Goal: Task Accomplishment & Management: Complete application form

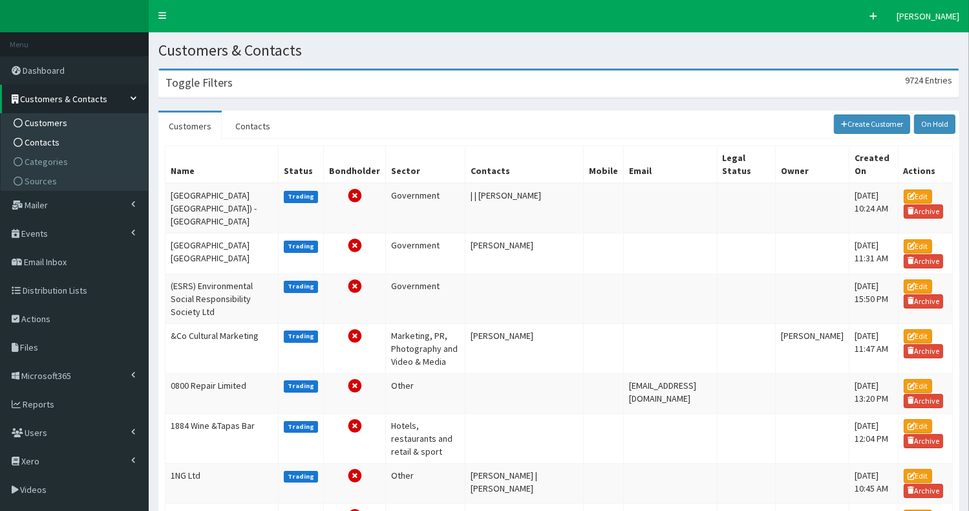
click at [80, 143] on link "Contacts" at bounding box center [76, 141] width 144 height 19
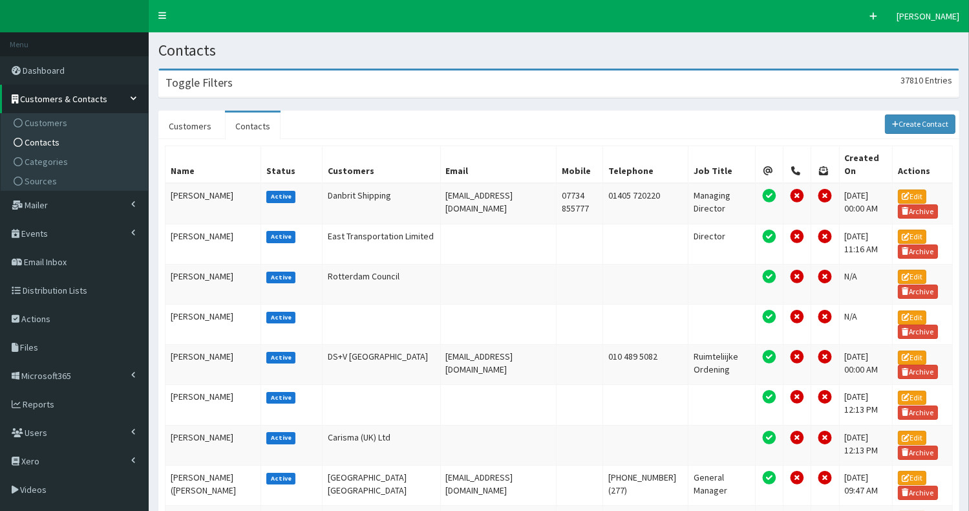
click at [295, 82] on div "Toggle Filters 37810 Entries" at bounding box center [558, 83] width 799 height 26
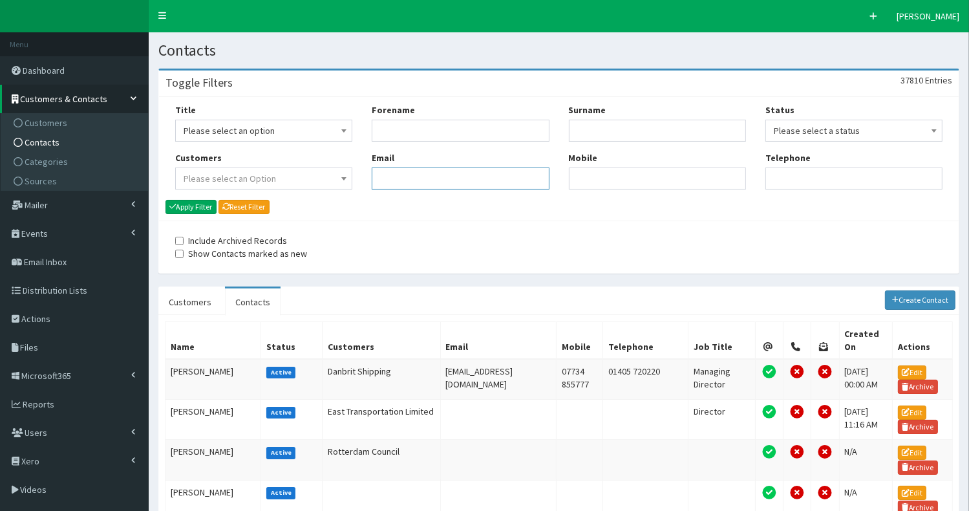
click at [399, 175] on input "Email" at bounding box center [460, 178] width 177 height 22
paste input ""[PERSON_NAME][EMAIL_ADDRESS][PERSON_NAME][DOMAIN_NAME]" <[PERSON_NAME][DOMAIN_…"
type input "[PERSON_NAME][EMAIL_ADDRESS][PERSON_NAME][DOMAIN_NAME]"
click at [202, 207] on button "Apply Filter" at bounding box center [190, 207] width 51 height 14
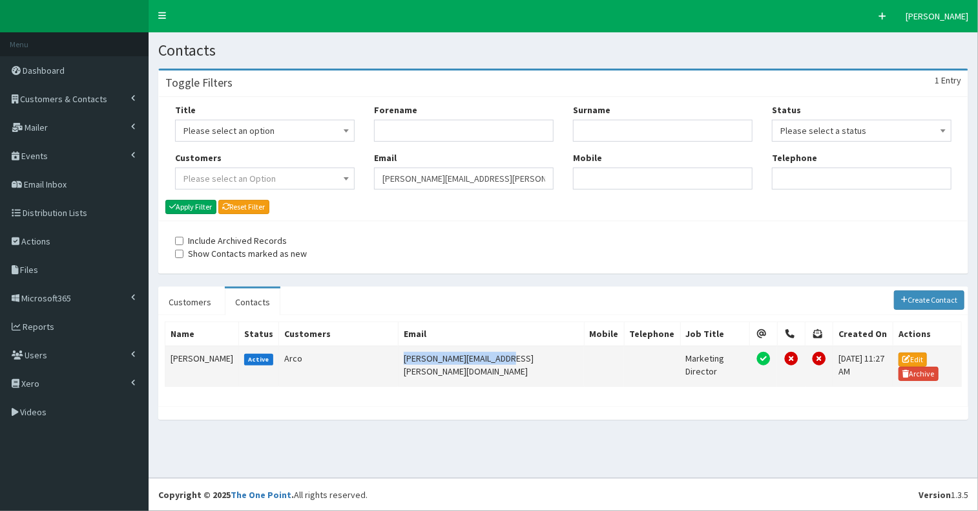
drag, startPoint x: 396, startPoint y: 354, endPoint x: 494, endPoint y: 360, distance: 99.1
click at [494, 360] on td "[PERSON_NAME][EMAIL_ADDRESS][PERSON_NAME][DOMAIN_NAME]" at bounding box center [491, 366] width 186 height 41
copy td "[PERSON_NAME][EMAIL_ADDRESS][PERSON_NAME][DOMAIN_NAME]"
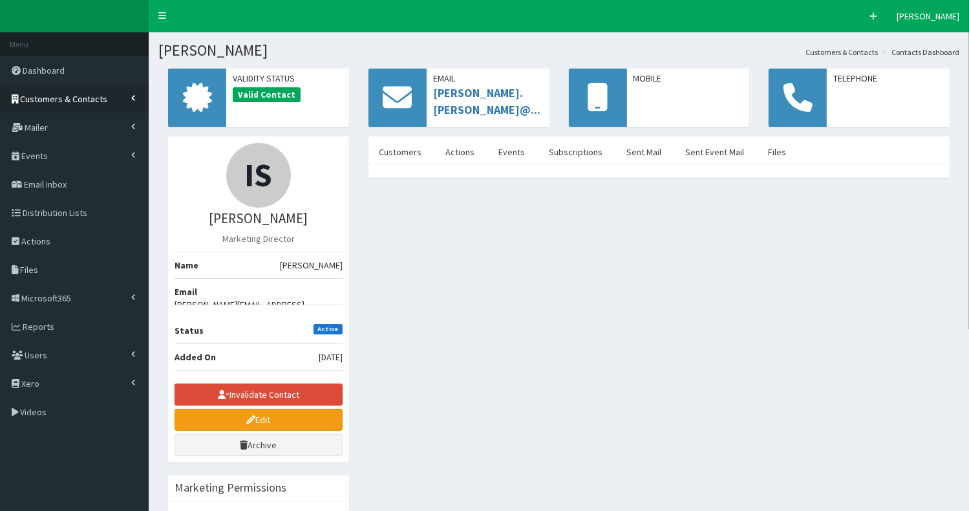
click at [83, 101] on span "Customers & Contacts" at bounding box center [64, 99] width 87 height 12
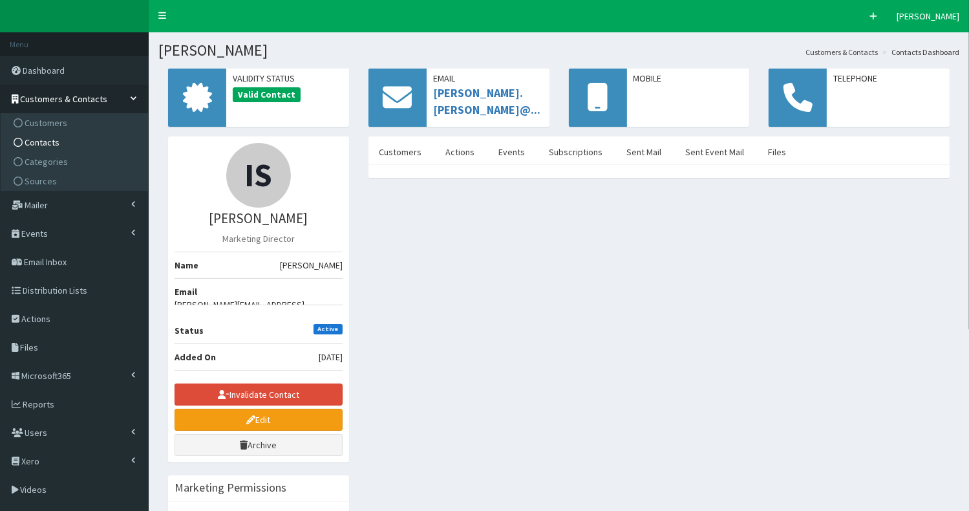
click at [82, 143] on link "Contacts" at bounding box center [76, 141] width 144 height 19
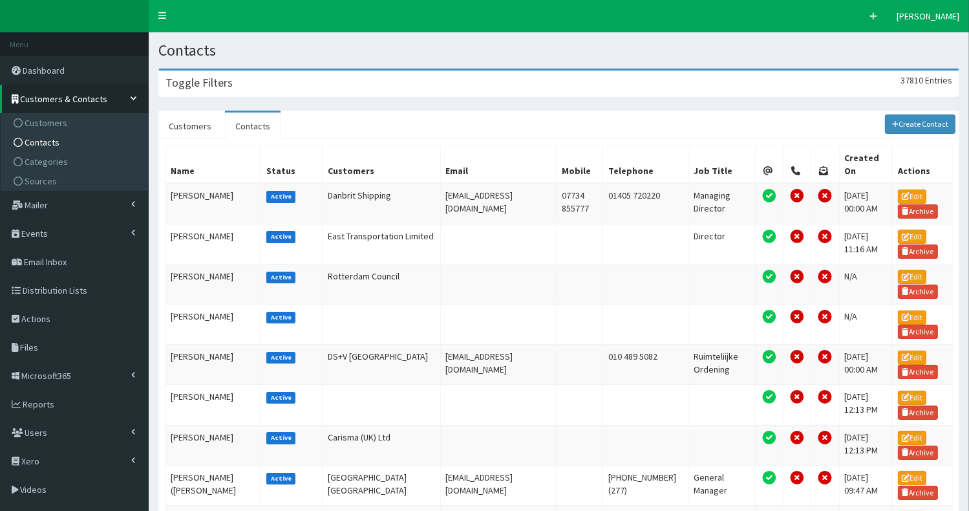
click at [310, 82] on div "Toggle Filters 37810 Entries" at bounding box center [558, 83] width 799 height 26
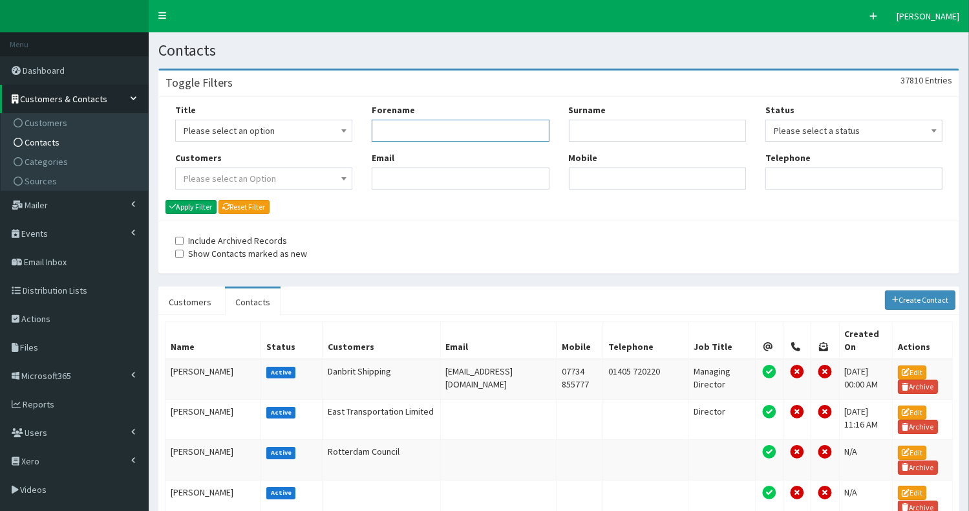
click at [390, 134] on input "Forename" at bounding box center [460, 131] width 177 height 22
type input "[PERSON_NAME]"
type input "ree"
click at [206, 203] on button "Apply Filter" at bounding box center [190, 207] width 51 height 14
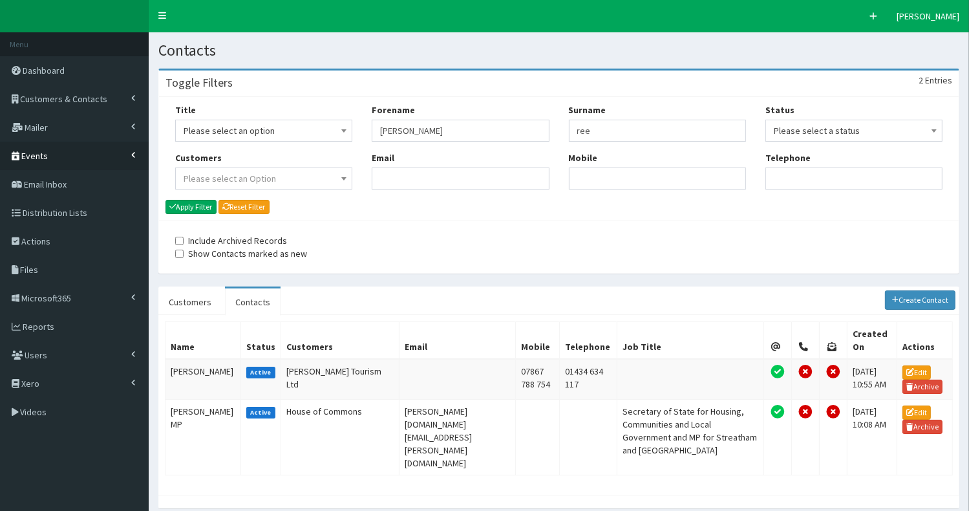
click at [39, 155] on span "Events" at bounding box center [34, 156] width 26 height 12
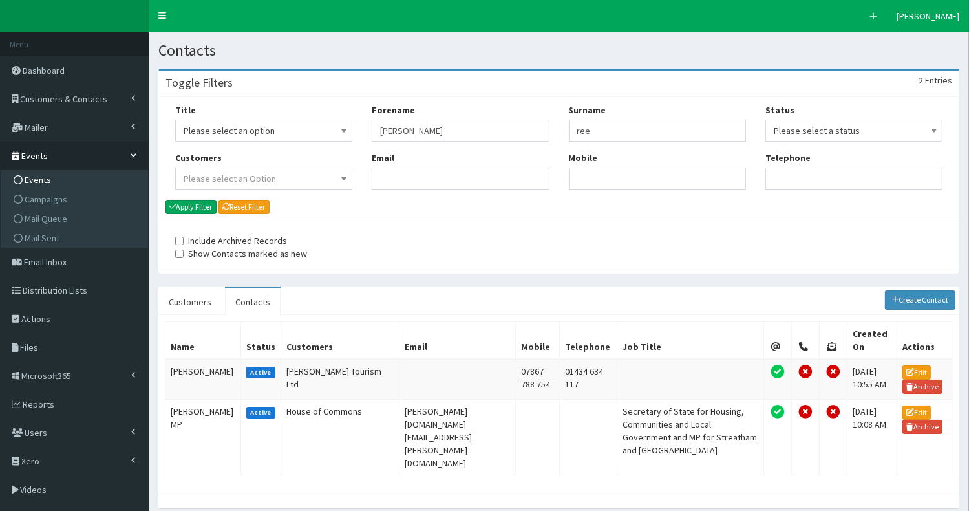
click at [37, 182] on span "Events" at bounding box center [38, 180] width 26 height 12
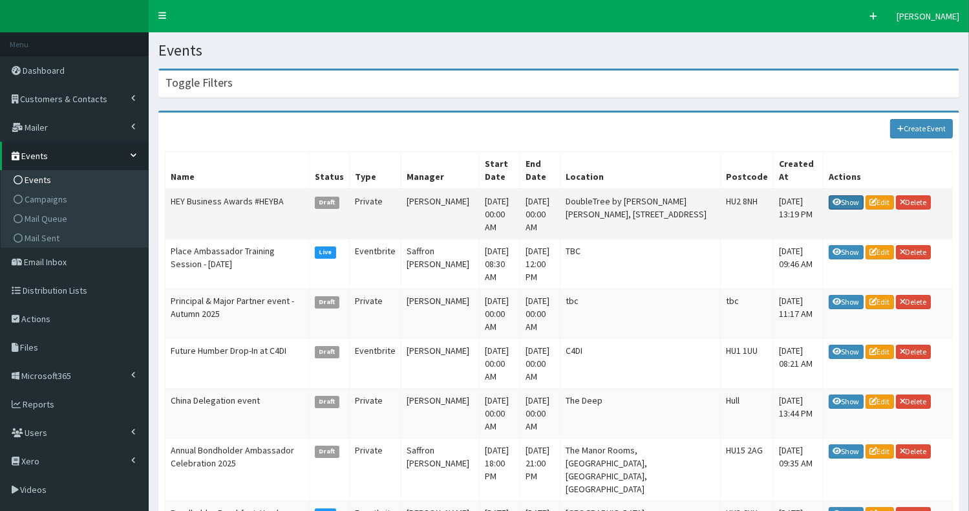
click at [845, 200] on link "Show" at bounding box center [846, 202] width 35 height 14
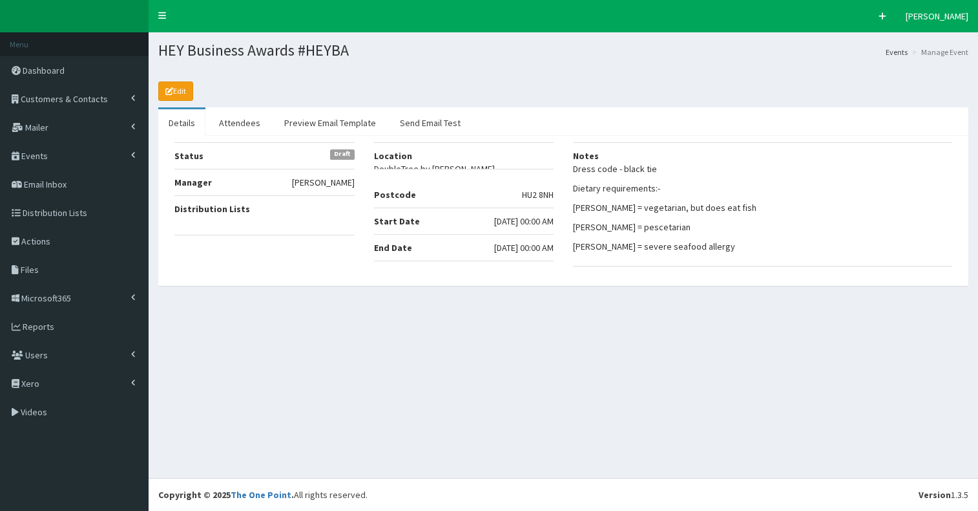
select select "50"
click at [244, 117] on link "Attendees" at bounding box center [240, 122] width 62 height 27
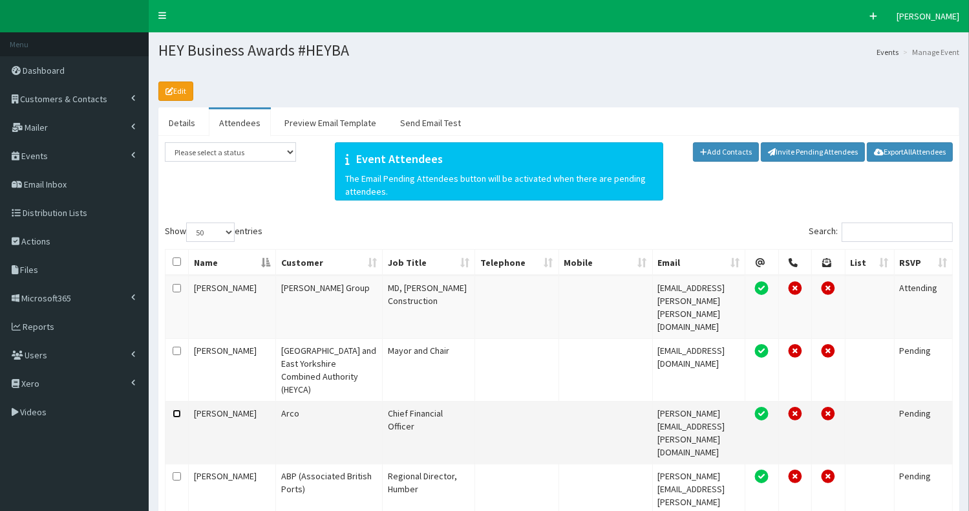
click at [178, 409] on input "checkbox" at bounding box center [177, 413] width 8 height 8
checkbox input "true"
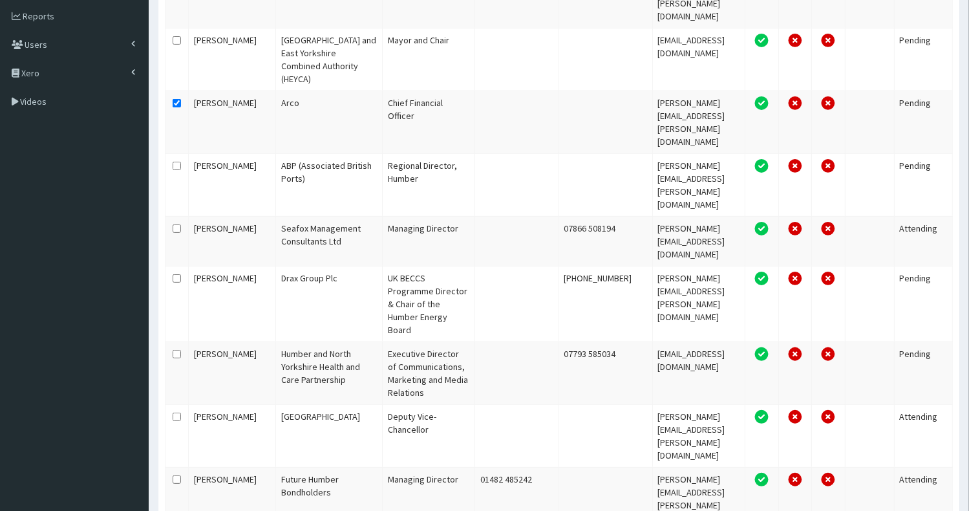
select select "Apologies"
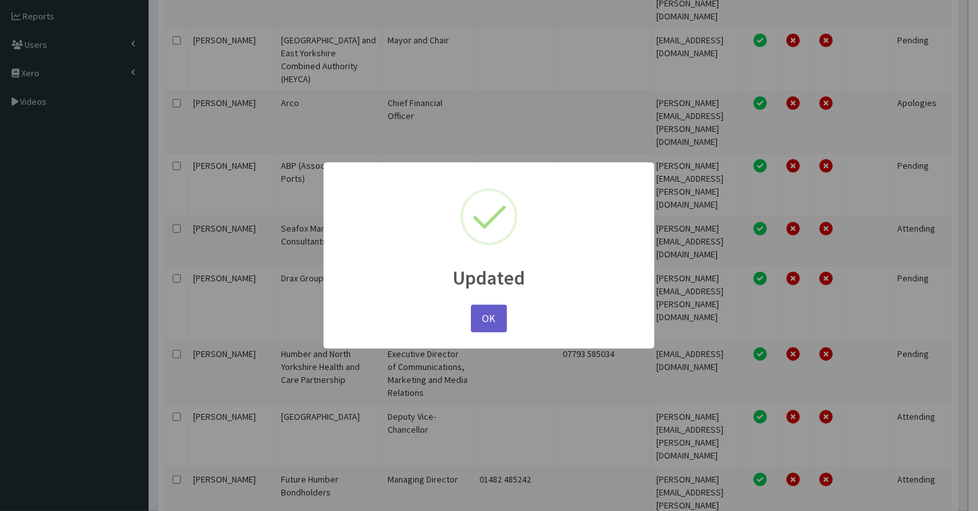
click at [492, 308] on button "OK" at bounding box center [489, 318] width 36 height 28
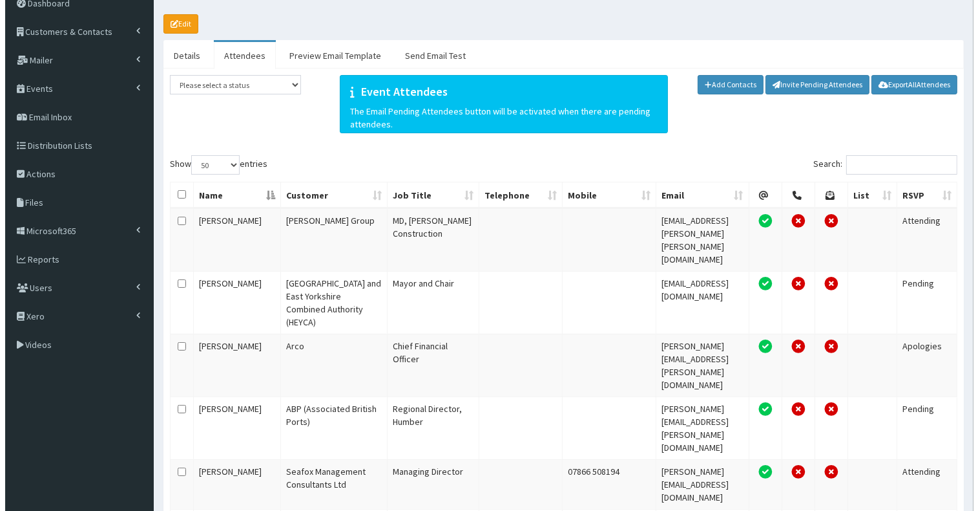
scroll to position [0, 0]
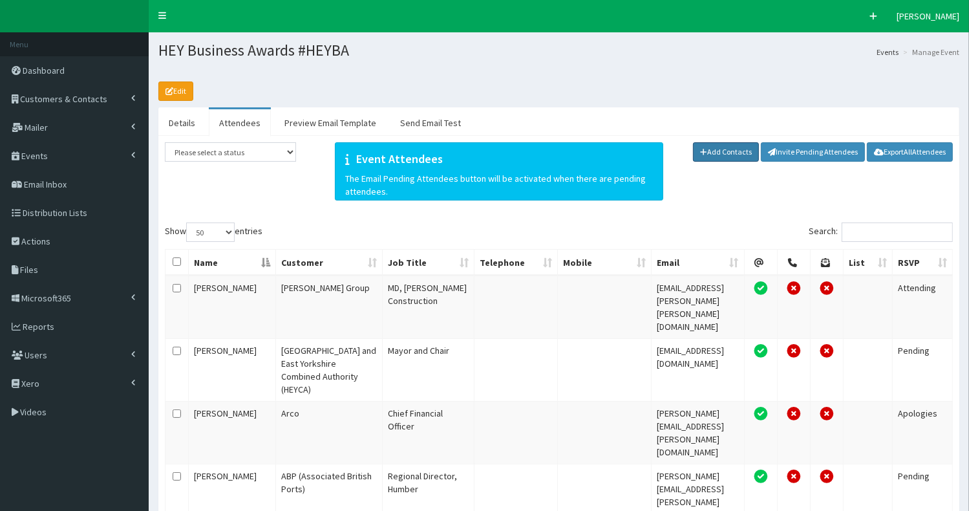
click at [732, 150] on link "Add Contacts" at bounding box center [726, 151] width 66 height 19
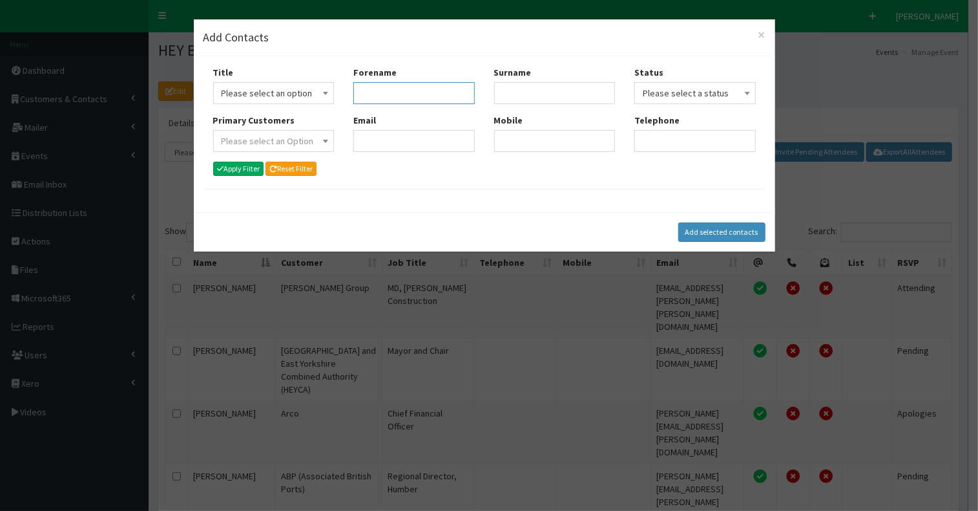
click at [367, 97] on input "Forename" at bounding box center [414, 93] width 121 height 22
type input "[PERSON_NAME]"
click at [240, 170] on button "Apply Filter" at bounding box center [238, 169] width 51 height 14
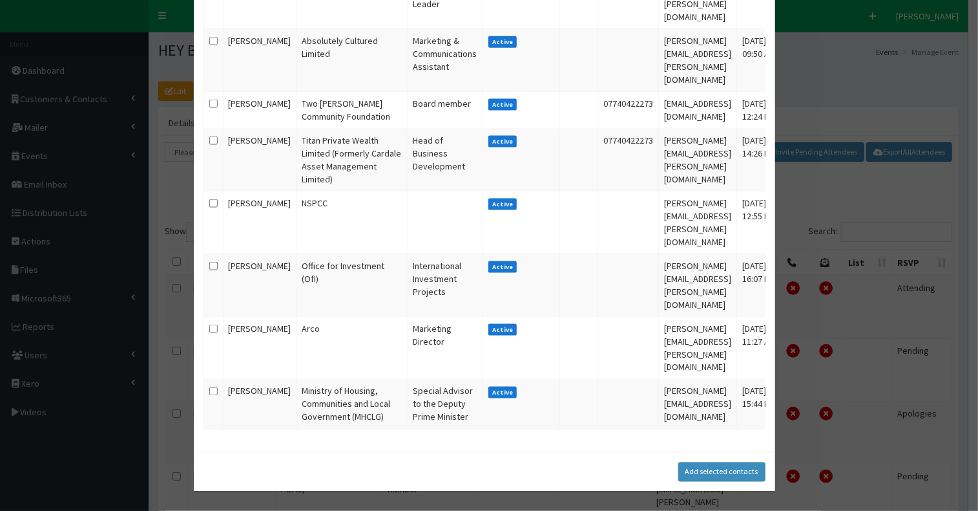
scroll to position [1288, 0]
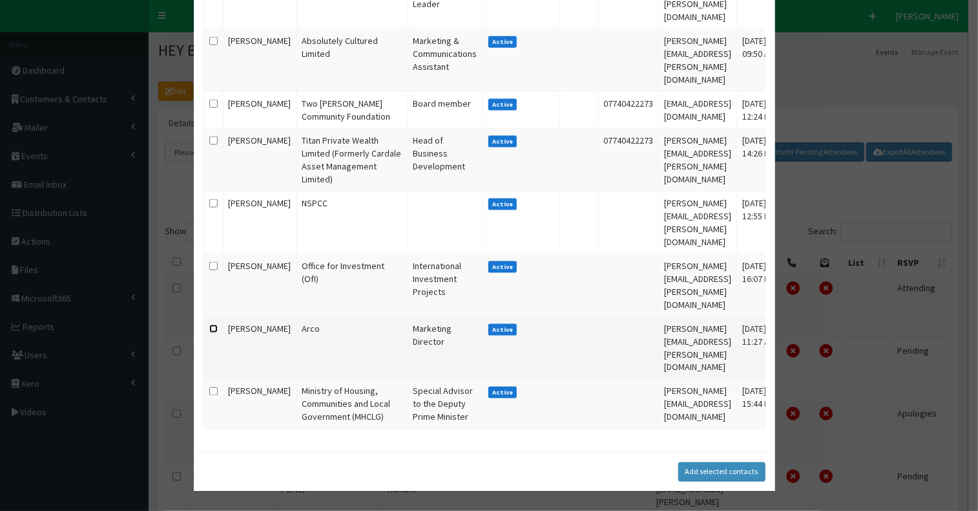
click at [209, 324] on input "checkbox" at bounding box center [213, 328] width 8 height 8
checkbox input "true"
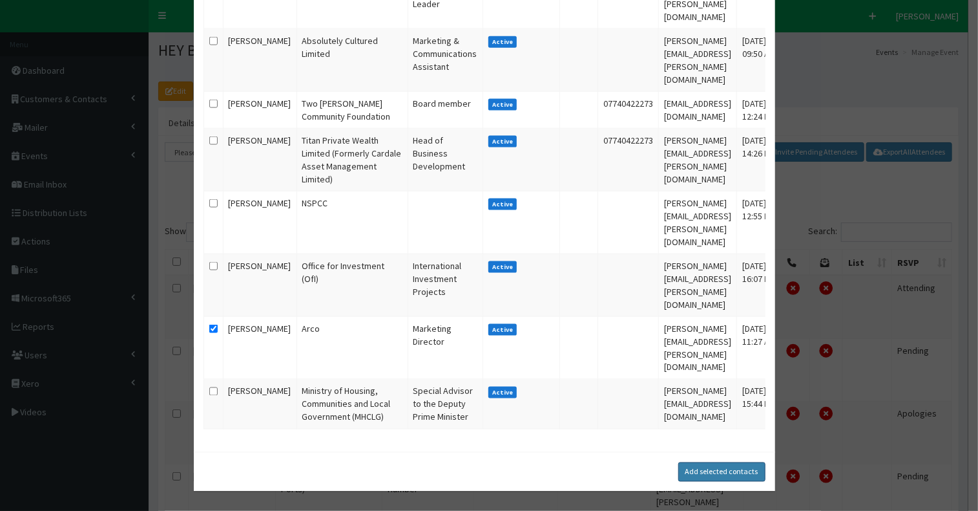
click at [693, 474] on button "Add selected contacts" at bounding box center [722, 471] width 87 height 19
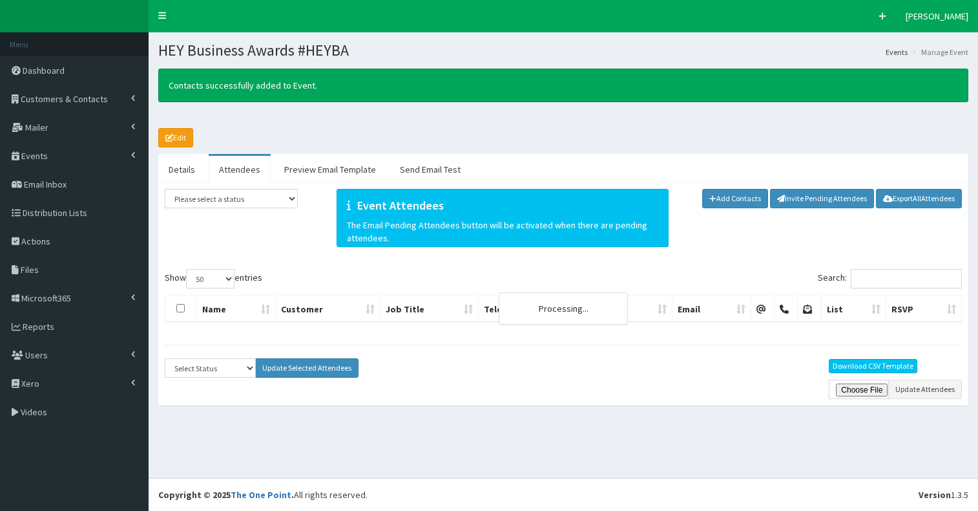
select select "50"
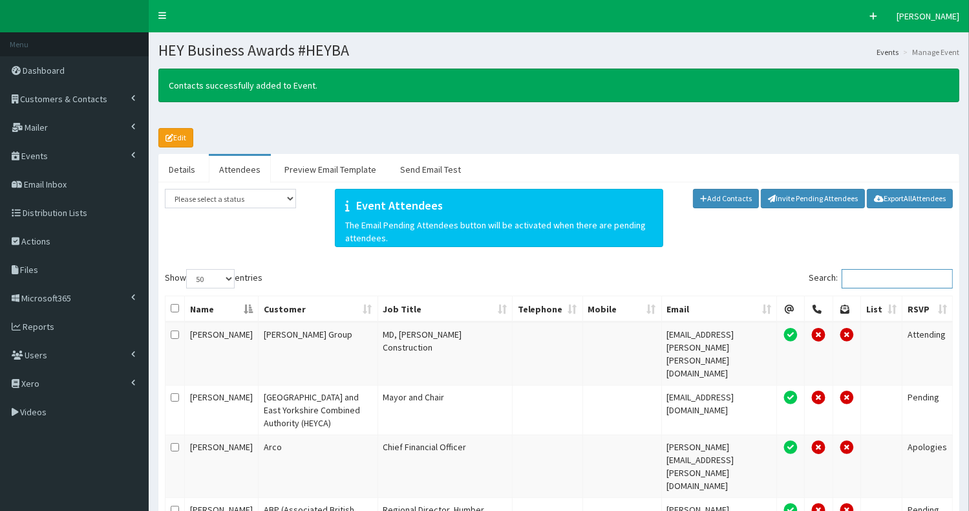
click at [871, 277] on input "Search:" at bounding box center [896, 278] width 111 height 19
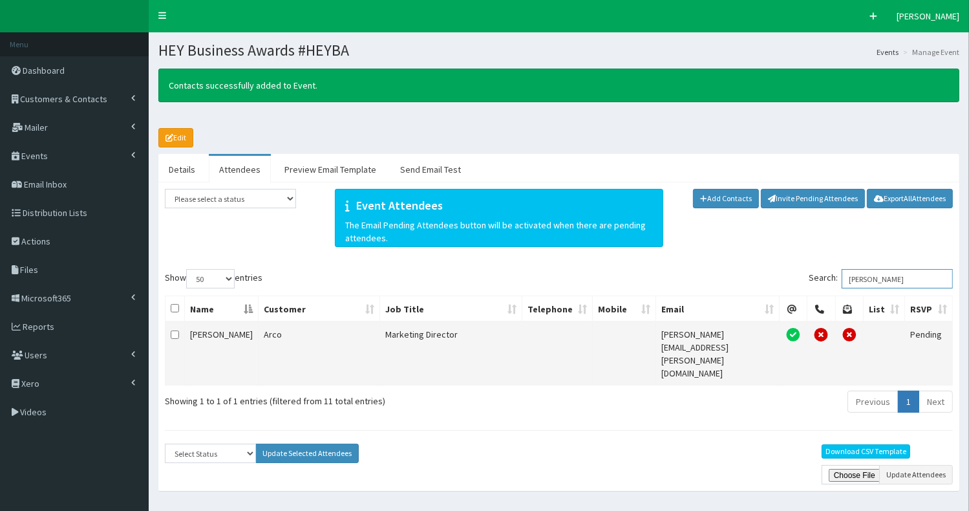
type input "isabel"
click at [173, 334] on input "checkbox" at bounding box center [175, 334] width 8 height 8
checkbox input "true"
click at [207, 443] on select "Select Status Apologies Attended Attending Cancelled Declined Did Not Attend In…" at bounding box center [210, 452] width 91 height 19
select select "Attending"
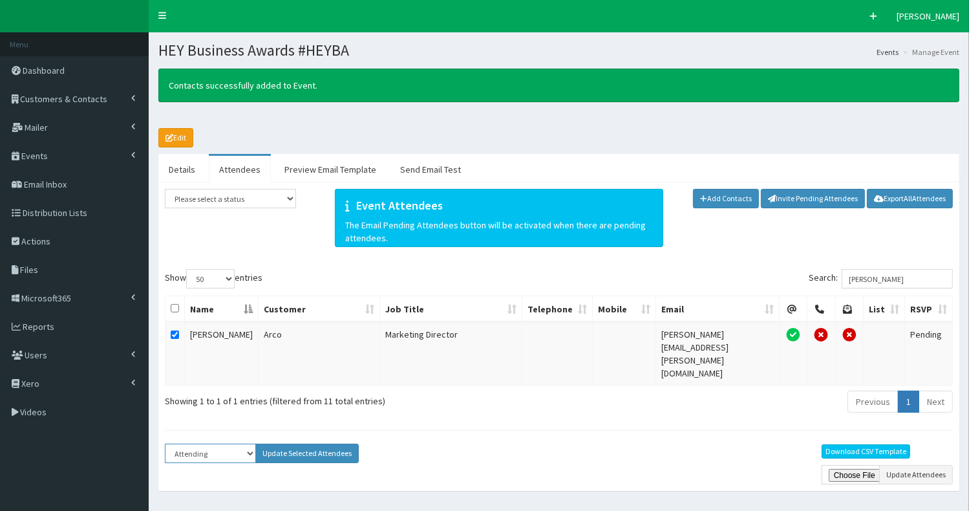
click at [165, 443] on select "Select Status Apologies Attended Attending Cancelled Declined Did Not Attend In…" at bounding box center [210, 452] width 91 height 19
click at [298, 443] on button "Update Selected Attendees" at bounding box center [306, 452] width 103 height 19
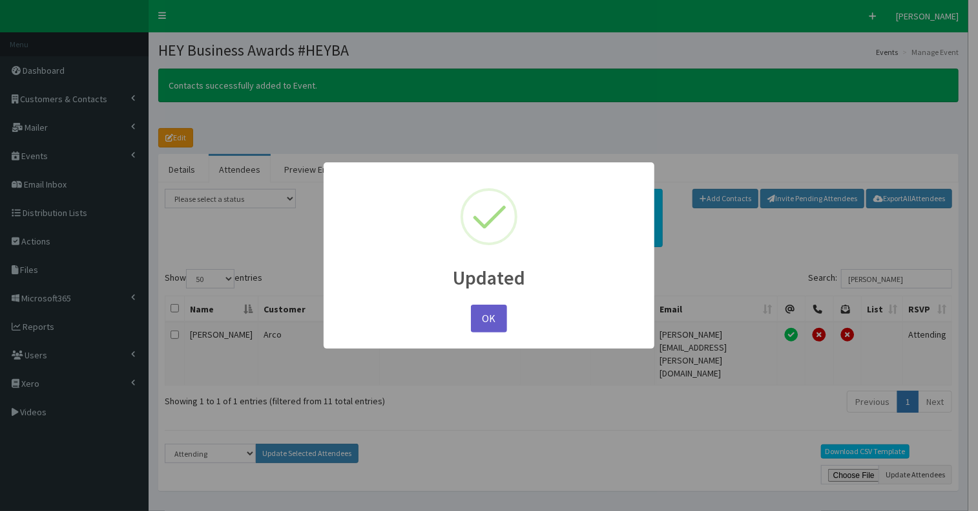
click at [496, 319] on button "OK" at bounding box center [489, 318] width 36 height 28
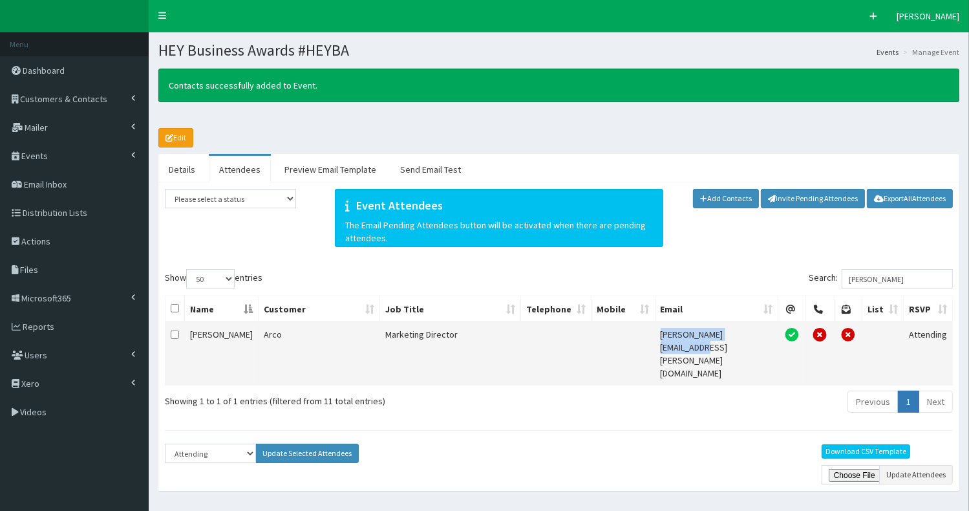
drag, startPoint x: 655, startPoint y: 330, endPoint x: 757, endPoint y: 336, distance: 102.9
click at [757, 336] on td "isabel.spence@arco.co.uk" at bounding box center [716, 353] width 123 height 63
copy td "isabel.spence@arco.co.uk"
click at [92, 94] on span "Customers & Contacts" at bounding box center [64, 99] width 87 height 12
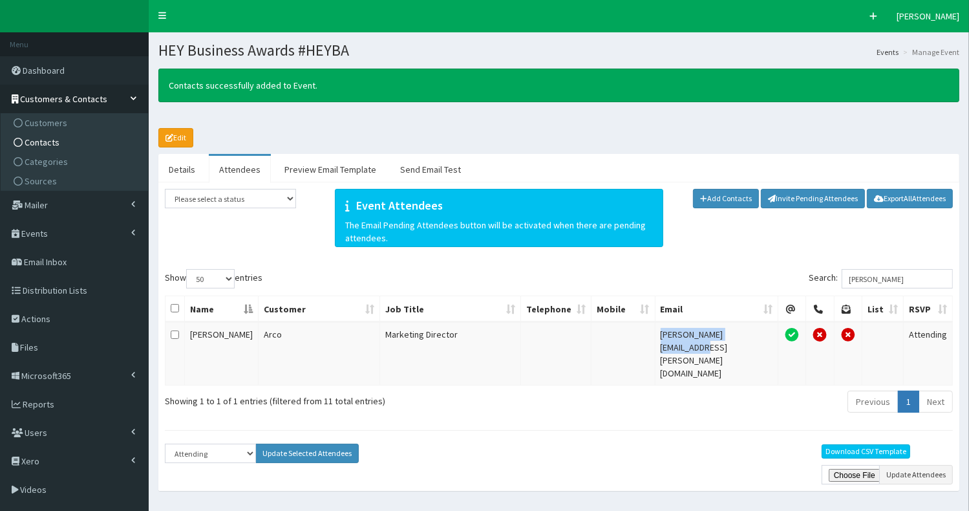
click at [77, 147] on link "Contacts" at bounding box center [76, 141] width 144 height 19
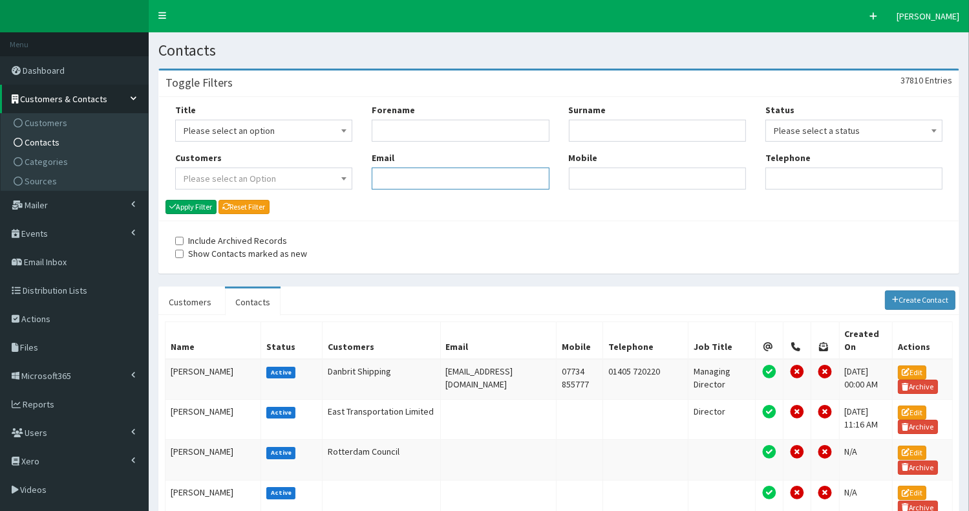
click at [405, 180] on input "Email" at bounding box center [460, 178] width 177 height 22
paste input ""mark.page@reachplc.com" <mark.page@reachplc.com>"
drag, startPoint x: 381, startPoint y: 176, endPoint x: 494, endPoint y: 177, distance: 113.8
click at [494, 177] on input "[DOMAIN_NAME][EMAIL_ADDRESS][DOMAIN_NAME]" at bounding box center [460, 178] width 177 height 22
type input "[DOMAIN_NAME][EMAIL_ADDRESS][DOMAIN_NAME]"
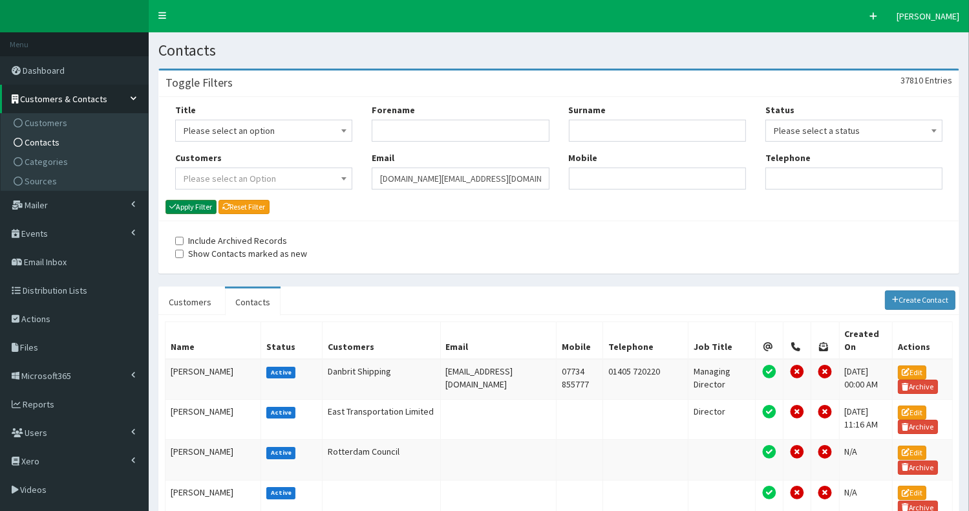
click at [197, 207] on button "Apply Filter" at bounding box center [190, 207] width 51 height 14
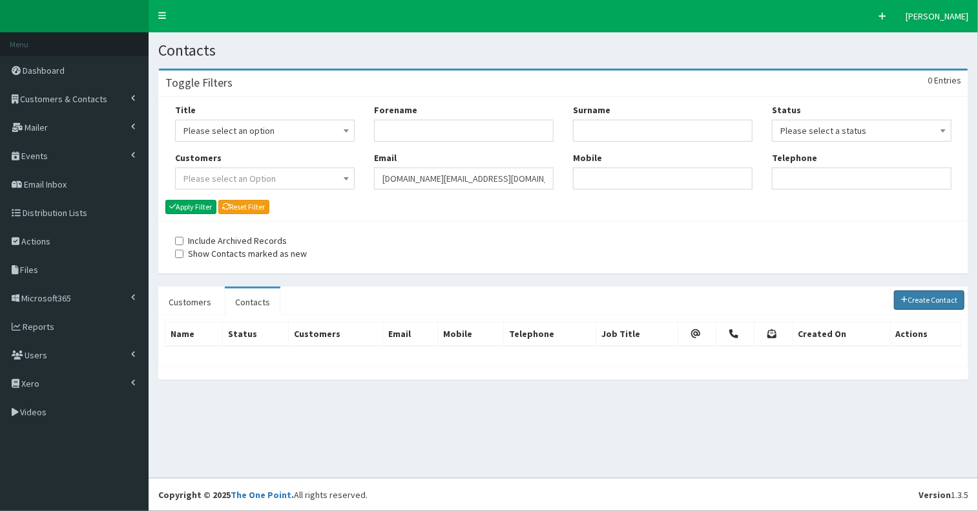
click at [920, 293] on link "Create Contact" at bounding box center [929, 299] width 71 height 19
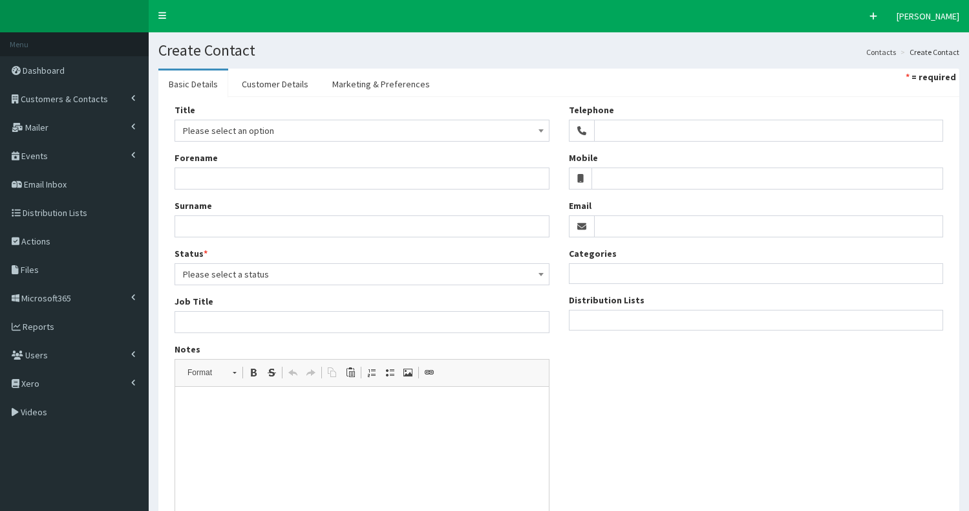
select select
click at [83, 100] on span "Customers & Contacts" at bounding box center [64, 99] width 87 height 12
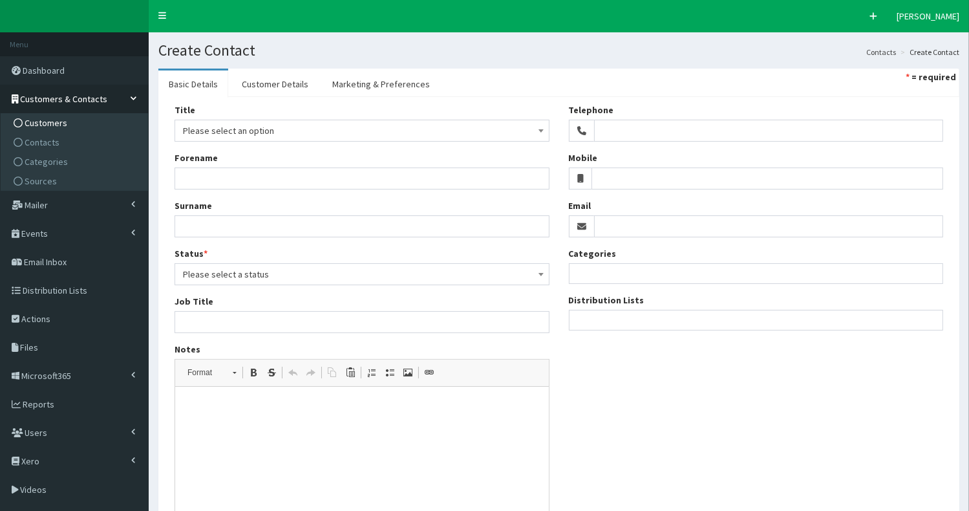
click at [77, 127] on link "Customers" at bounding box center [76, 122] width 144 height 19
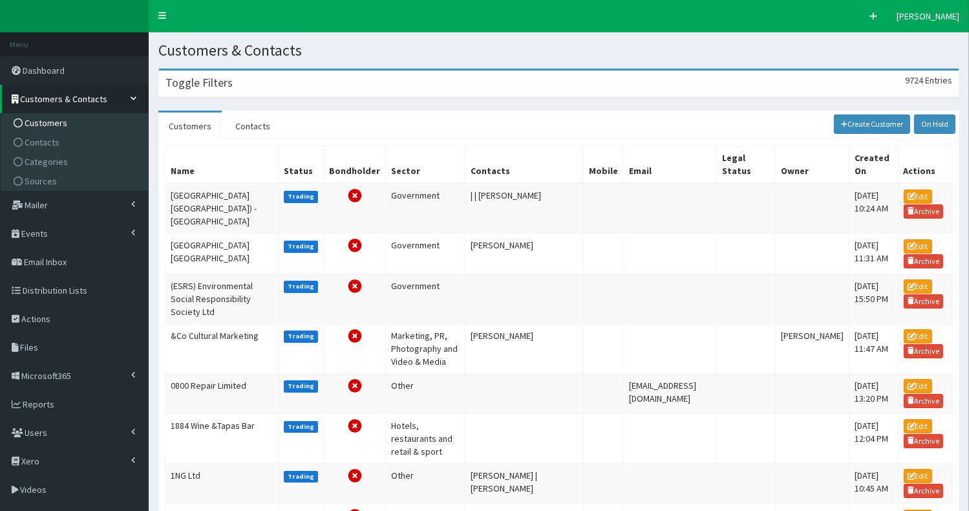
click at [208, 90] on div "Toggle Filters 9724 Entries" at bounding box center [558, 83] width 799 height 26
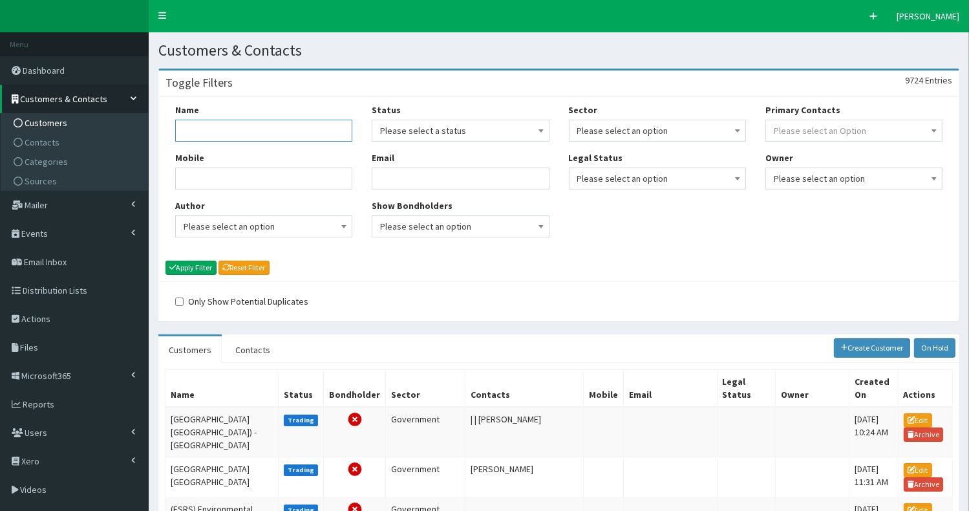
click at [202, 133] on input "Name" at bounding box center [263, 131] width 177 height 22
type input "reach"
click at [198, 270] on button "Apply Filter" at bounding box center [190, 267] width 51 height 14
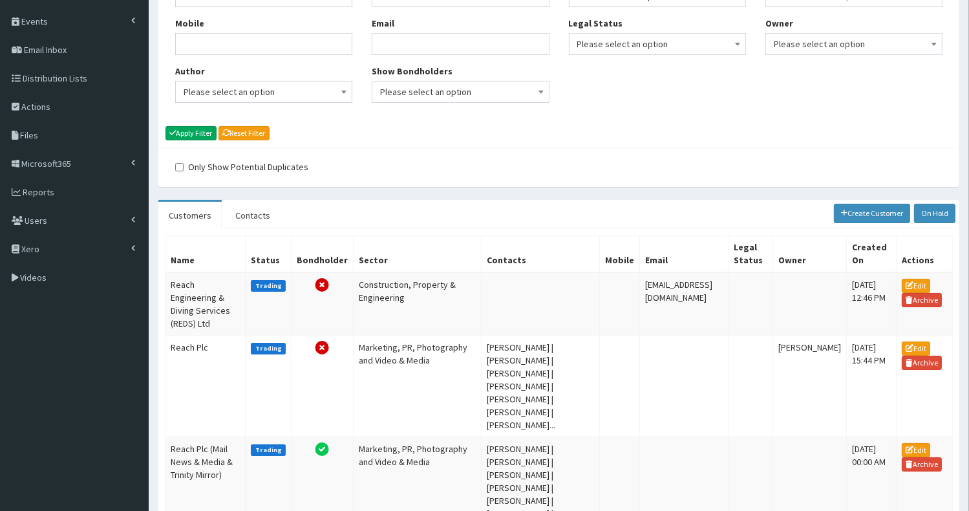
scroll to position [142, 0]
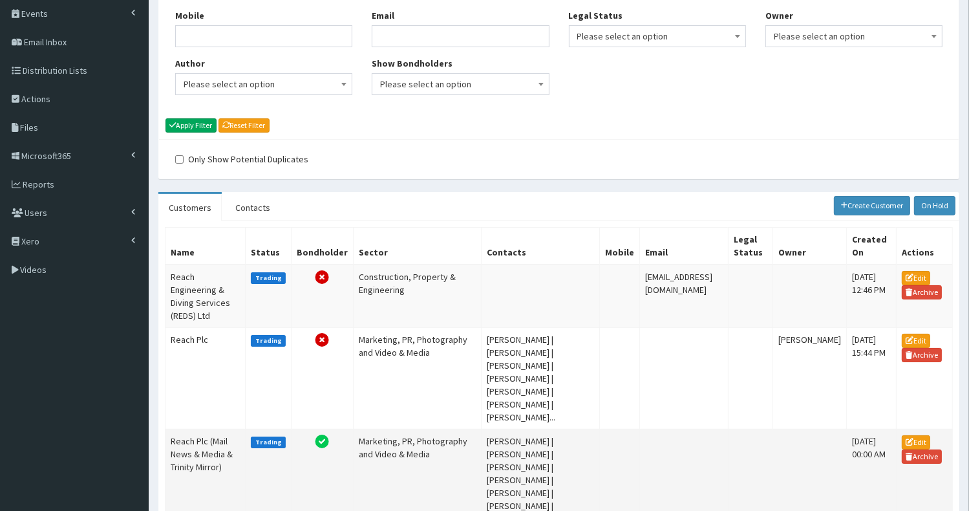
click at [205, 428] on td "Reach Plc (Mail News & Media & Trinity Mirror)" at bounding box center [205, 478] width 80 height 101
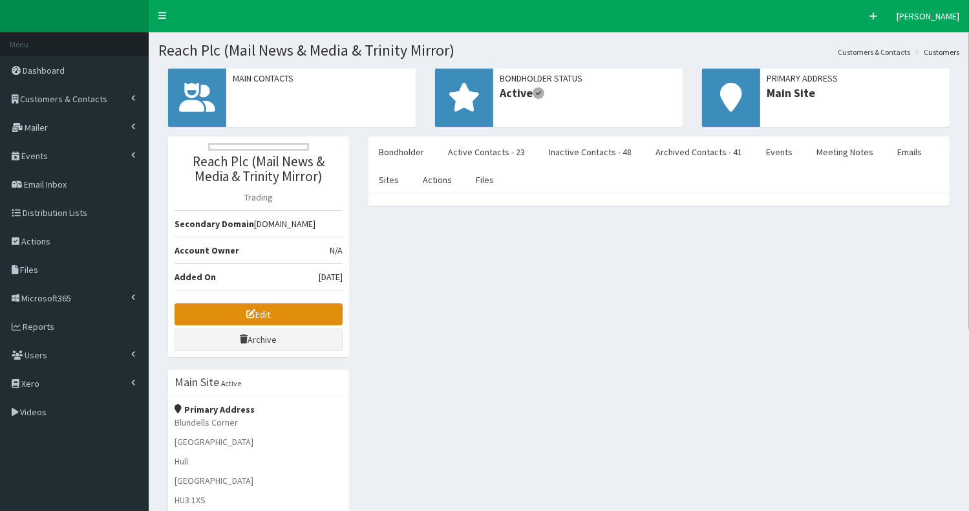
click at [290, 312] on link "Edit" at bounding box center [258, 314] width 168 height 22
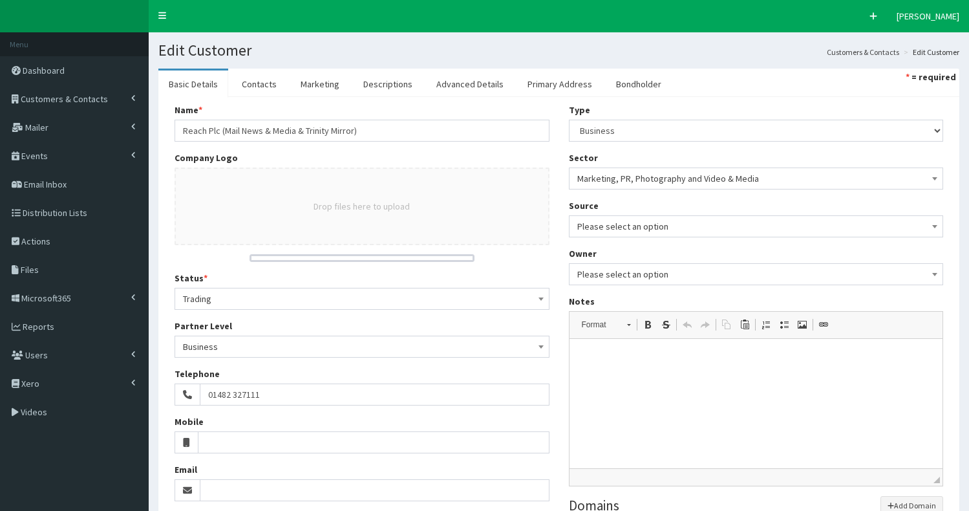
select select "50"
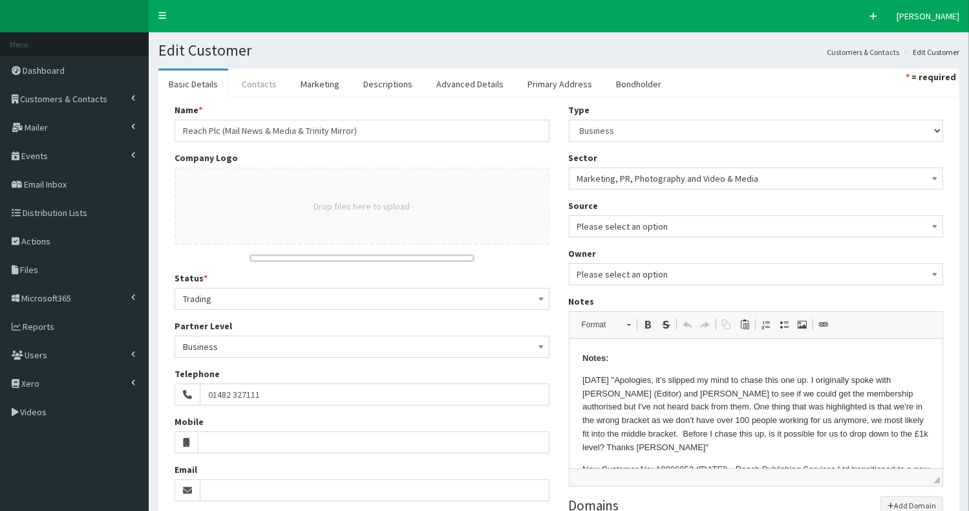
click at [255, 87] on link "Contacts" at bounding box center [259, 83] width 56 height 27
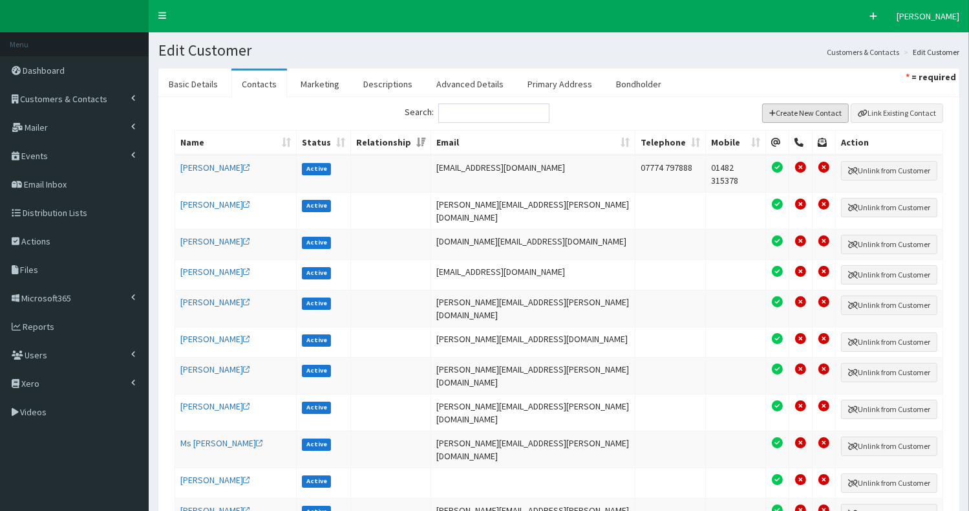
click at [807, 112] on button "Create New Contact" at bounding box center [805, 112] width 87 height 19
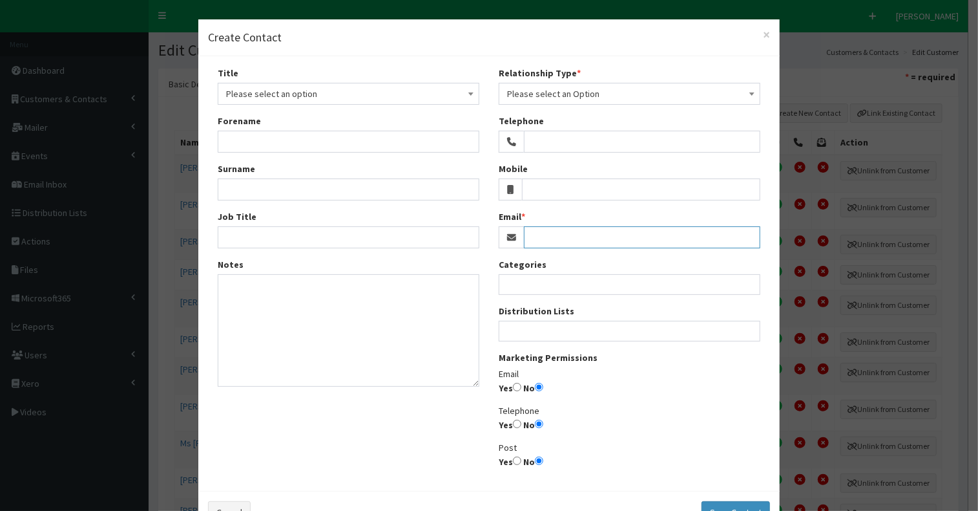
click at [538, 235] on input "Email" at bounding box center [642, 237] width 237 height 22
paste input "mark.page@reachplc.com"
type input "mark.page@reachplc.com"
click at [513, 388] on input "Yes" at bounding box center [517, 387] width 8 height 8
radio input "true"
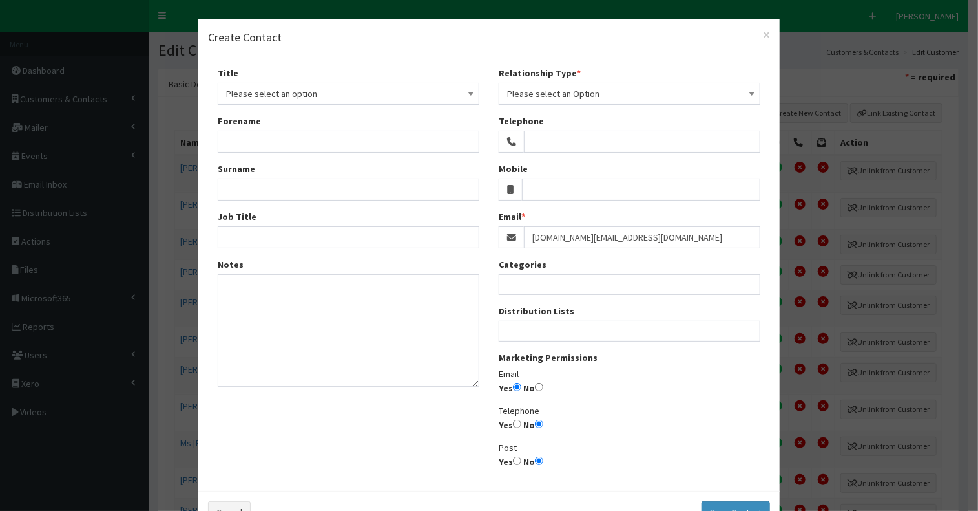
click at [525, 334] on ul at bounding box center [630, 329] width 260 height 16
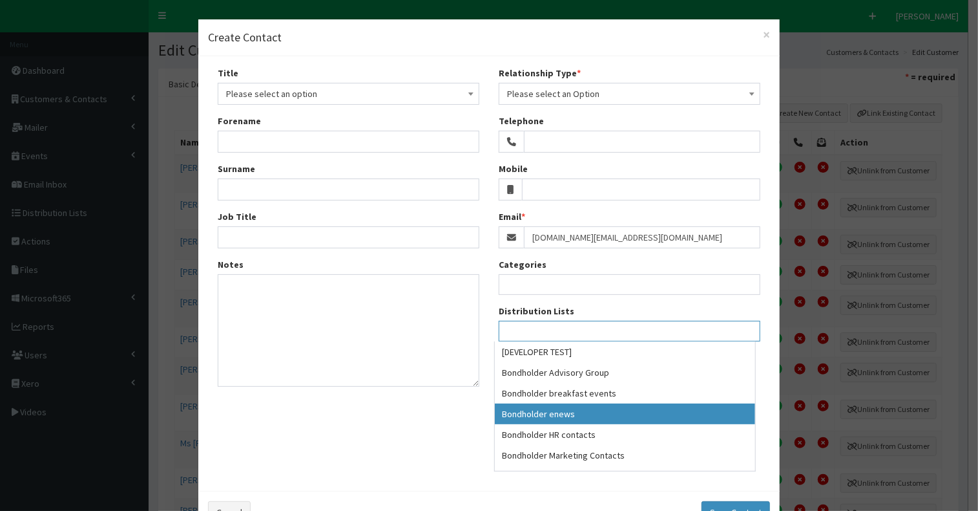
select select "79"
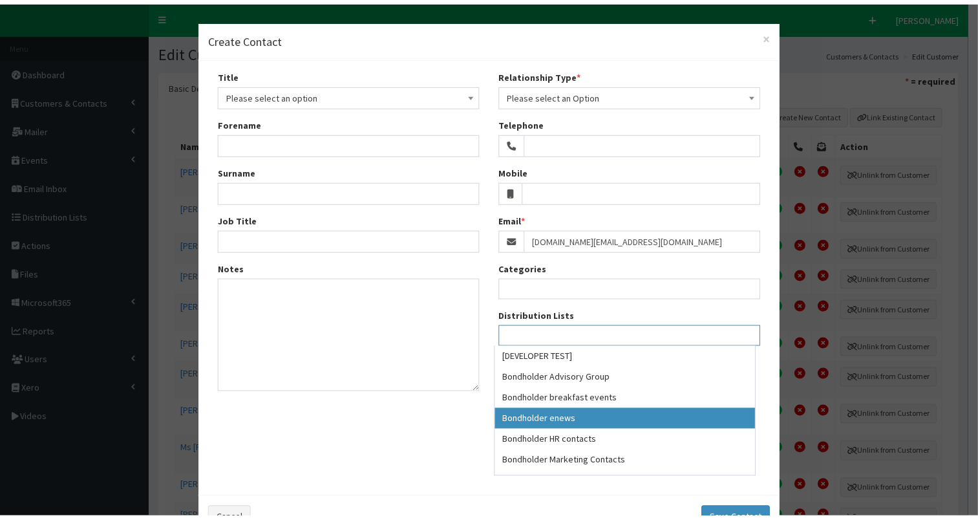
scroll to position [36, 0]
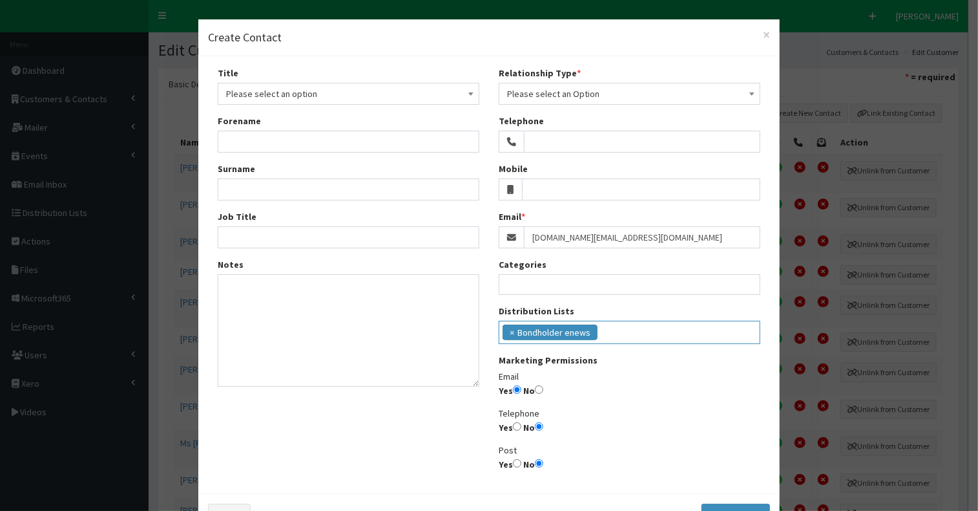
click at [633, 329] on ul "× Bondholder enews" at bounding box center [630, 330] width 260 height 19
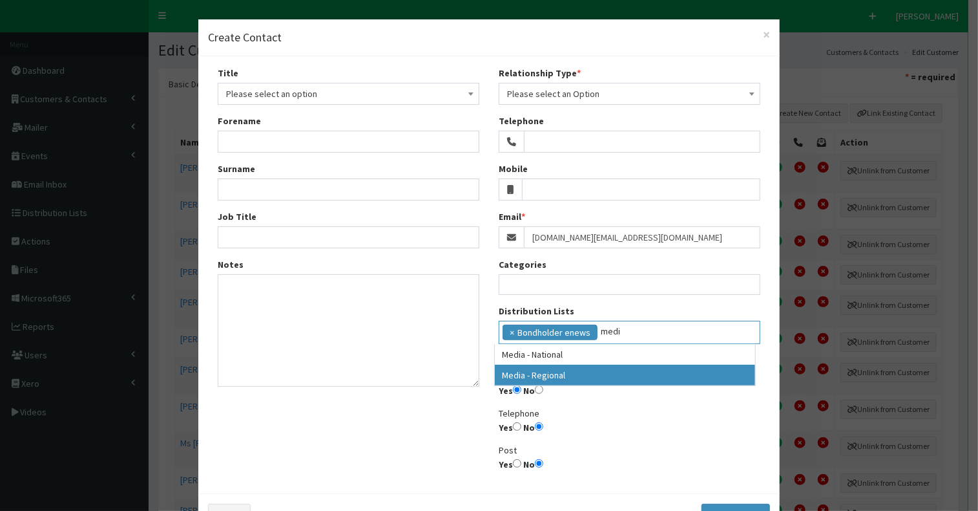
type input "medi"
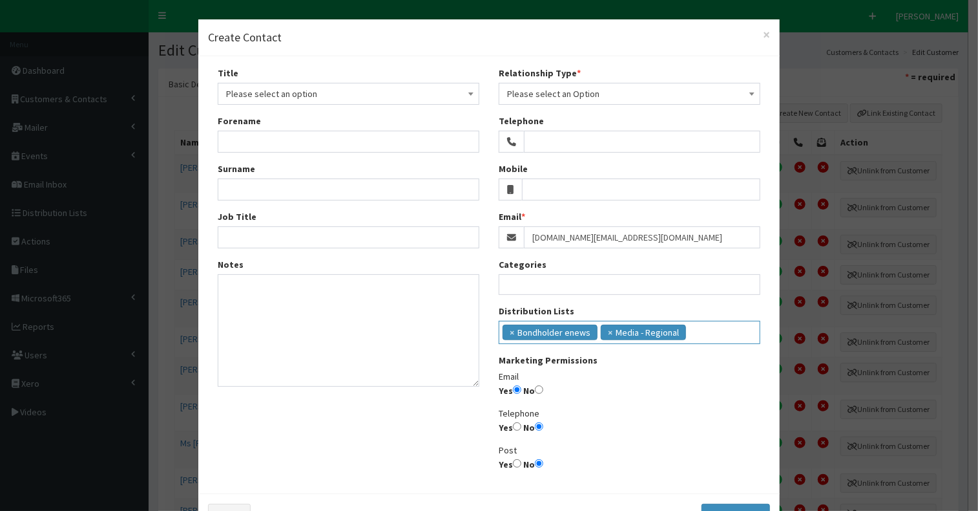
click at [536, 96] on span "Please select an Option" at bounding box center [629, 94] width 245 height 18
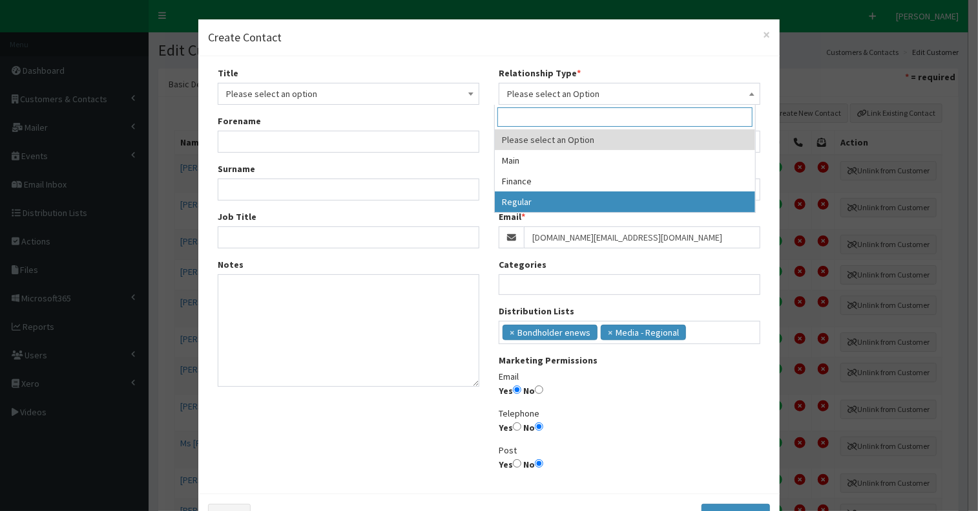
select select "3"
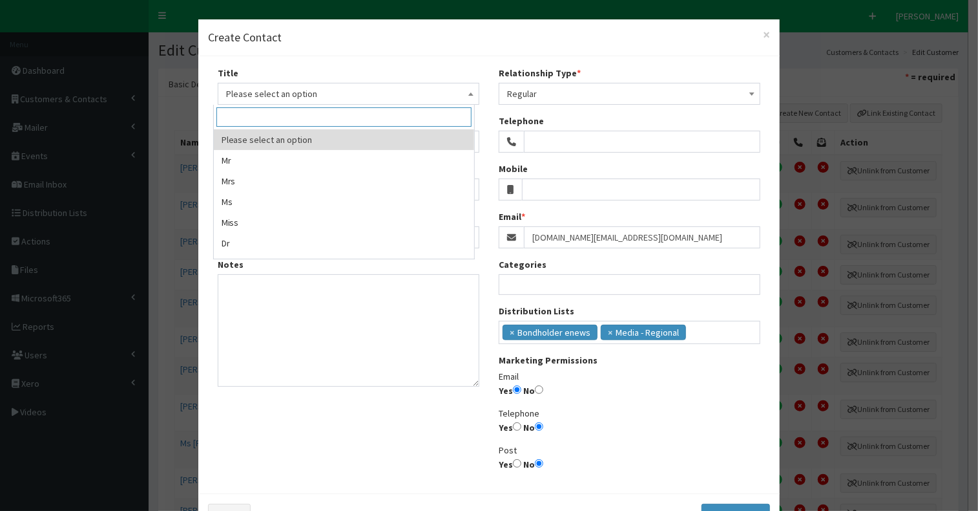
click at [330, 94] on span "Please select an option" at bounding box center [348, 94] width 245 height 18
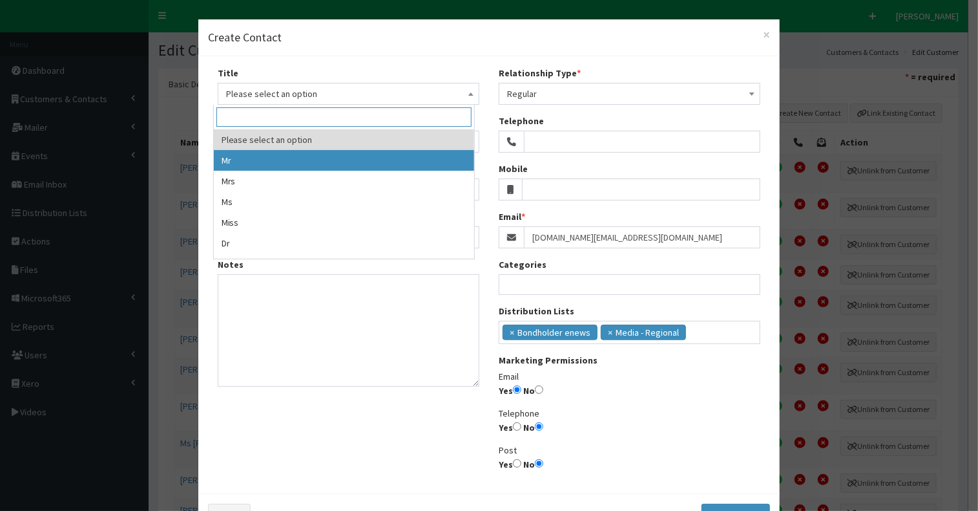
select select "1"
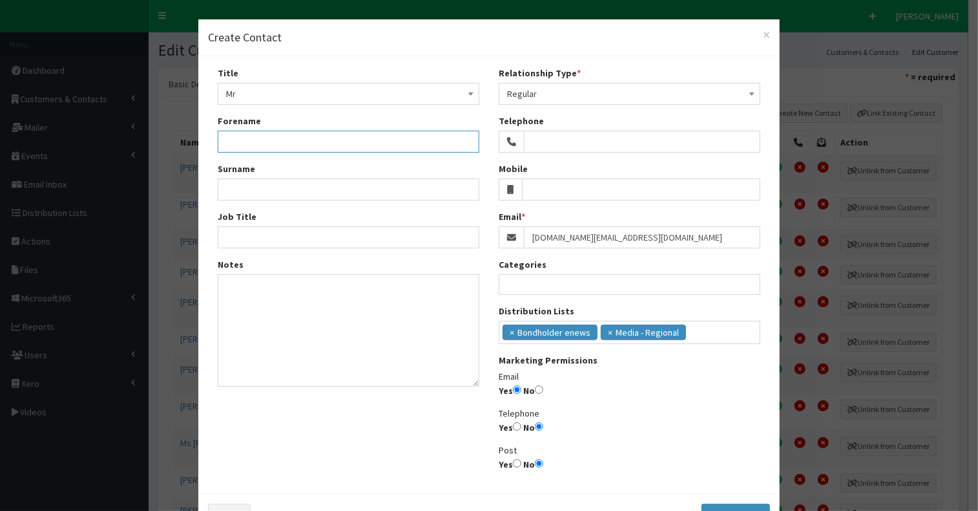
click at [299, 140] on input "Forename" at bounding box center [349, 142] width 262 height 22
type input "Mark"
click at [265, 184] on input "Surname" at bounding box center [349, 189] width 262 height 22
type input "Page"
click at [734, 505] on button "Save Contact" at bounding box center [736, 514] width 69 height 22
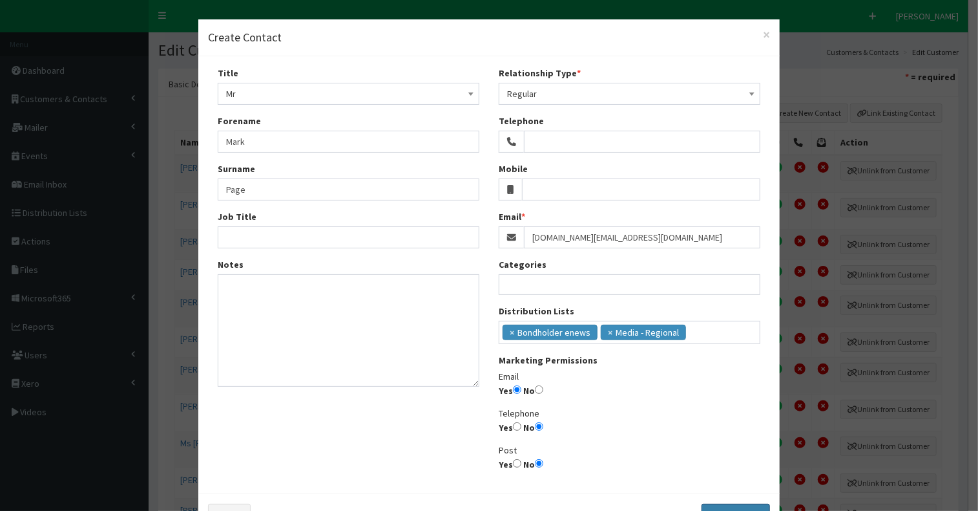
select select
radio input "false"
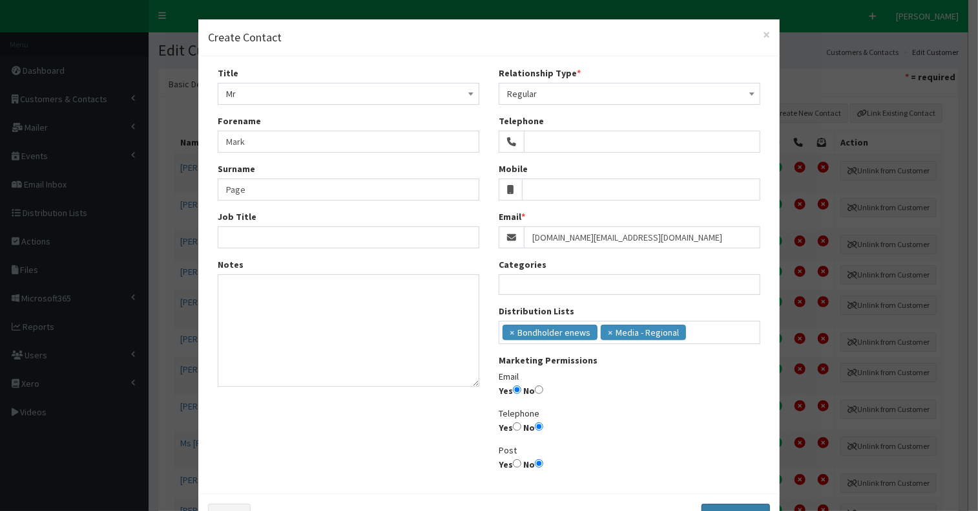
radio input "false"
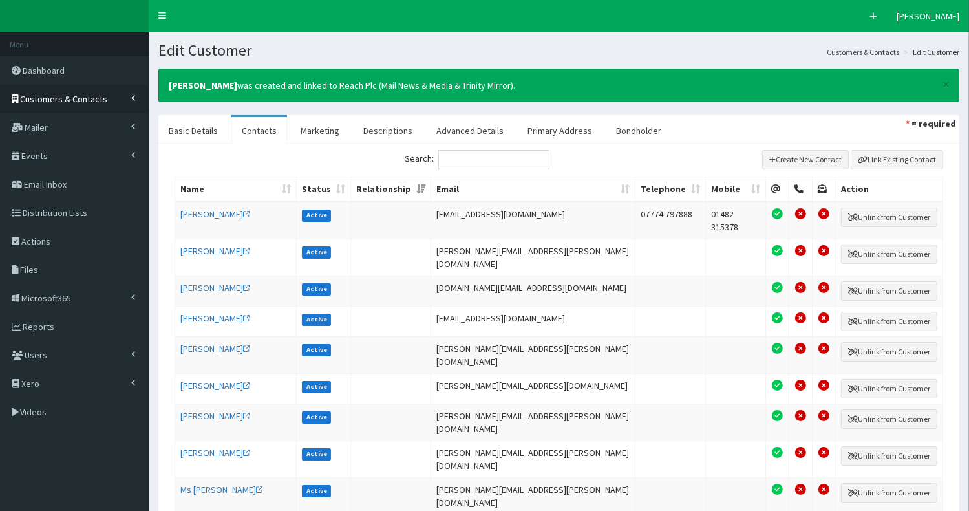
click at [84, 103] on span "Customers & Contacts" at bounding box center [64, 99] width 87 height 12
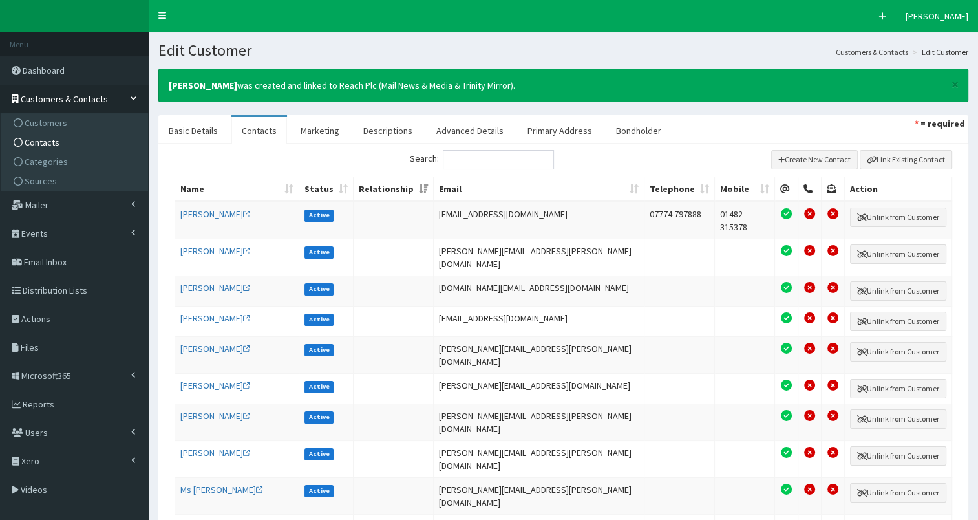
click at [83, 142] on link "Contacts" at bounding box center [76, 141] width 144 height 19
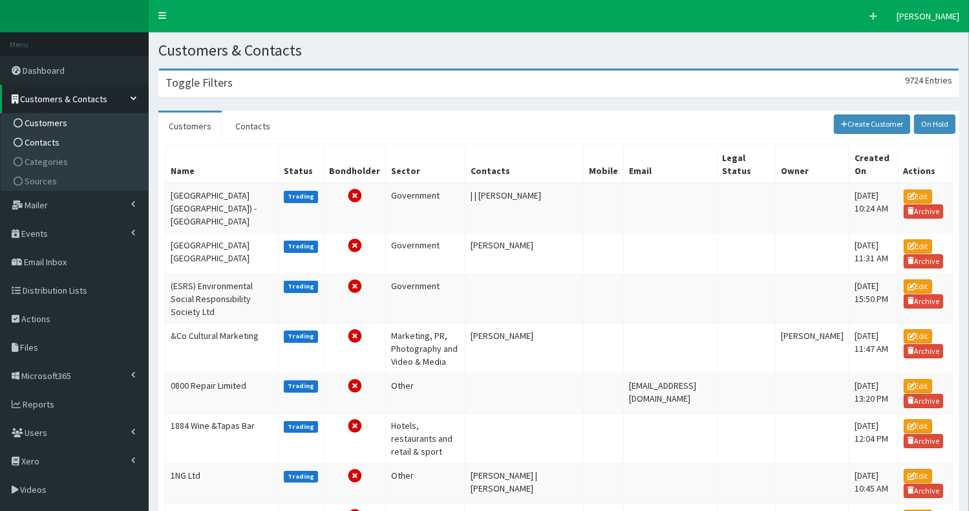
click at [46, 147] on span "Contacts" at bounding box center [42, 142] width 35 height 12
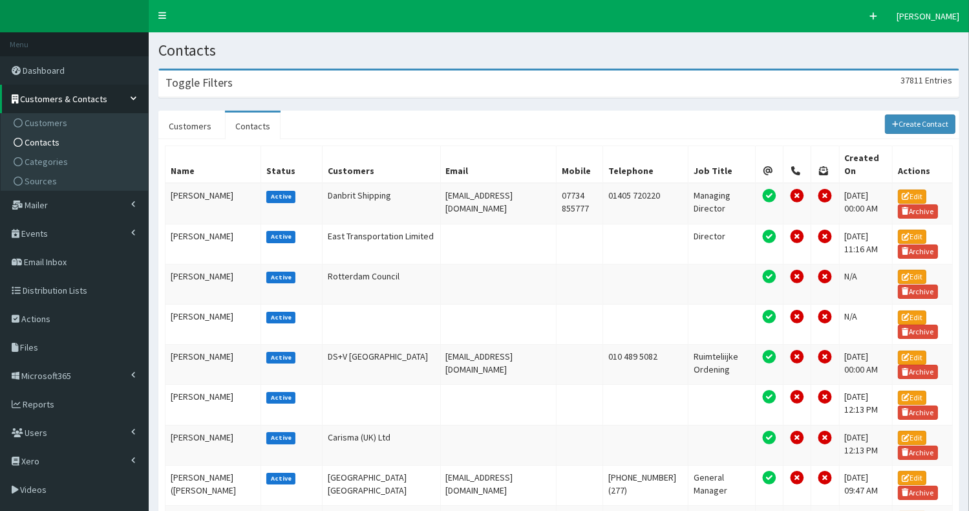
click at [281, 87] on div "Toggle Filters 37811 Entries" at bounding box center [558, 83] width 799 height 26
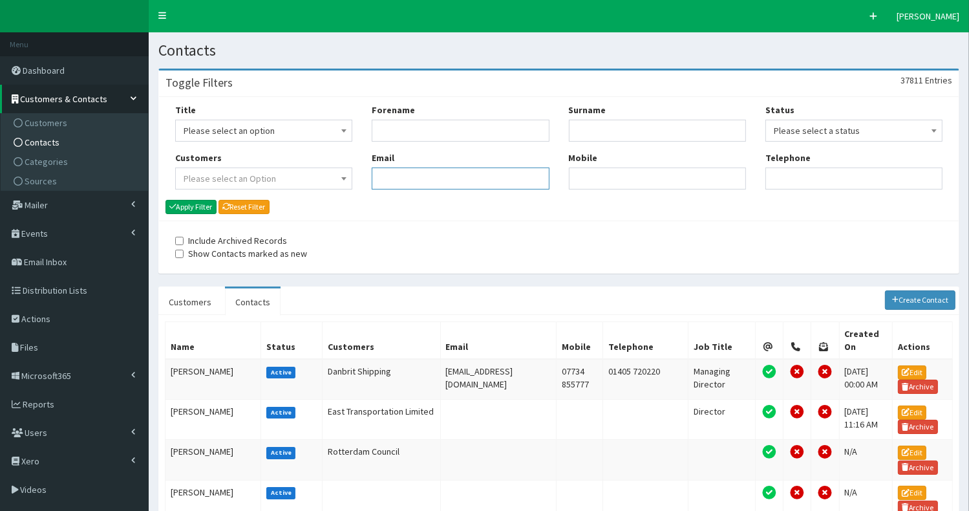
click at [403, 180] on input "Email" at bounding box center [460, 178] width 177 height 22
paste input "laura.cross@reachplc.com"
type input "laura.cross@reachplc.com"
click at [181, 207] on button "Apply Filter" at bounding box center [190, 207] width 51 height 14
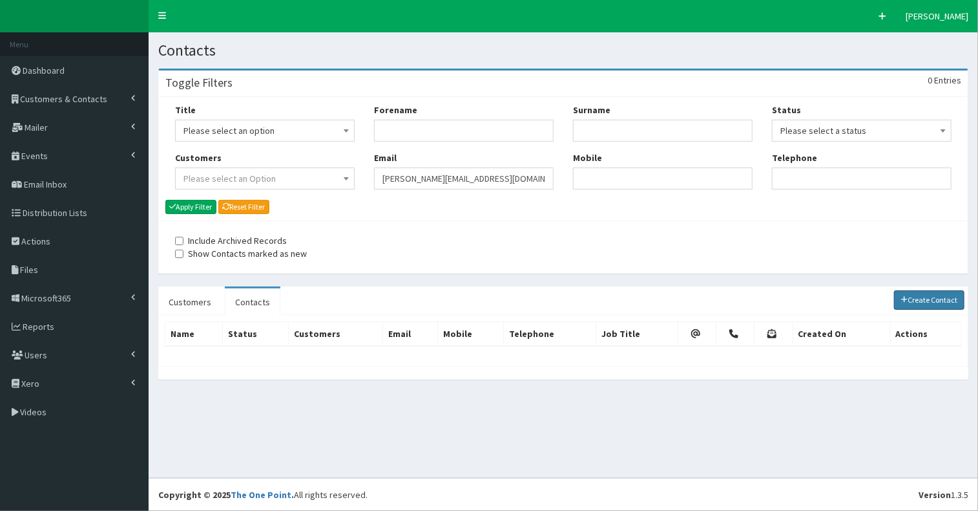
click at [930, 297] on link "Create Contact" at bounding box center [929, 299] width 71 height 19
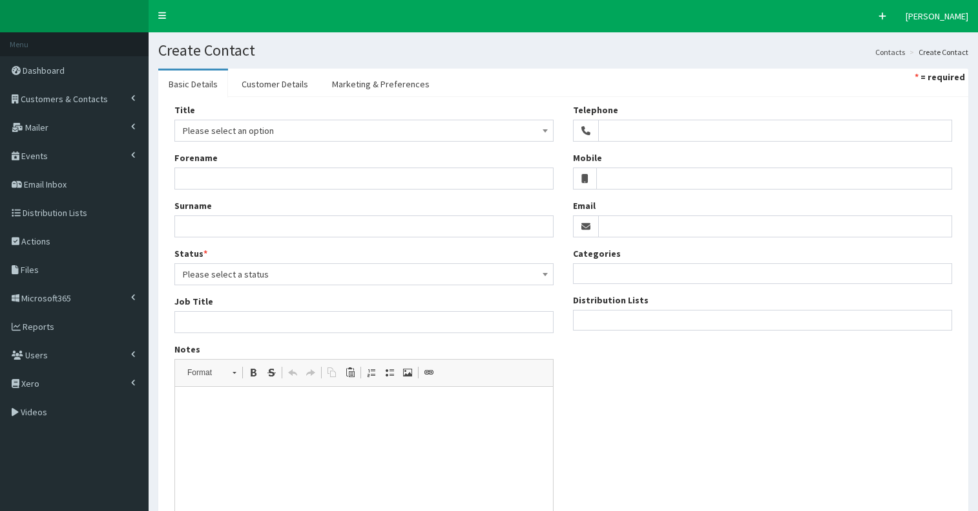
select select
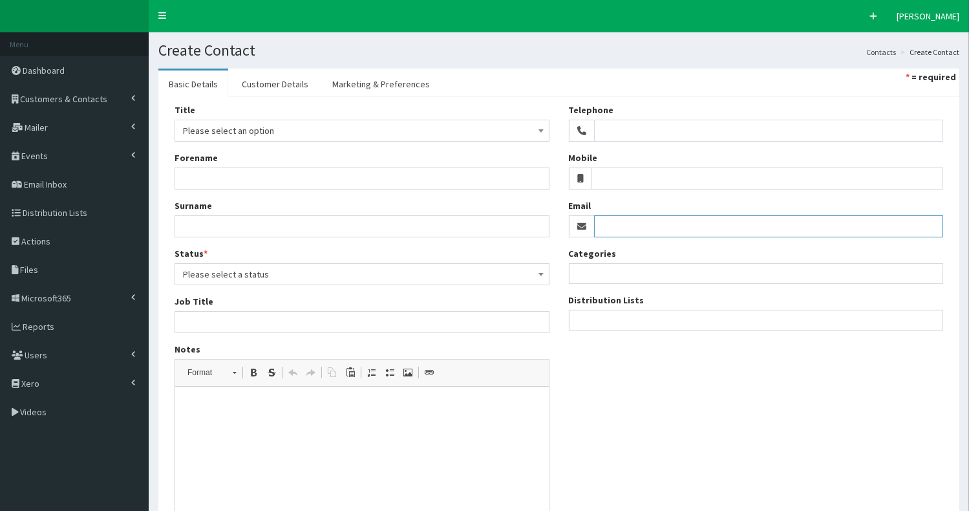
click at [613, 231] on input "Email" at bounding box center [769, 226] width 350 height 22
paste input "[PERSON_NAME][EMAIL_ADDRESS][DOMAIN_NAME]"
type input "[PERSON_NAME][EMAIL_ADDRESS][DOMAIN_NAME]"
click at [587, 320] on ul at bounding box center [756, 318] width 374 height 16
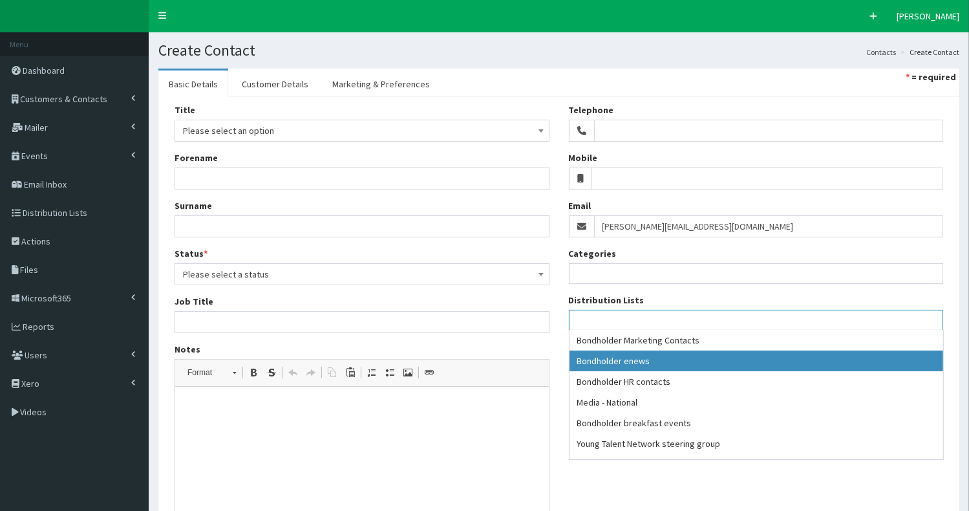
select select "79"
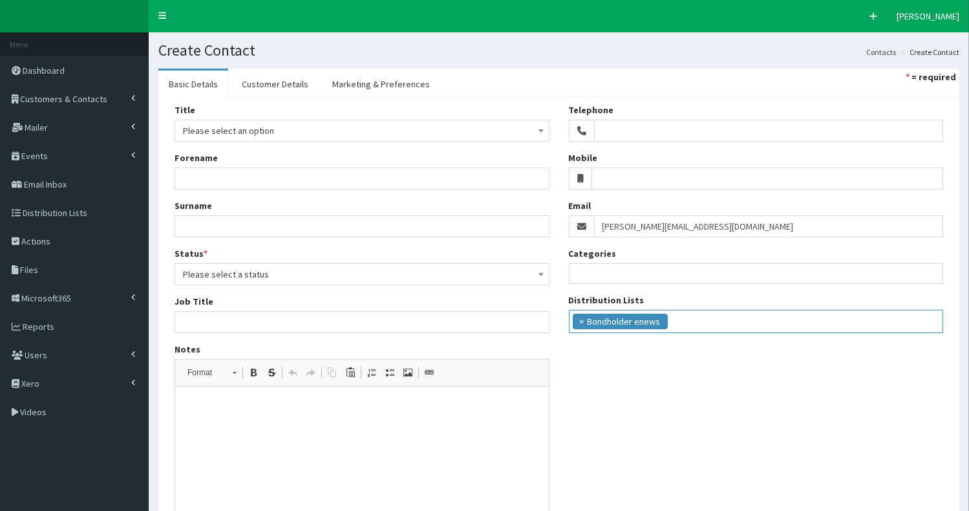
scroll to position [12, 0]
click at [703, 315] on ul "× Bondholder enews" at bounding box center [756, 319] width 374 height 19
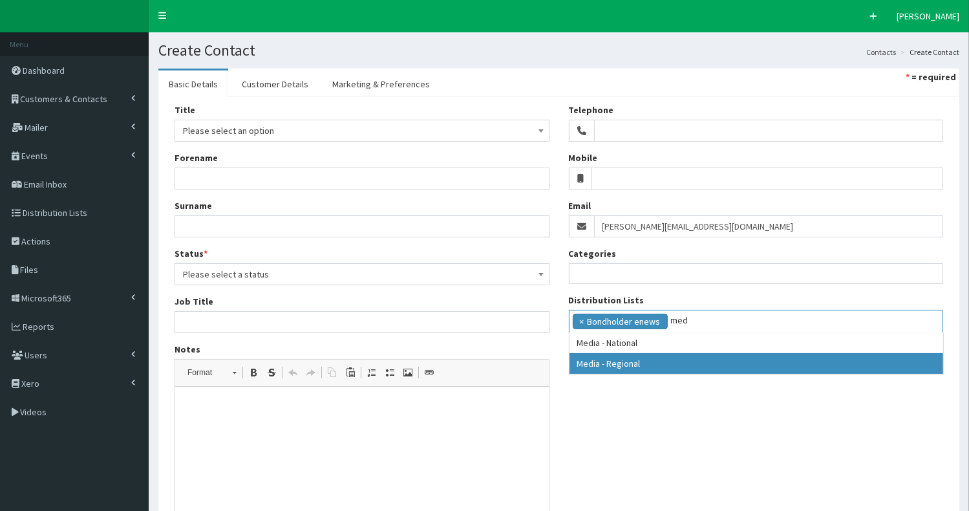
type input "med"
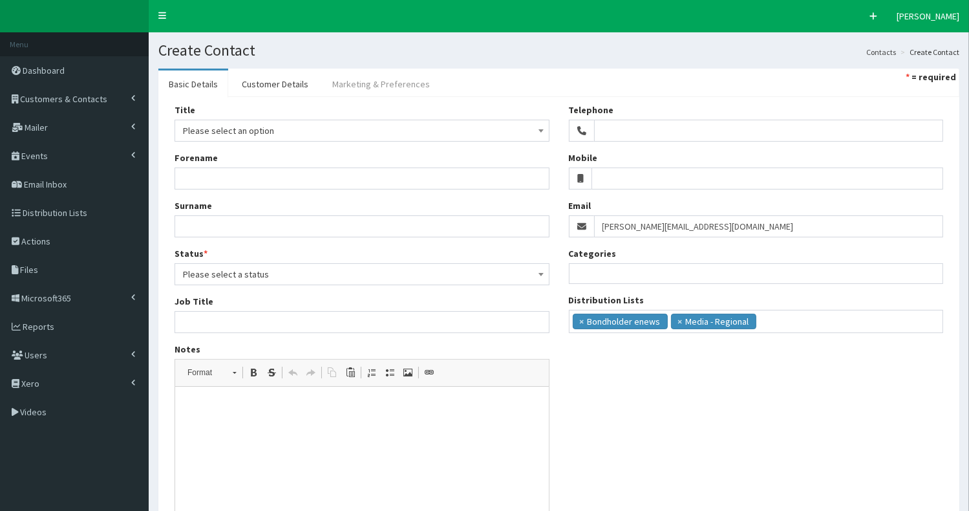
click at [392, 86] on link "Marketing & Preferences" at bounding box center [381, 83] width 118 height 27
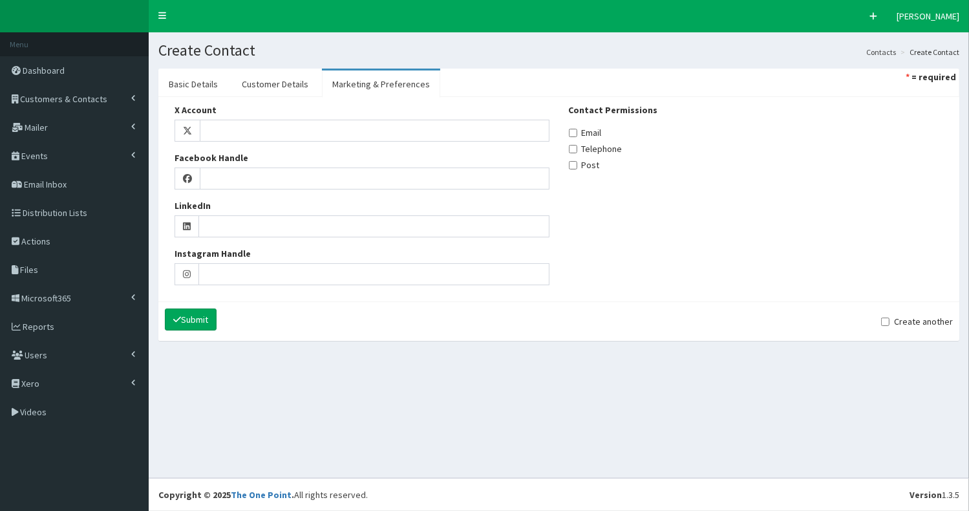
click at [574, 137] on label "Email" at bounding box center [585, 132] width 33 height 13
click at [574, 137] on input "Email" at bounding box center [573, 133] width 8 height 8
checkbox input "true"
click at [265, 81] on link "Customer Details" at bounding box center [274, 83] width 87 height 27
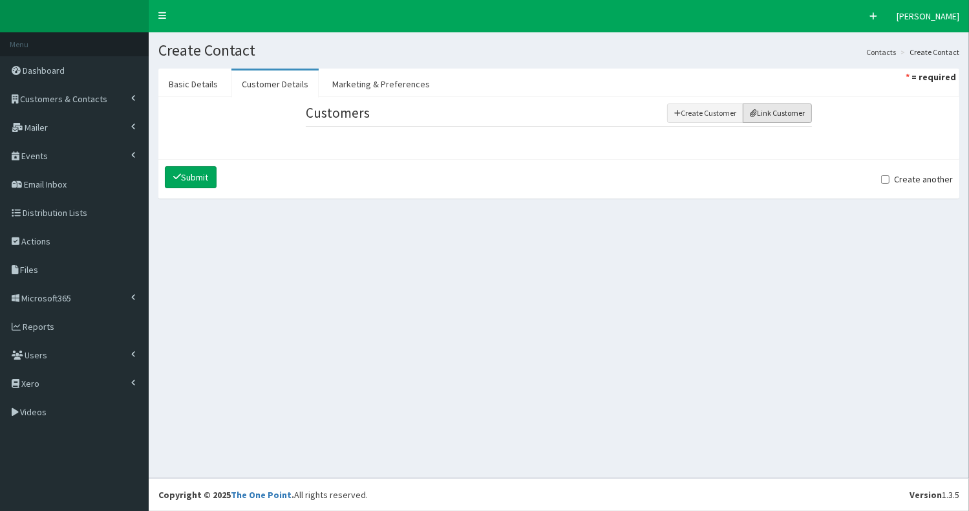
click at [759, 114] on button "Link Customer" at bounding box center [777, 112] width 69 height 19
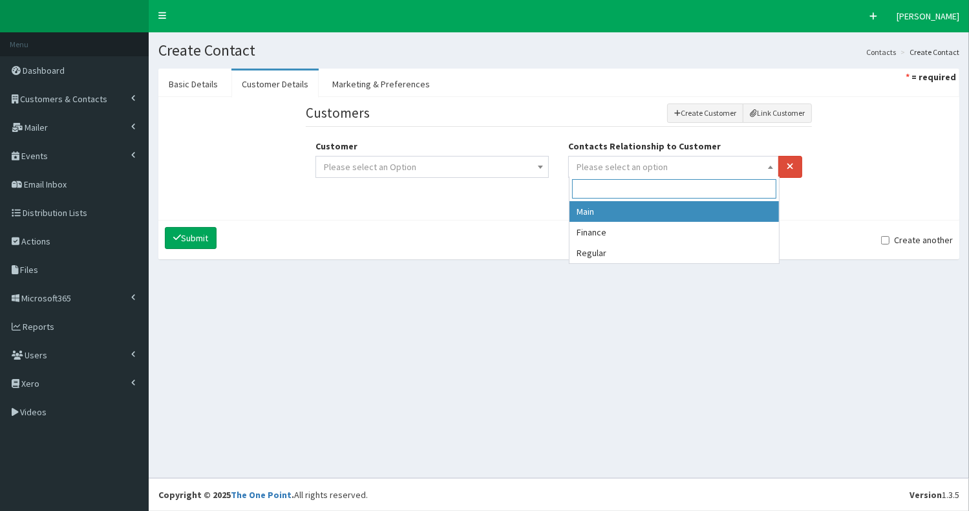
click at [719, 167] on span "Please select an option" at bounding box center [673, 167] width 194 height 18
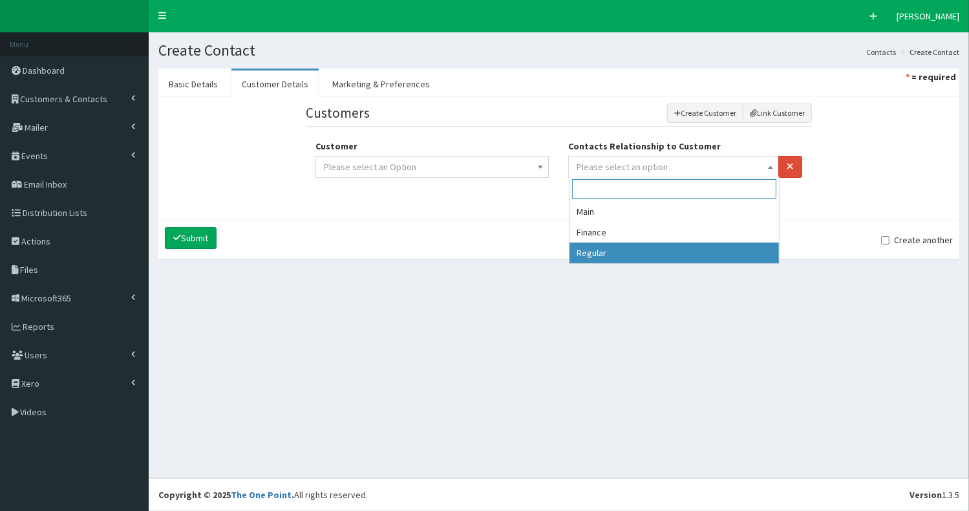
select select "3"
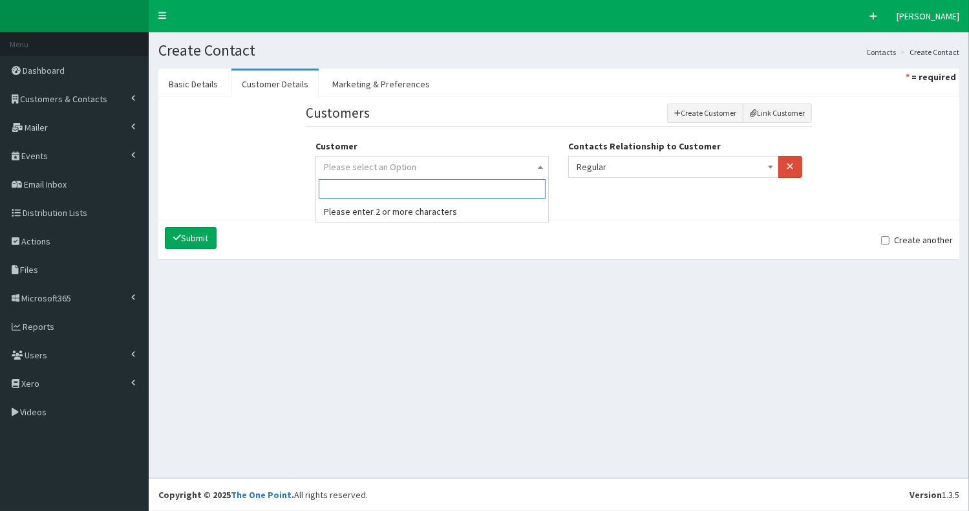
click at [522, 165] on span "Please select an Option" at bounding box center [432, 167] width 217 height 18
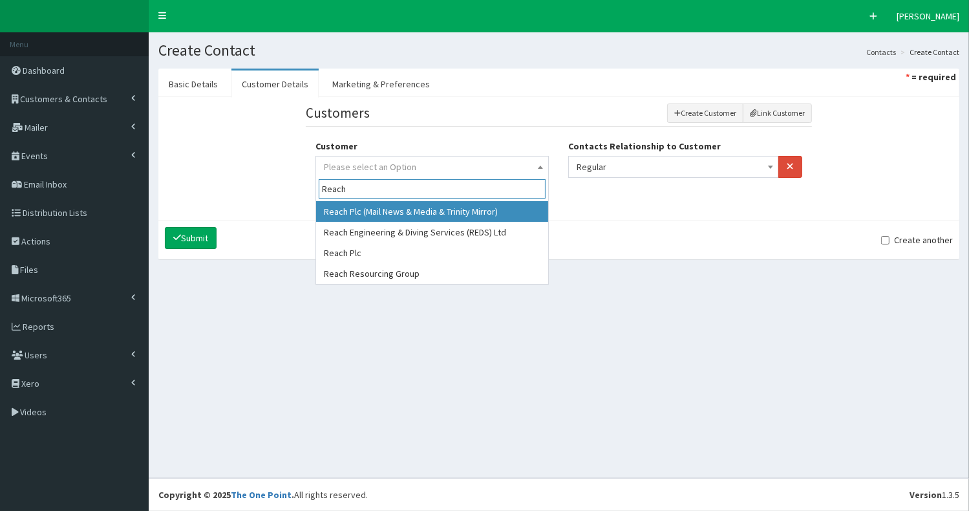
type input "Reach"
select select "296"
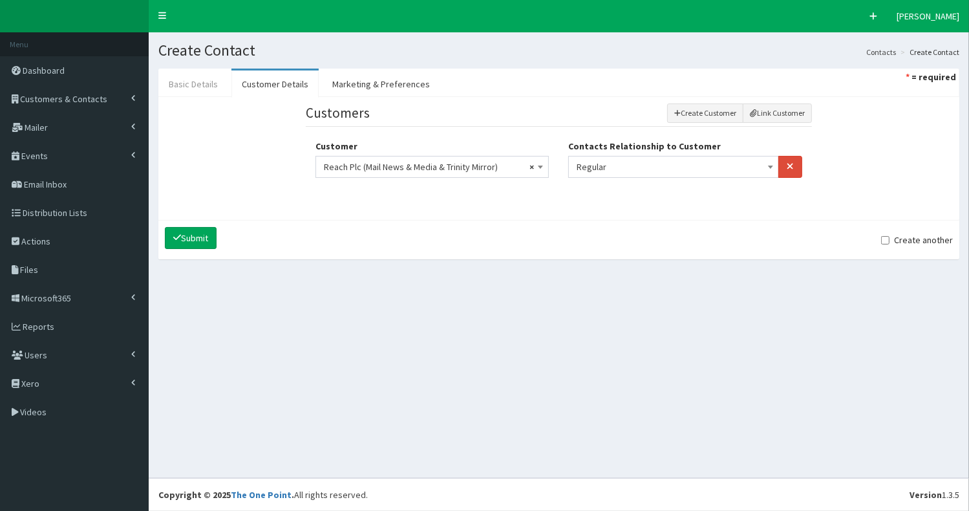
click at [211, 91] on link "Basic Details" at bounding box center [193, 83] width 70 height 27
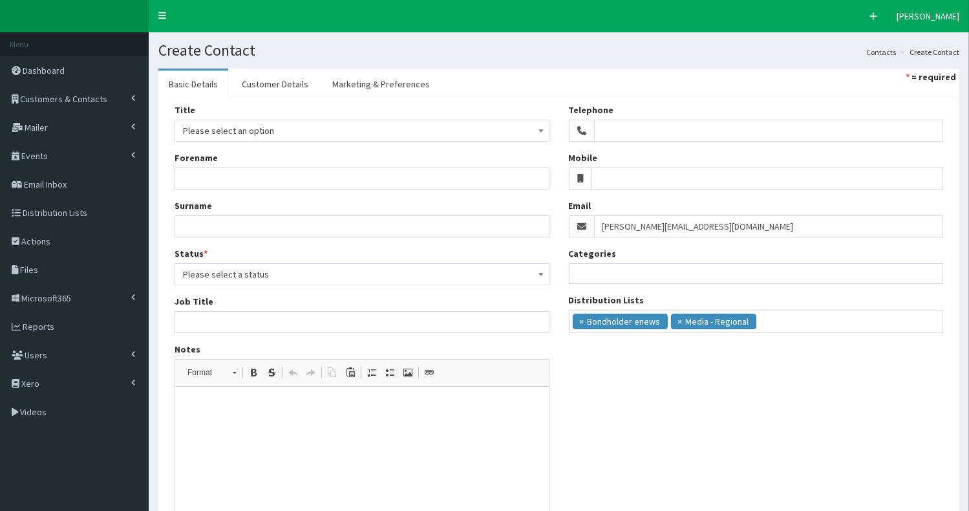
click at [220, 132] on span "Please select an option" at bounding box center [362, 130] width 358 height 18
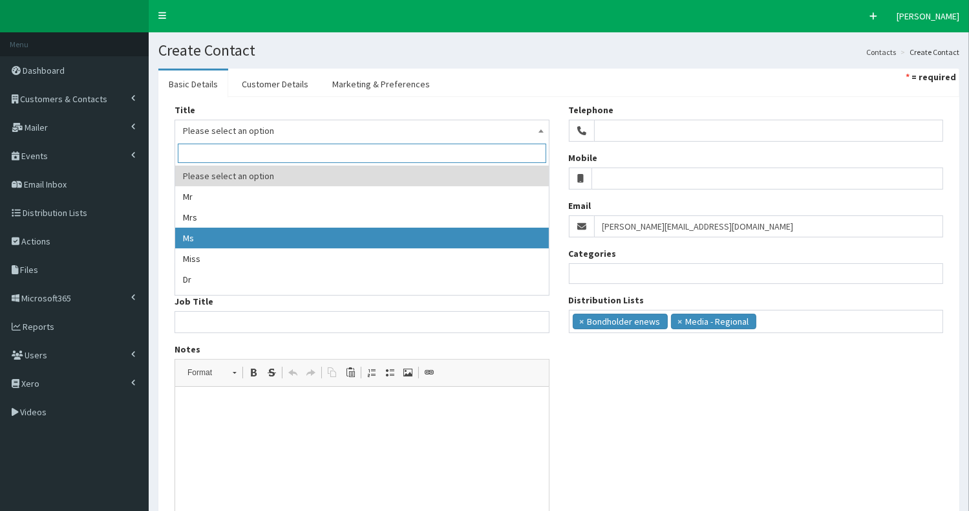
select select "3"
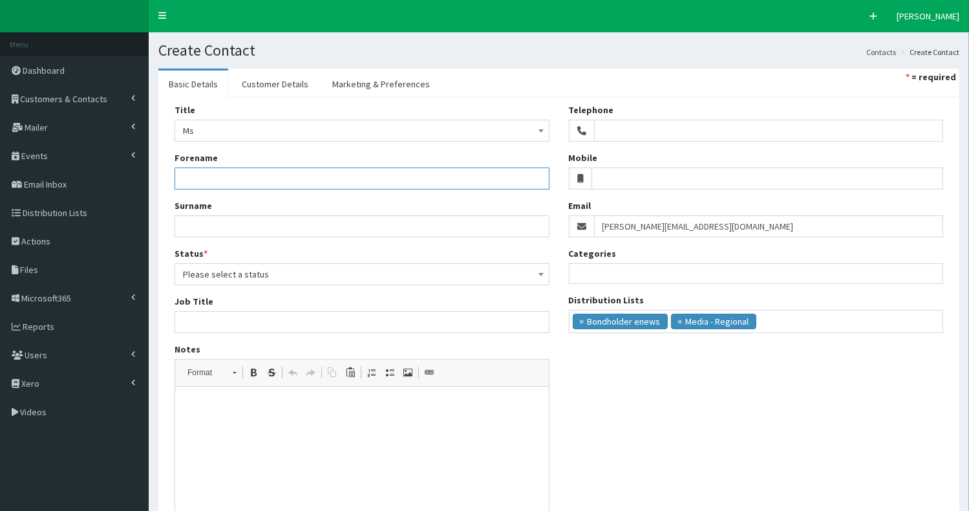
click at [216, 182] on input "Forename" at bounding box center [361, 178] width 375 height 22
type input "Laura"
click at [191, 219] on input "Surname" at bounding box center [361, 226] width 375 height 22
type input "Cross"
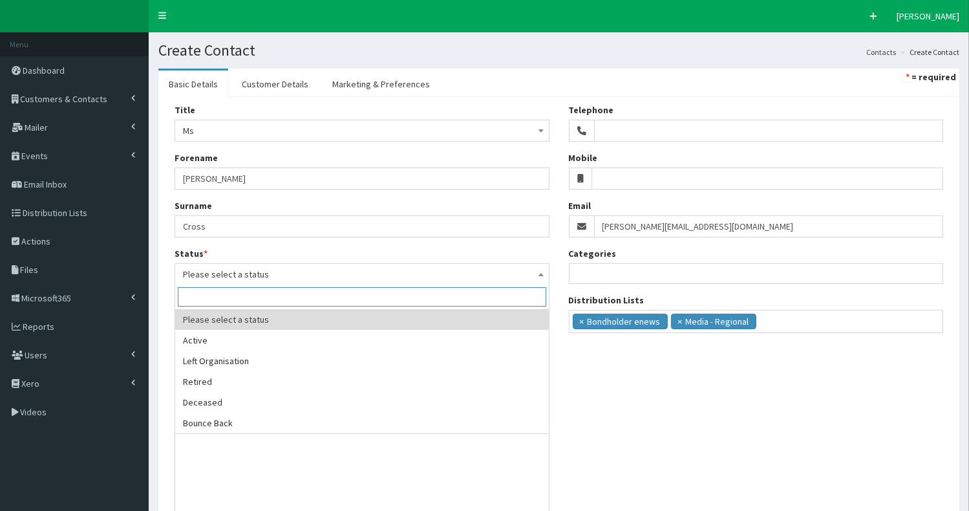
click at [225, 275] on span "Please select a status" at bounding box center [362, 274] width 358 height 18
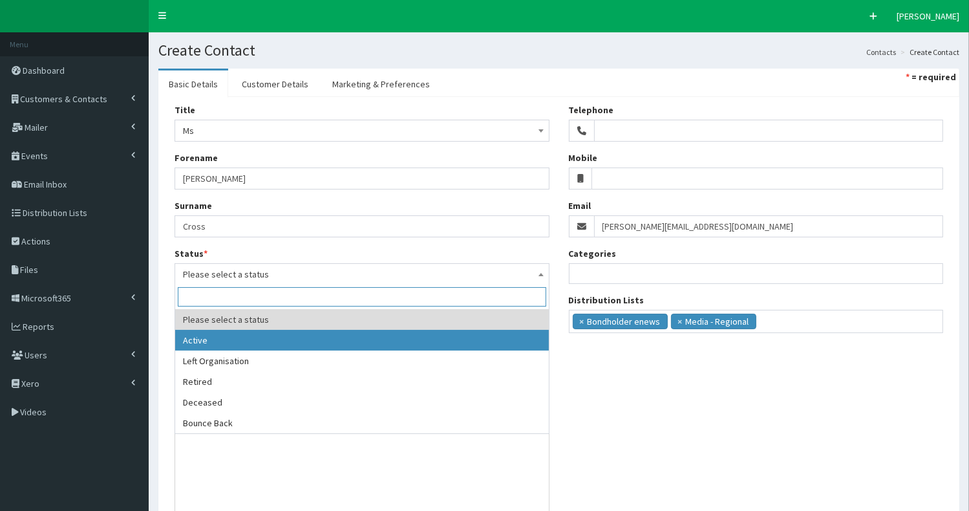
select select "1"
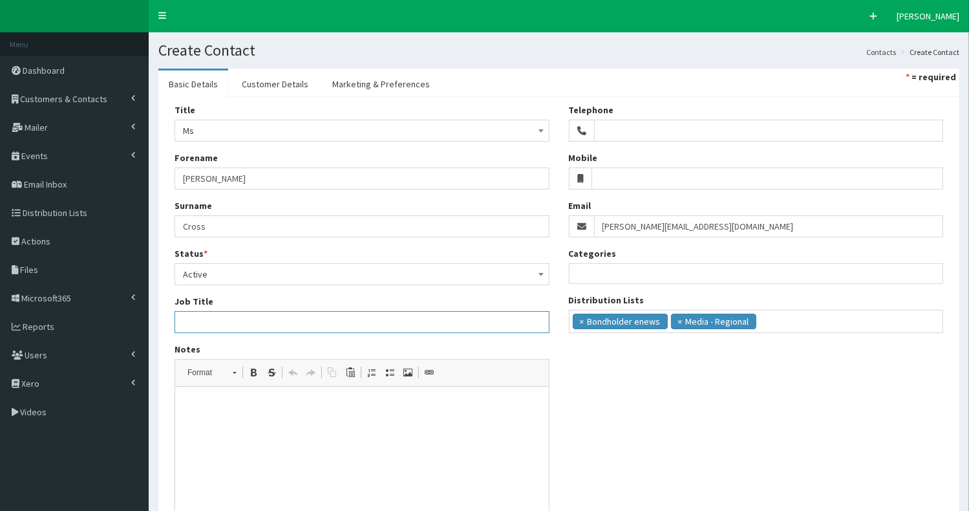
click at [215, 326] on input "Job Title" at bounding box center [361, 322] width 375 height 22
paste input "Audience Editor | Hull Live & Grimsby Live"
click at [240, 321] on input "Audience Editor | Hull Live & Grimsby Live" at bounding box center [361, 322] width 375 height 22
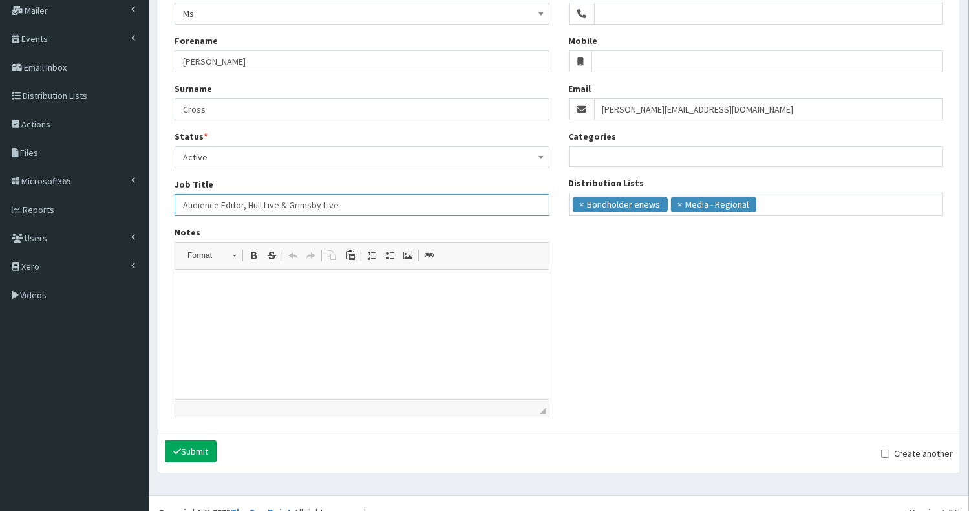
scroll to position [133, 0]
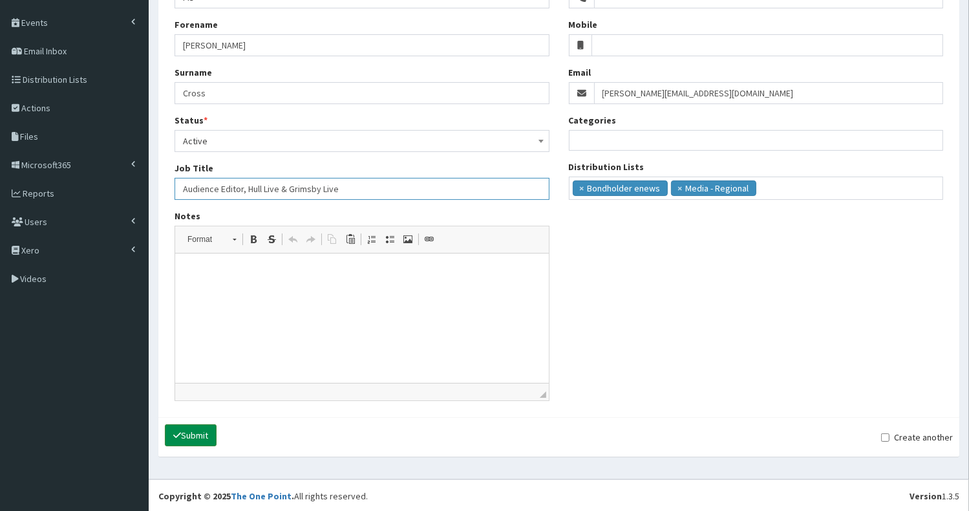
type input "Audience Editor, Hull Live & Grimsby Live"
click at [191, 432] on button "Submit" at bounding box center [191, 435] width 52 height 22
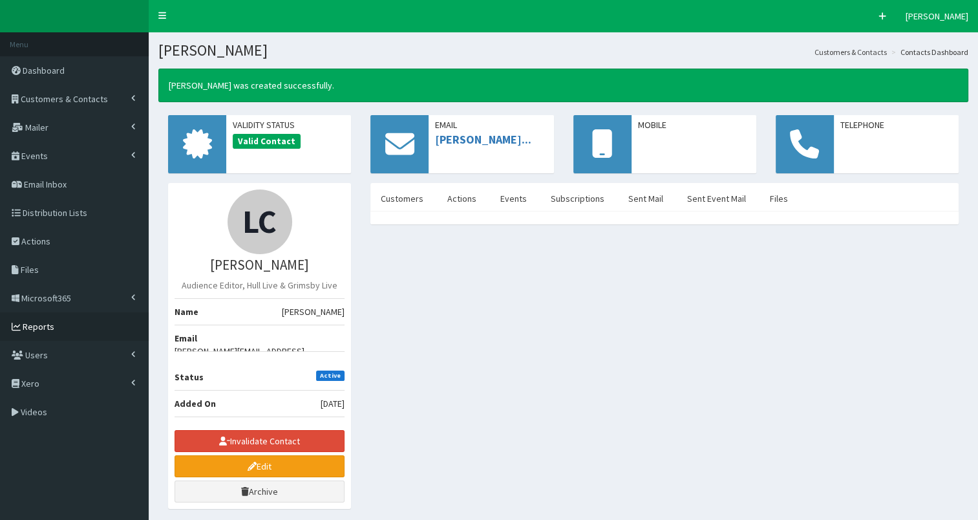
click at [49, 324] on span "Reports" at bounding box center [39, 327] width 32 height 12
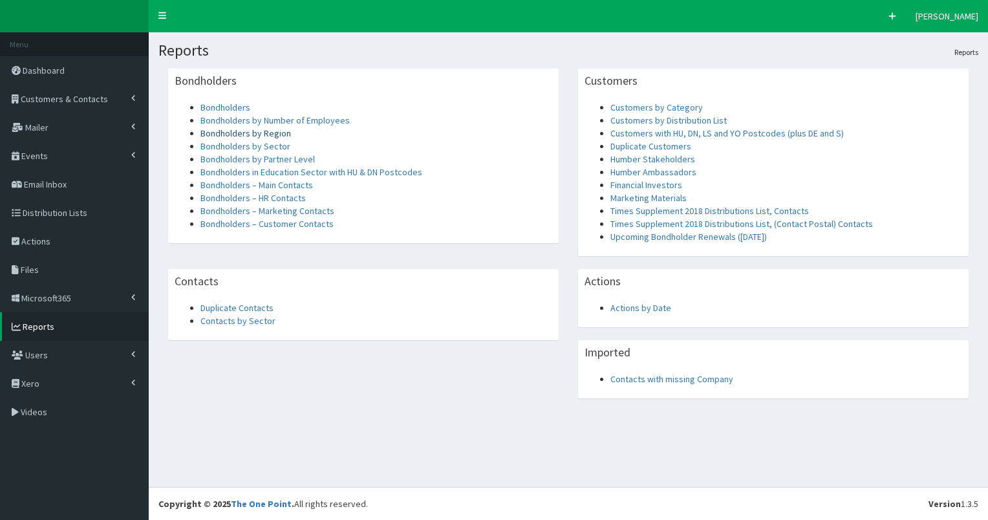
click at [248, 134] on link "Bondholders by Region" at bounding box center [245, 133] width 90 height 12
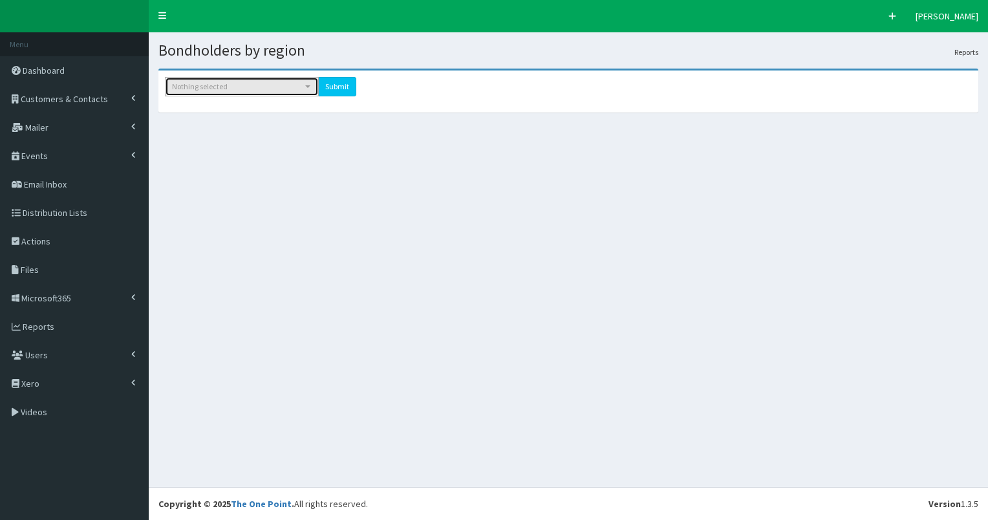
click at [310, 85] on div "Nothing selected" at bounding box center [242, 87] width 140 height 12
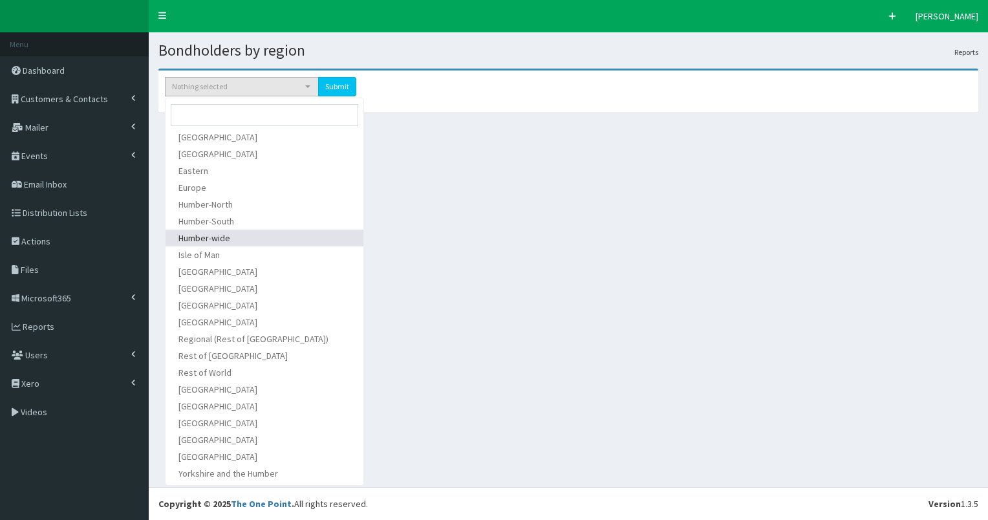
click at [207, 238] on span "Humber-wide" at bounding box center [204, 237] width 52 height 13
click at [215, 224] on span "Humber-South" at bounding box center [206, 221] width 56 height 13
select select "21"
click at [356, 84] on input "submit" at bounding box center [358, 86] width 38 height 19
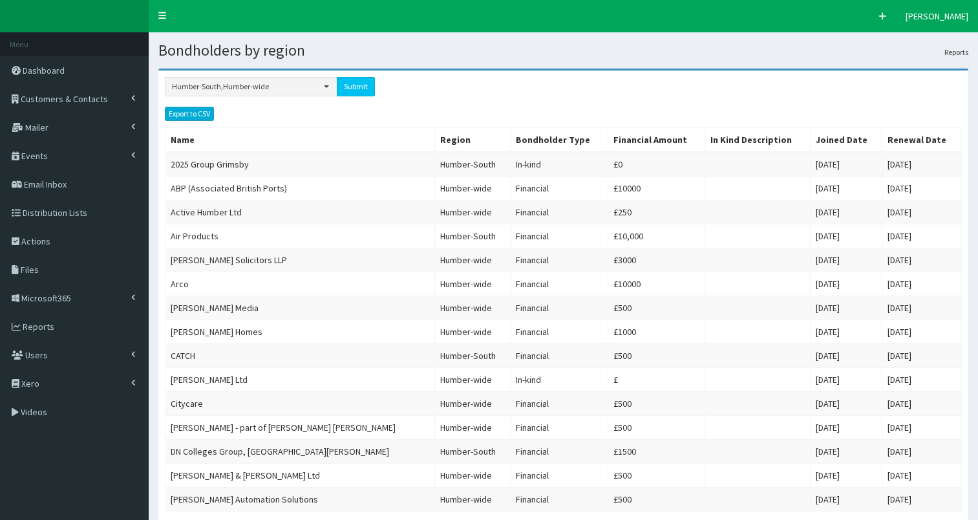
click at [198, 111] on link "Export to CSV" at bounding box center [189, 114] width 49 height 14
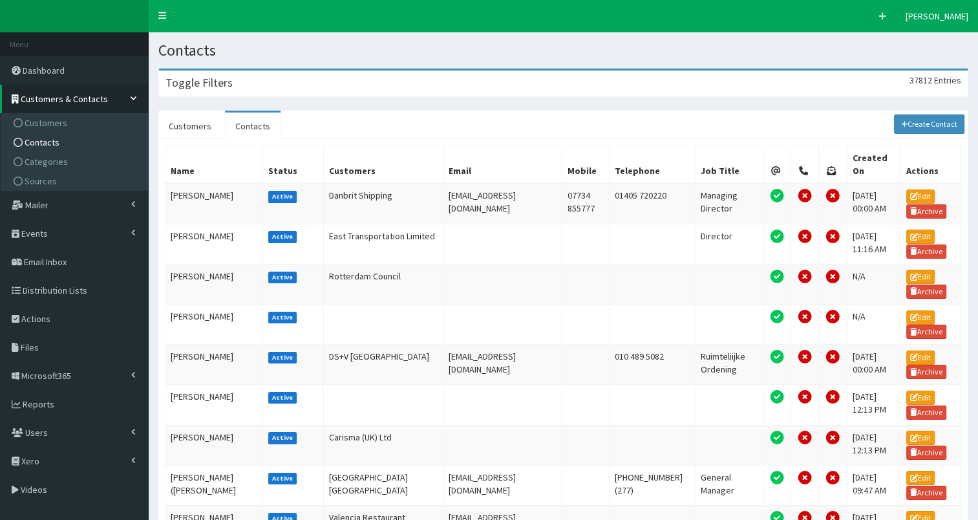
click at [257, 90] on div "Toggle Filters 37812 Entries" at bounding box center [563, 83] width 808 height 26
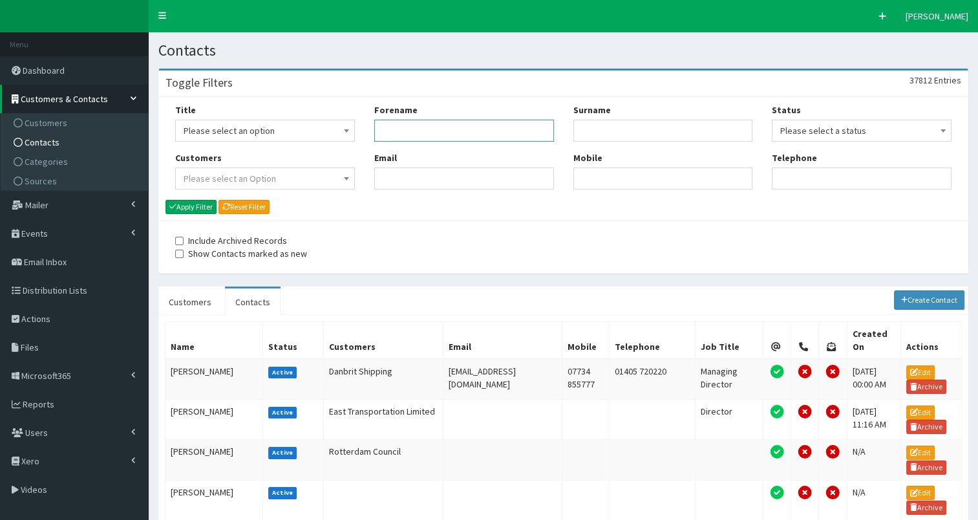
click at [384, 134] on input "Forename" at bounding box center [464, 131] width 180 height 22
type input "alis"
type input "park"
click at [194, 206] on button "Apply Filter" at bounding box center [190, 207] width 51 height 14
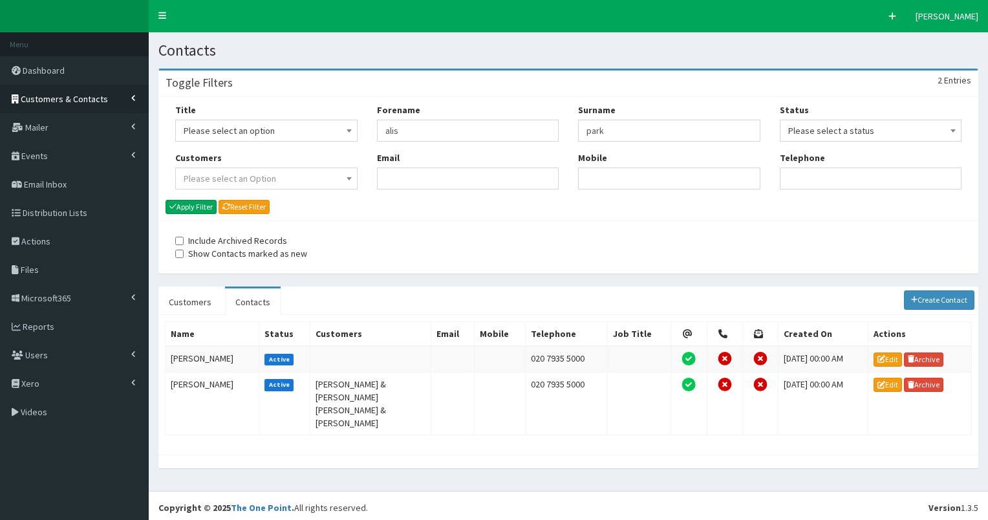
click at [58, 95] on span "Customers & Contacts" at bounding box center [64, 99] width 87 height 12
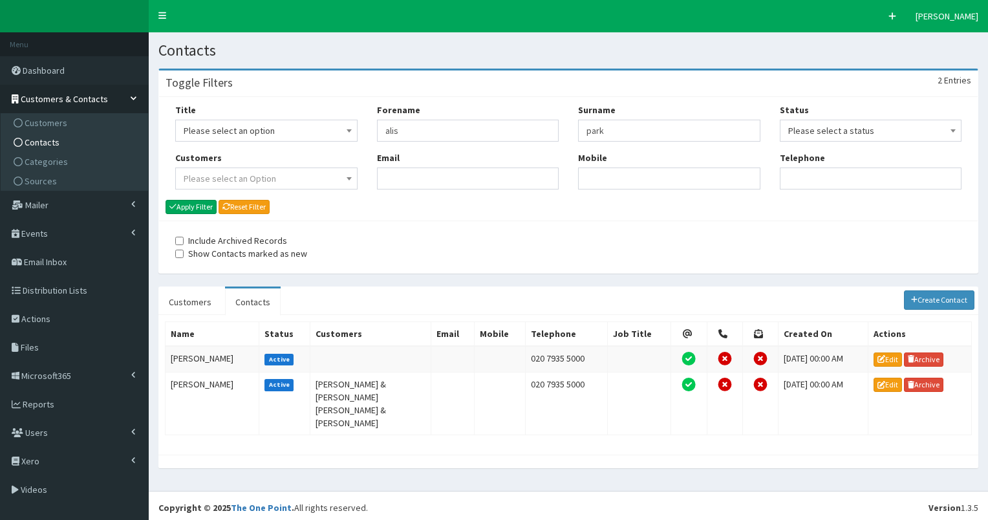
click at [64, 140] on link "Contacts" at bounding box center [76, 141] width 144 height 19
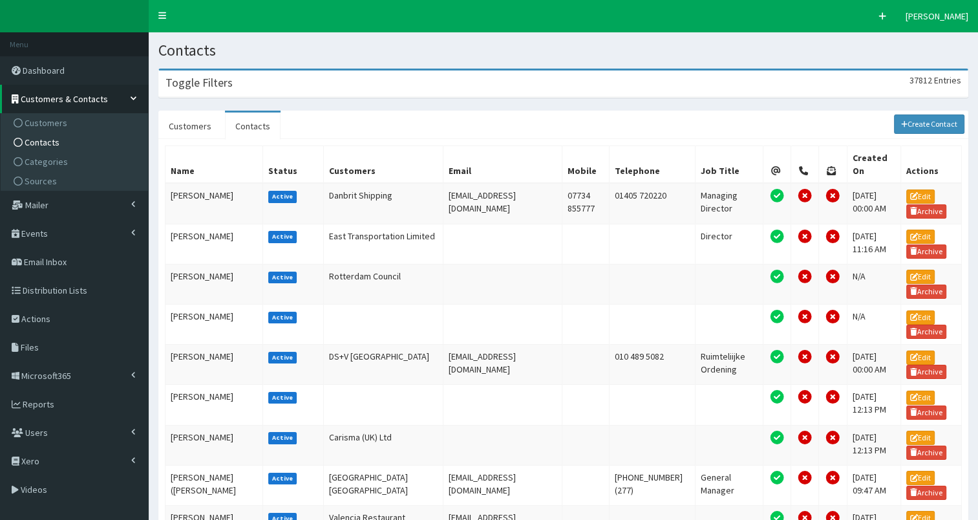
click at [260, 85] on div "Toggle Filters 37812 Entries" at bounding box center [563, 83] width 808 height 26
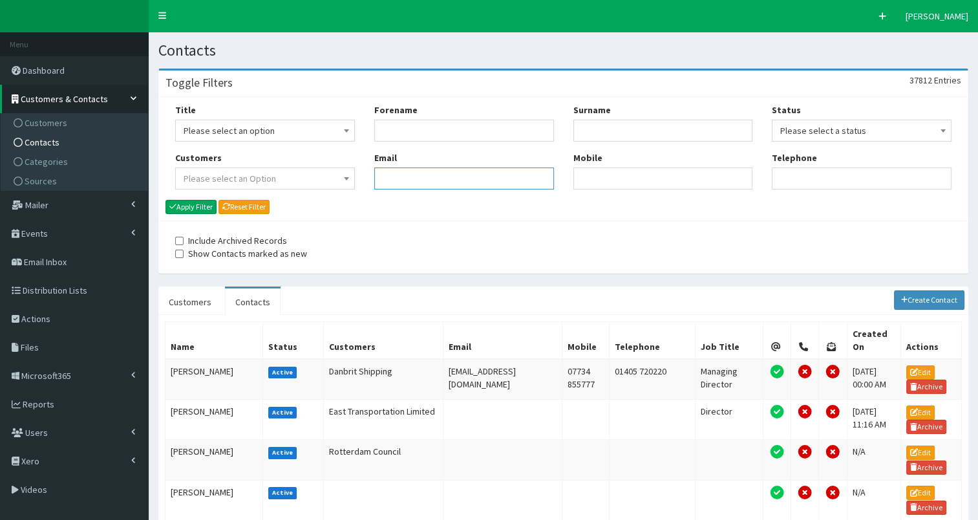
click at [383, 178] on input "Email" at bounding box center [464, 178] width 180 height 22
paste input "[PERSON_NAME][EMAIL_ADDRESS][PERSON_NAME][DOMAIN_NAME]"
type input "[PERSON_NAME][EMAIL_ADDRESS][PERSON_NAME][DOMAIN_NAME]"
click at [196, 202] on button "Apply Filter" at bounding box center [190, 207] width 51 height 14
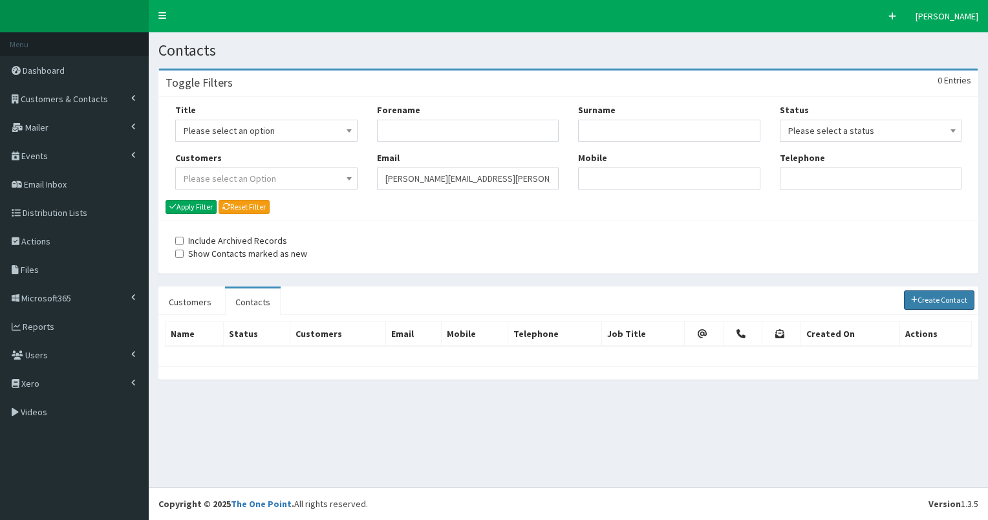
click at [931, 299] on link "Create Contact" at bounding box center [938, 299] width 71 height 19
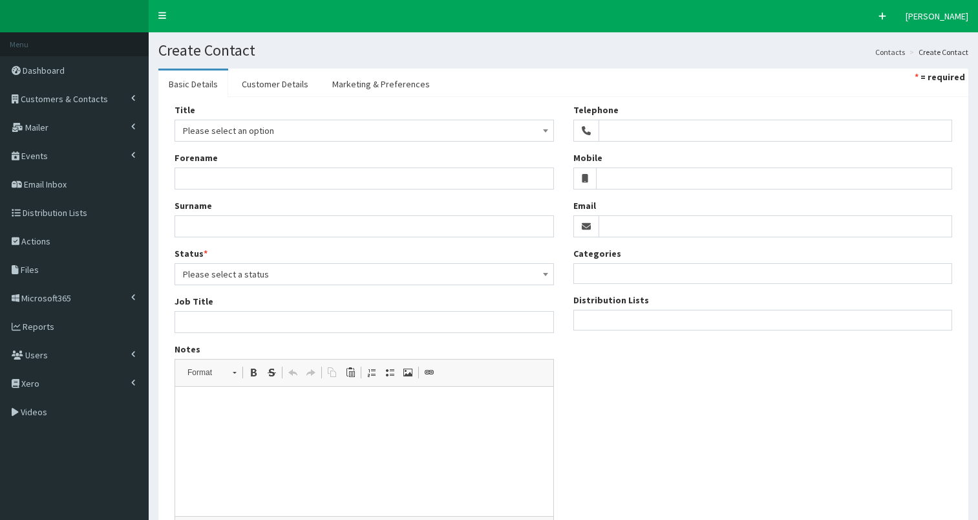
select select
click at [664, 230] on input "Email" at bounding box center [775, 226] width 354 height 22
paste input "[PERSON_NAME][EMAIL_ADDRESS][PERSON_NAME][DOMAIN_NAME]"
type input "[PERSON_NAME][EMAIL_ADDRESS][PERSON_NAME][DOMAIN_NAME]"
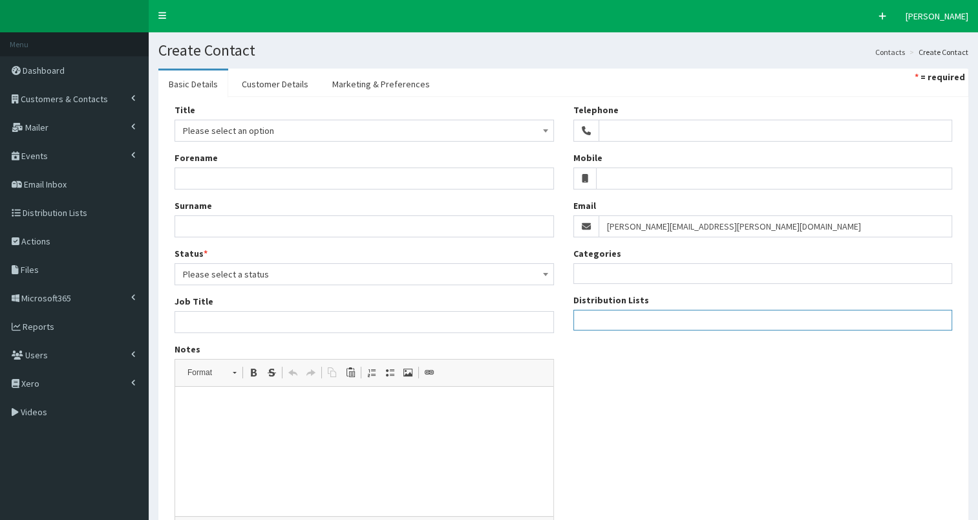
click at [622, 324] on ul at bounding box center [763, 318] width 378 height 16
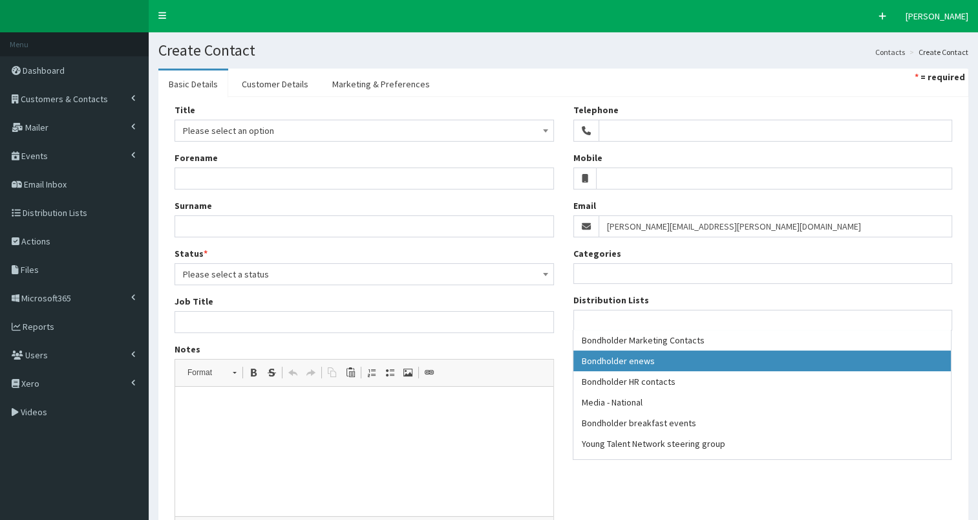
select select "79"
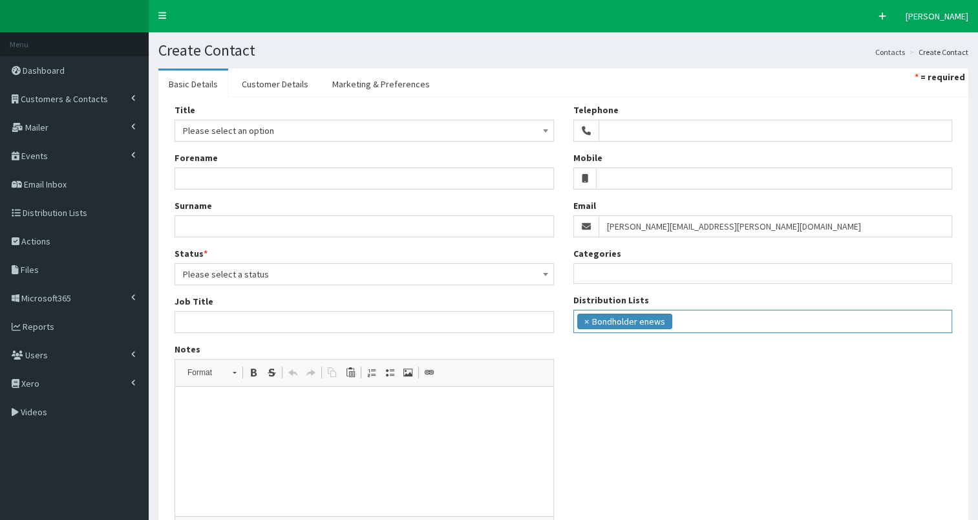
click at [676, 321] on input "search" at bounding box center [678, 319] width 7 height 13
click at [832, 322] on ul "× Bondholder enews × Bondholder breakfast events" at bounding box center [763, 319] width 378 height 19
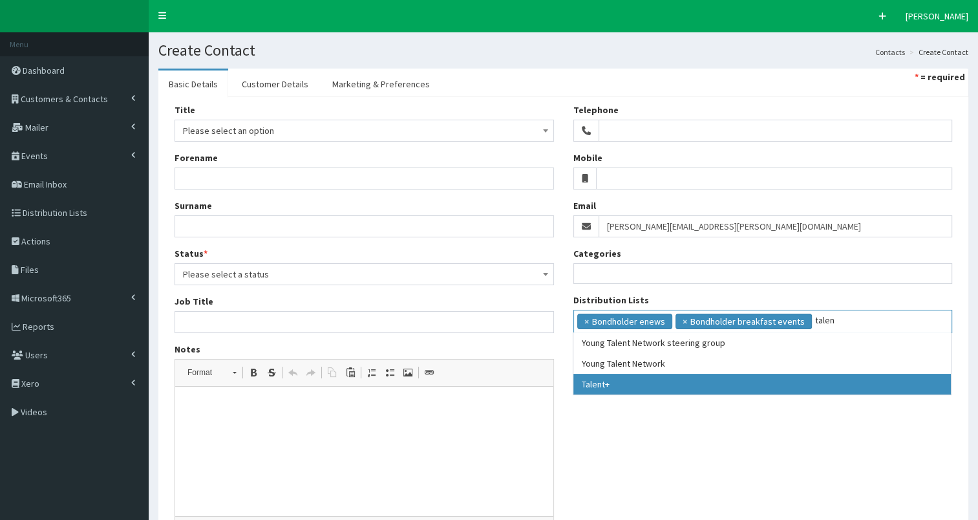
type input "talen"
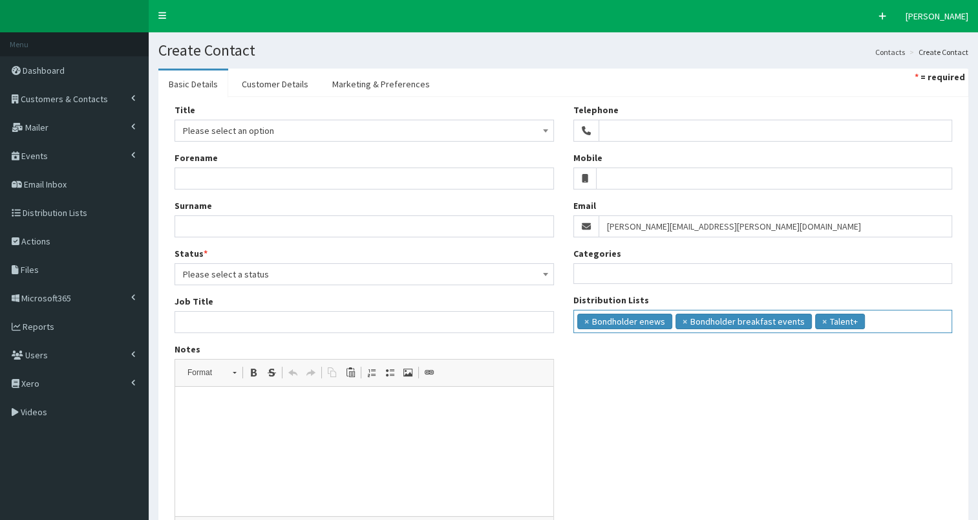
click at [894, 321] on input "search" at bounding box center [888, 319] width 41 height 13
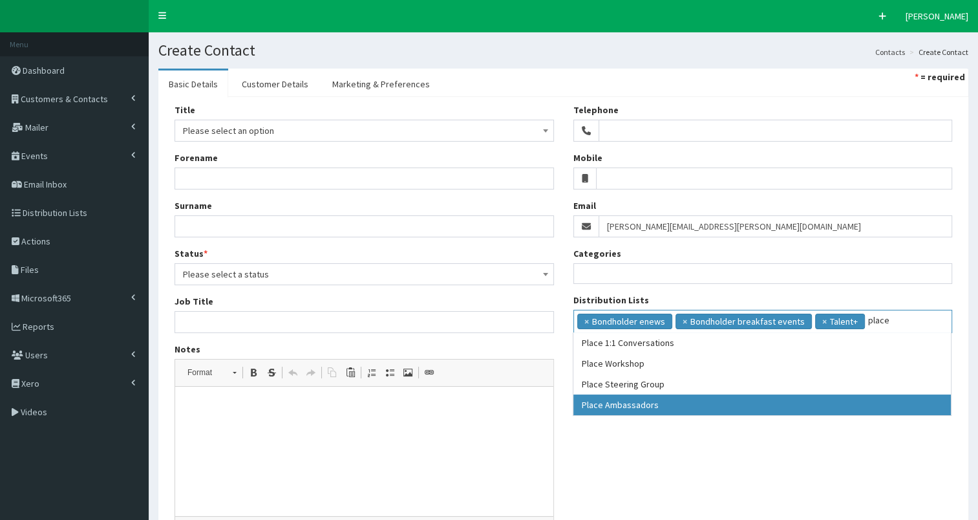
type input "place"
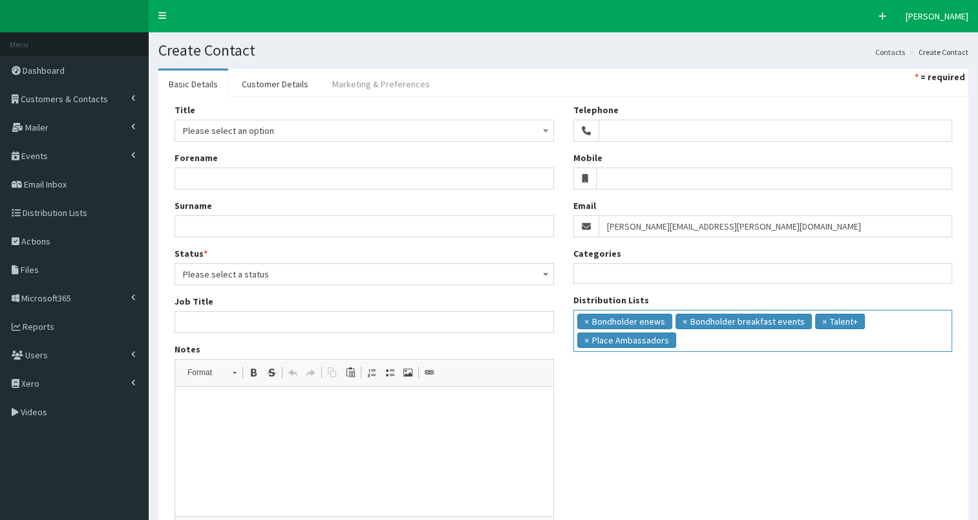
click at [406, 90] on link "Marketing & Preferences" at bounding box center [381, 83] width 118 height 27
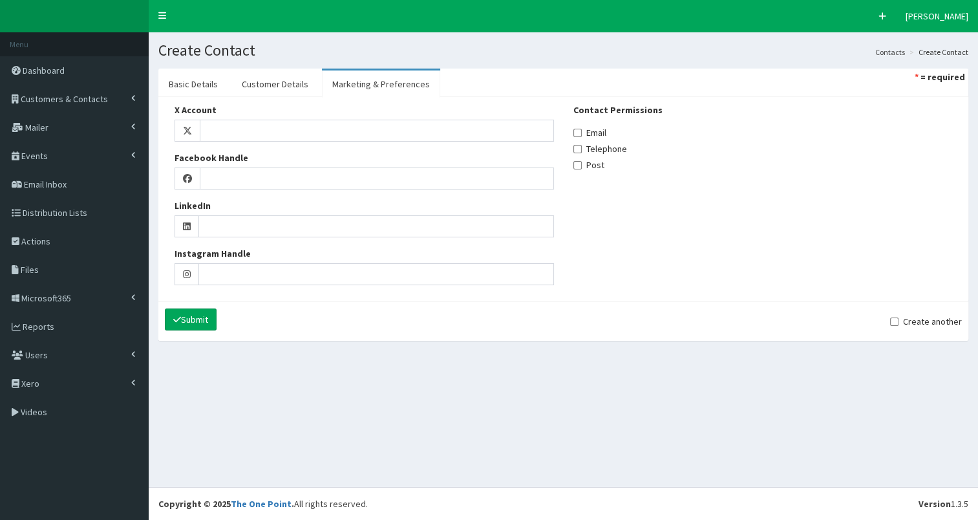
click at [602, 132] on label "Email" at bounding box center [589, 132] width 33 height 13
click at [582, 132] on input "Email" at bounding box center [577, 133] width 8 height 8
checkbox input "true"
click at [275, 81] on link "Customer Details" at bounding box center [274, 83] width 87 height 27
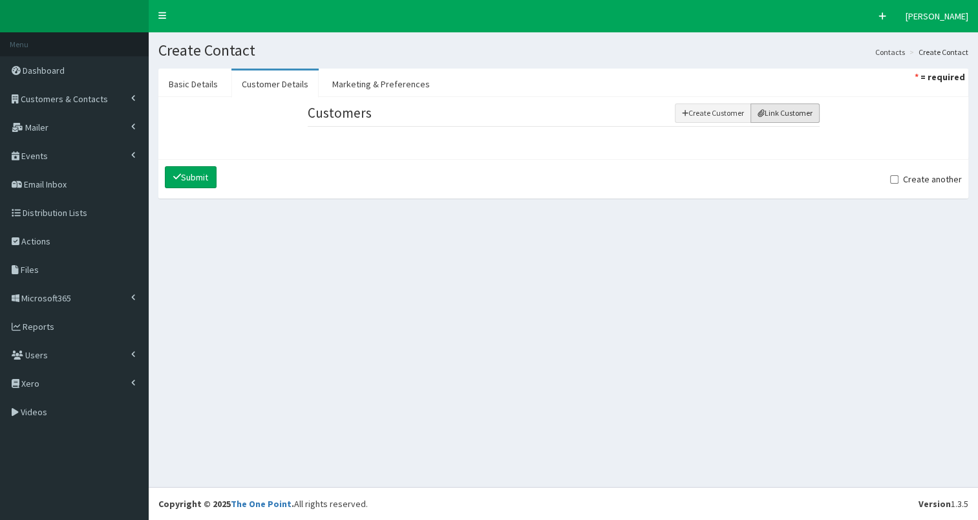
click at [786, 112] on button "Link Customer" at bounding box center [784, 112] width 69 height 19
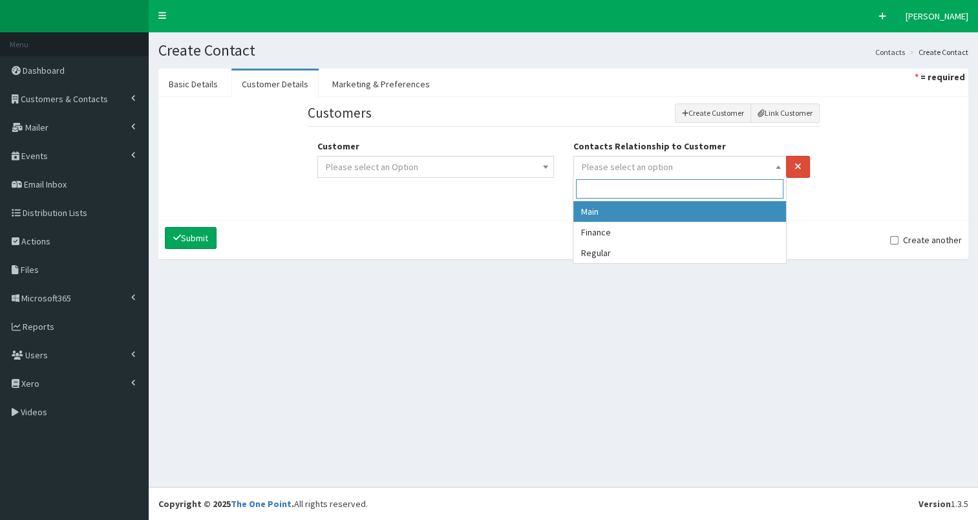
click at [675, 161] on span "Please select an option" at bounding box center [680, 167] width 197 height 18
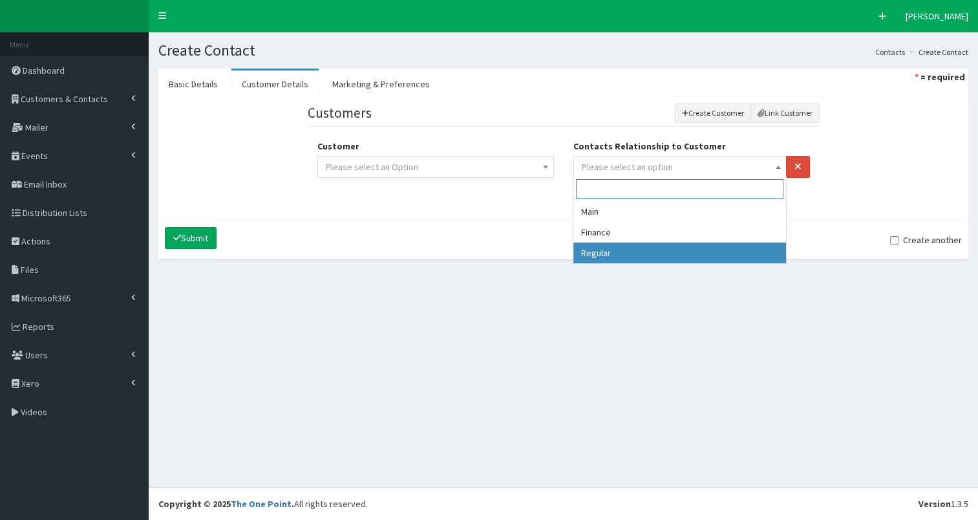
select select "3"
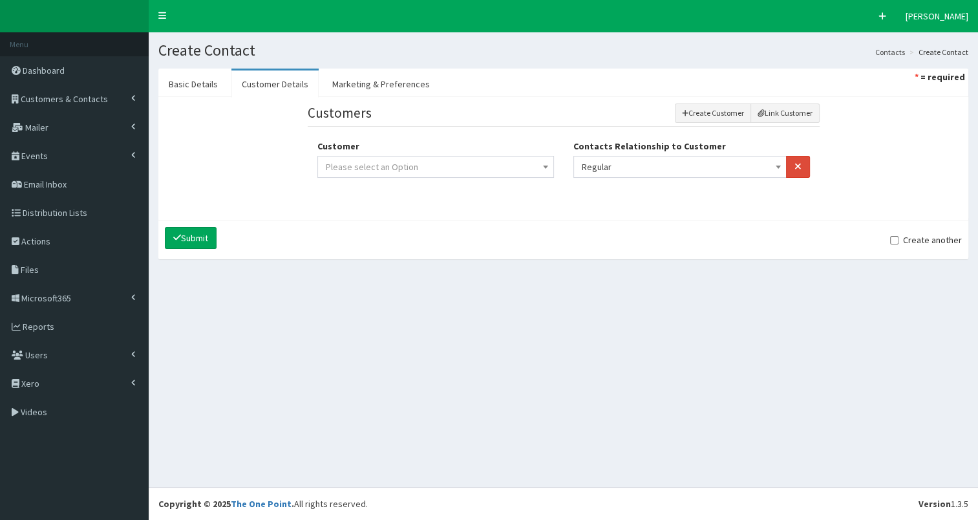
click at [529, 168] on span "Please select an Option" at bounding box center [436, 167] width 220 height 18
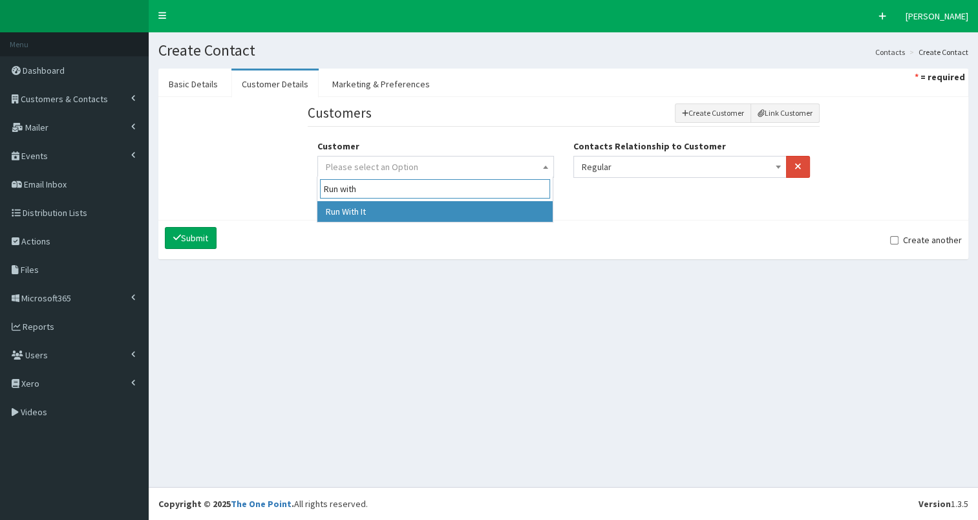
type input "Run with"
select select "9185"
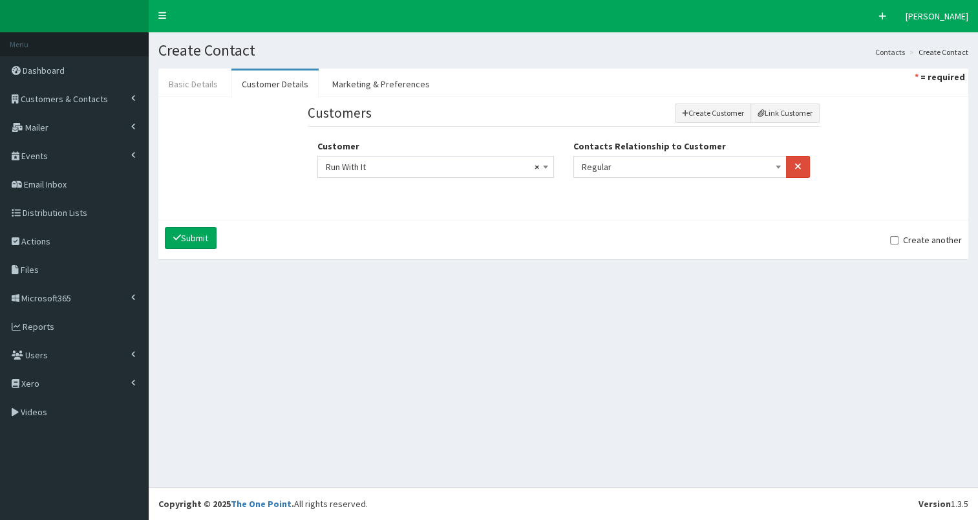
click at [196, 87] on link "Basic Details" at bounding box center [193, 83] width 70 height 27
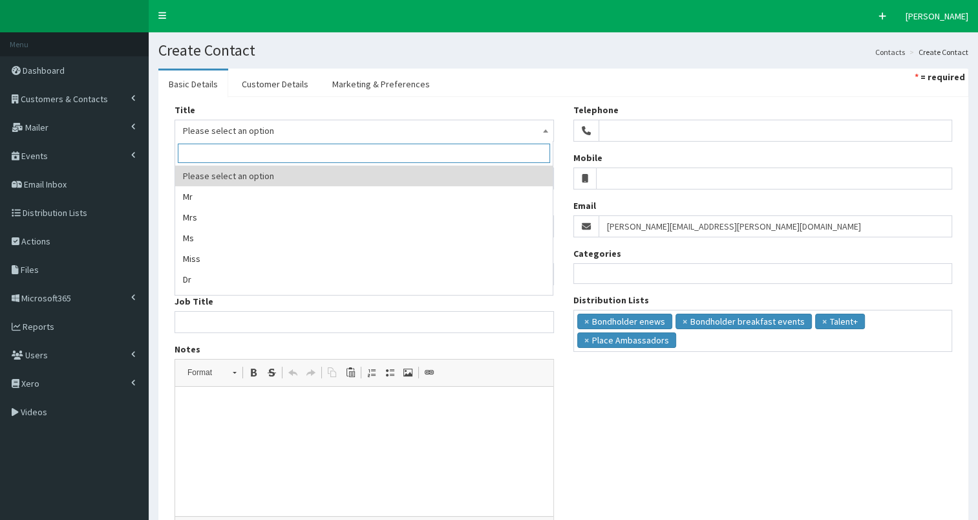
click at [200, 132] on span "Please select an option" at bounding box center [364, 130] width 363 height 18
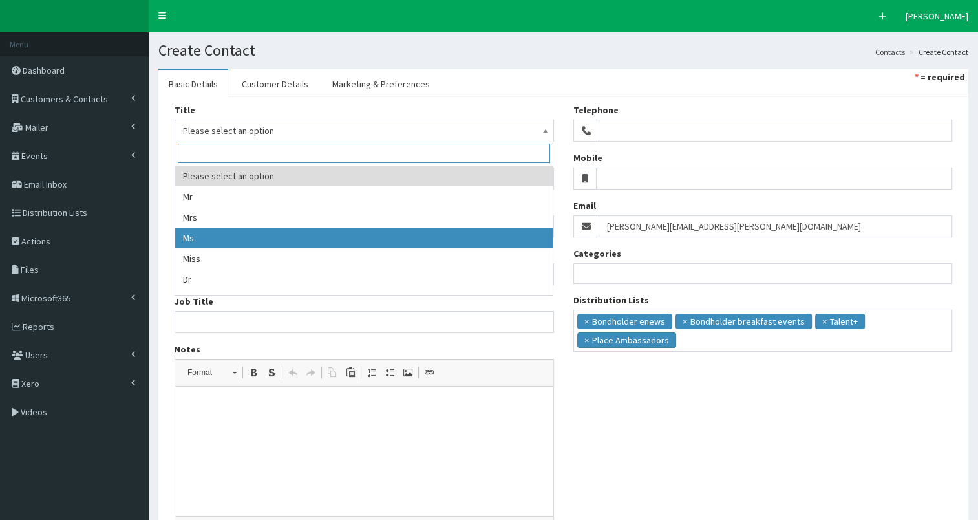
select select "3"
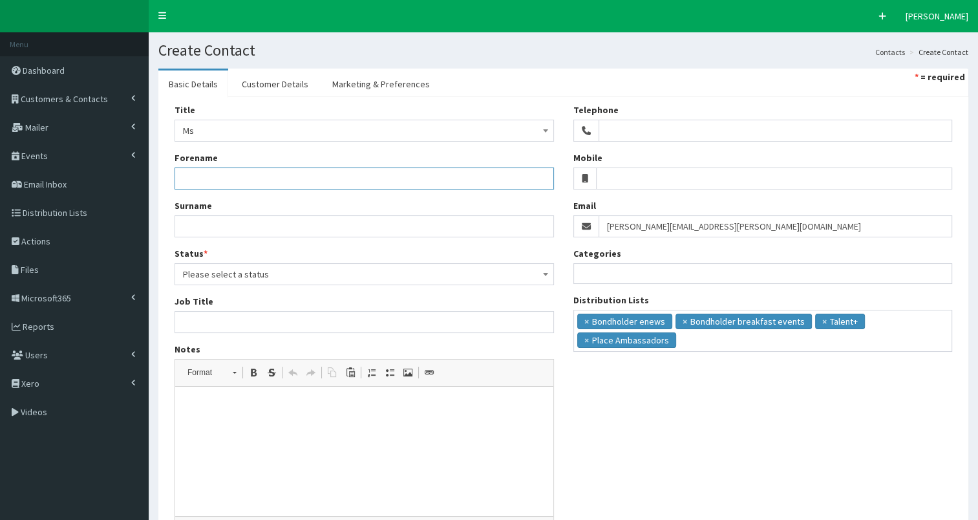
click at [199, 176] on input "Forename" at bounding box center [363, 178] width 379 height 22
type input "Alison"
click at [185, 225] on input "Surname" at bounding box center [363, 226] width 379 height 22
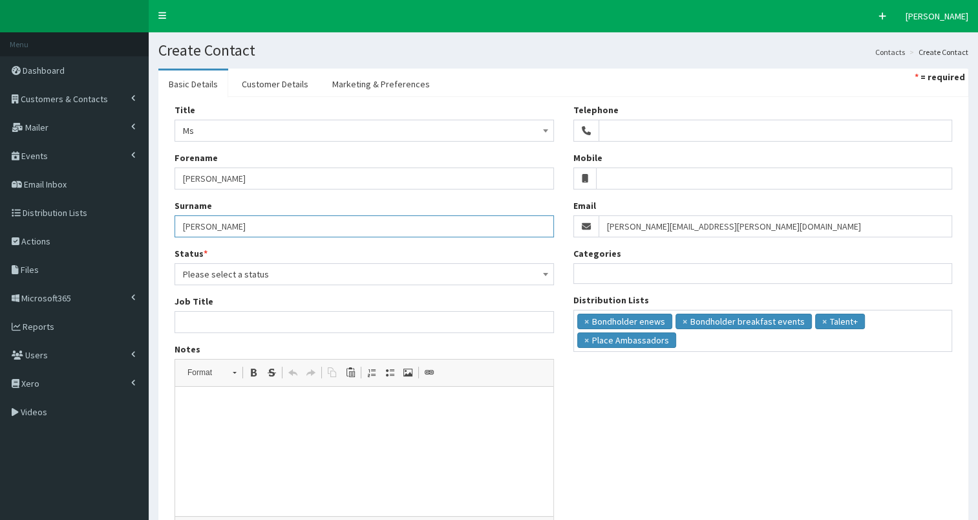
type input "Parker"
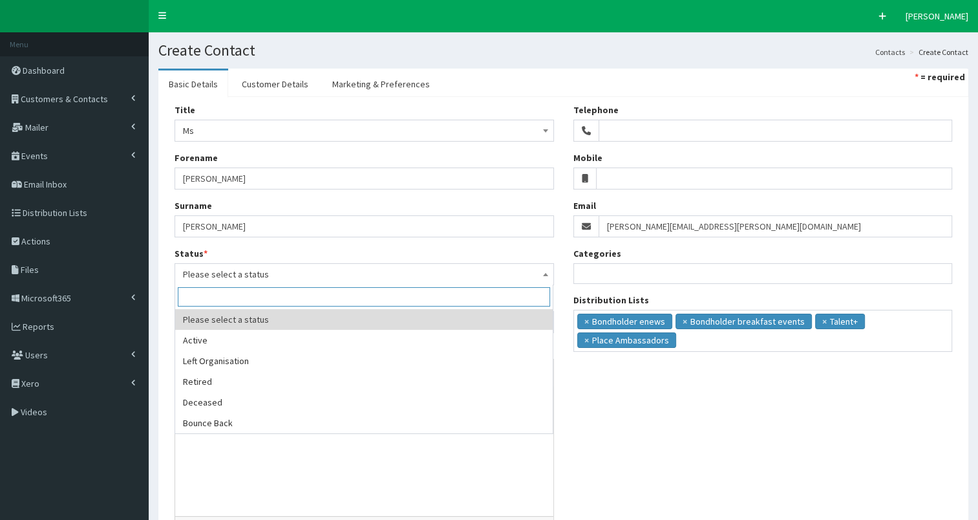
click at [193, 266] on span "Please select a status" at bounding box center [364, 274] width 363 height 18
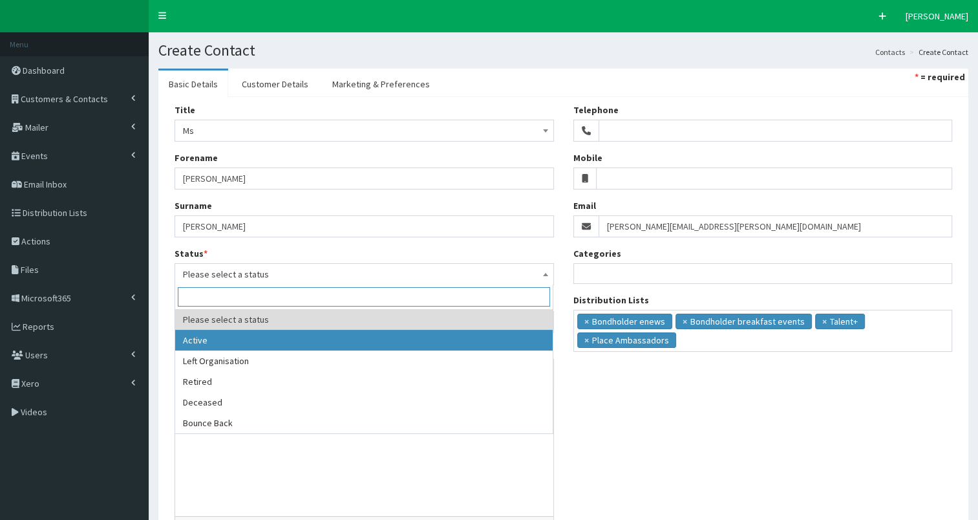
select select "1"
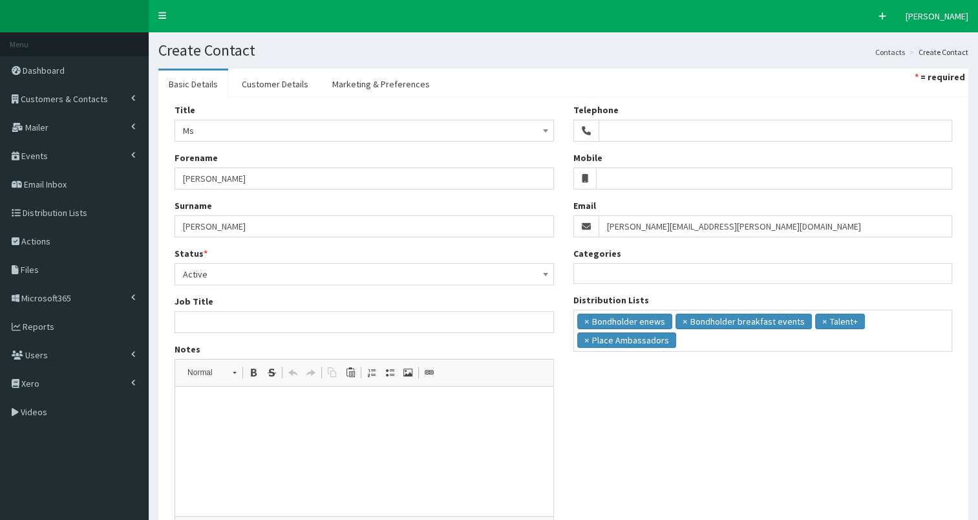
click at [218, 412] on p at bounding box center [364, 406] width 352 height 14
click at [300, 319] on input "Job Title" at bounding box center [363, 322] width 379 height 22
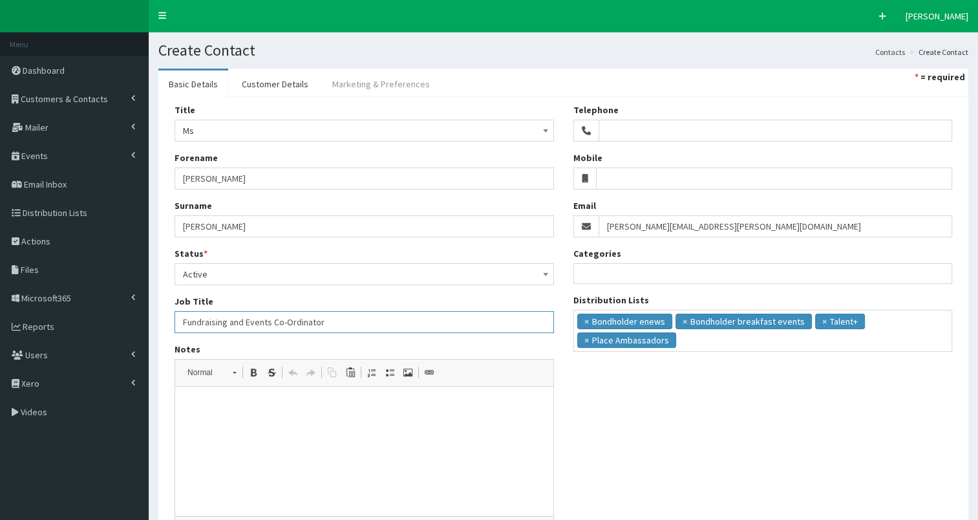
type input "Fundraising and Events Co-Ordinator"
click at [411, 89] on link "Marketing & Preferences" at bounding box center [381, 83] width 118 height 27
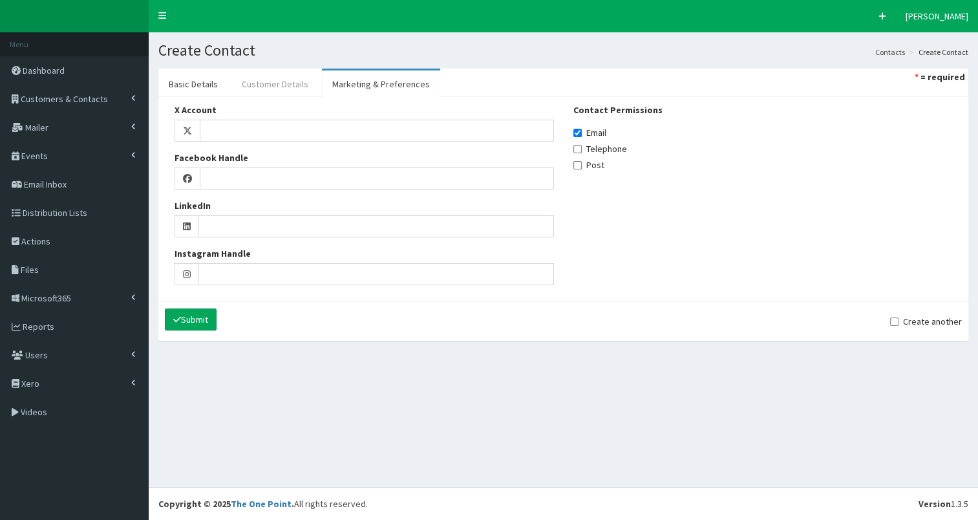
click at [267, 88] on link "Customer Details" at bounding box center [274, 83] width 87 height 27
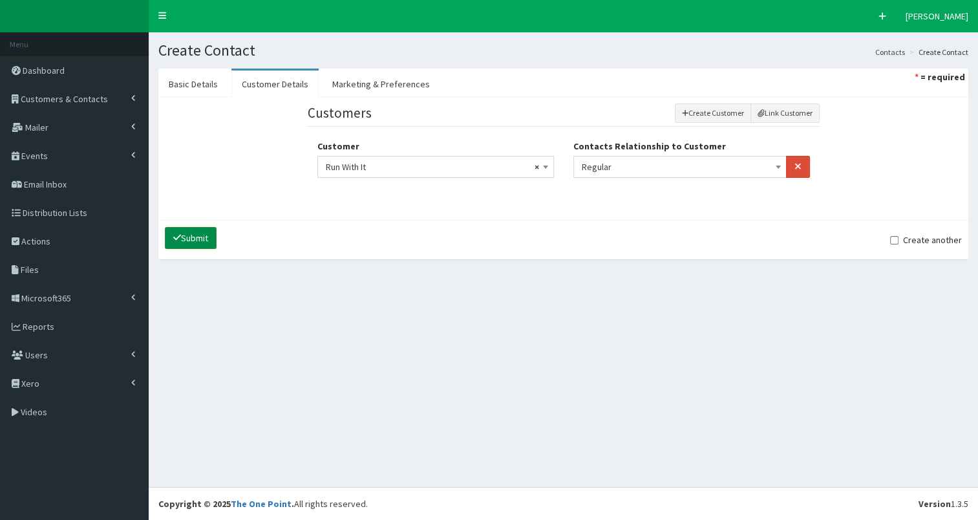
click at [191, 233] on button "Submit" at bounding box center [191, 238] width 52 height 22
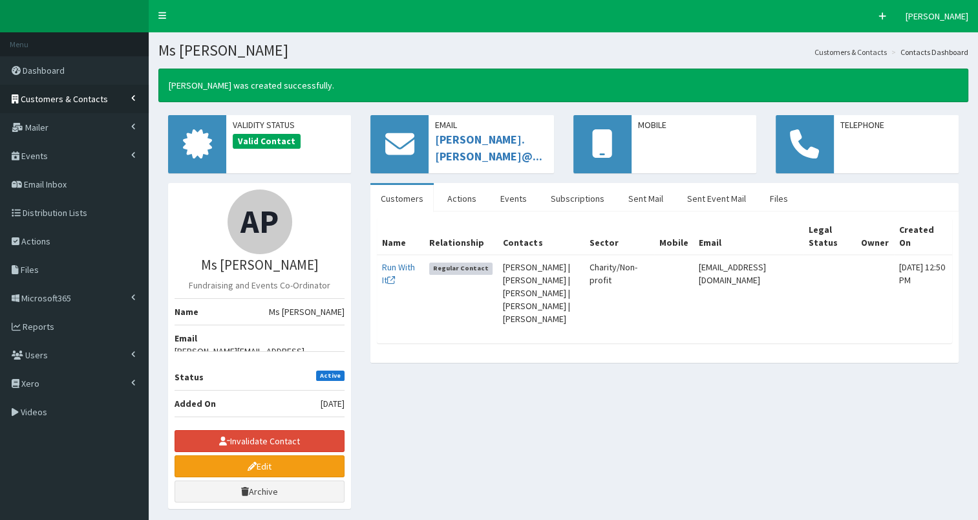
click at [94, 101] on span "Customers & Contacts" at bounding box center [64, 99] width 87 height 12
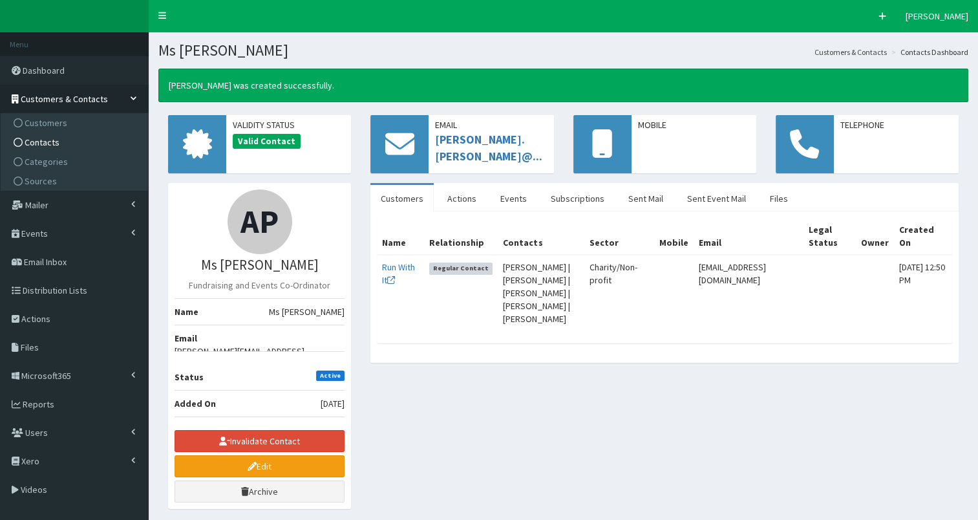
click at [85, 150] on link "Contacts" at bounding box center [76, 141] width 144 height 19
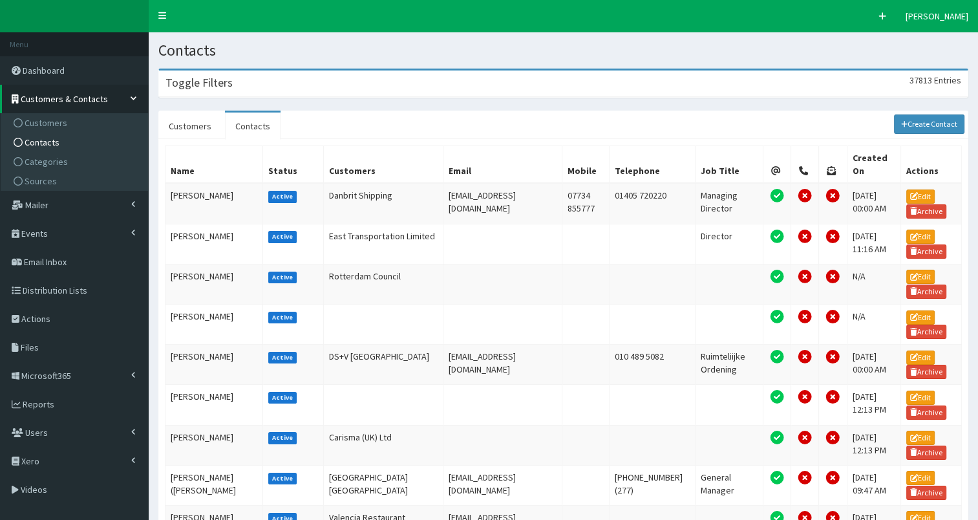
click at [290, 79] on div "Toggle Filters 37813 Entries" at bounding box center [563, 83] width 808 height 26
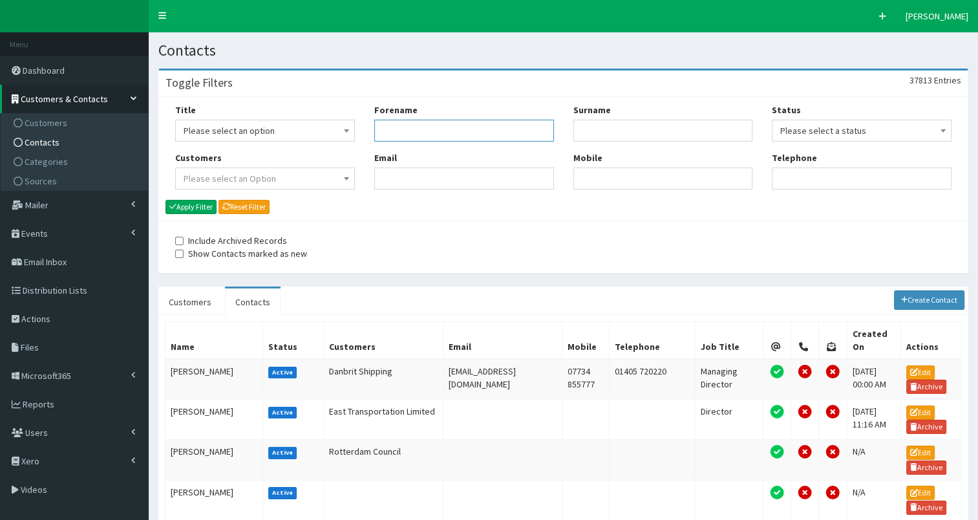
click at [396, 127] on input "Forename" at bounding box center [464, 131] width 180 height 22
type input "[PERSON_NAME]"
type input "bielb"
click at [190, 204] on button "Apply Filter" at bounding box center [190, 207] width 51 height 14
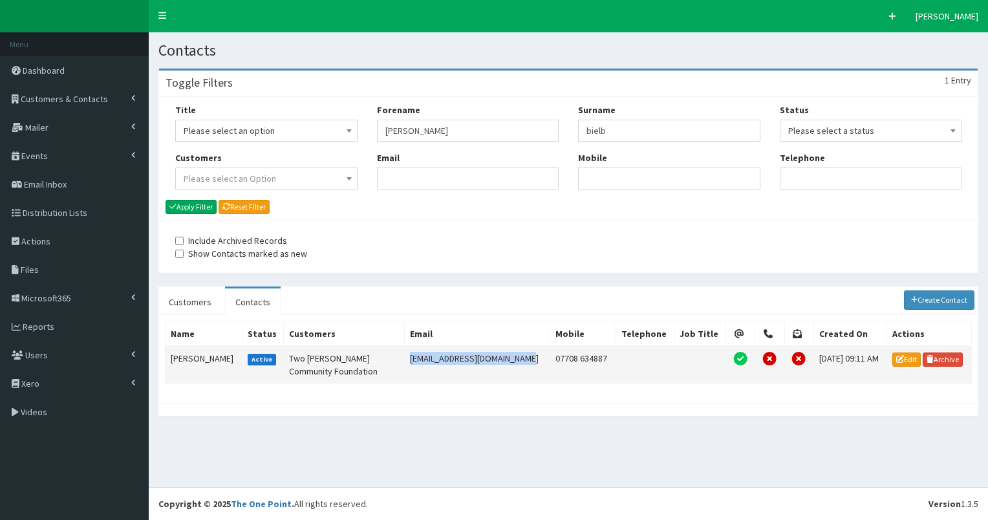
drag, startPoint x: 394, startPoint y: 357, endPoint x: 503, endPoint y: 357, distance: 109.9
click at [503, 357] on td "pbielby@tworidingscf.org.uk" at bounding box center [477, 364] width 145 height 37
copy td "pbielby@tworidingscf.org.uk"
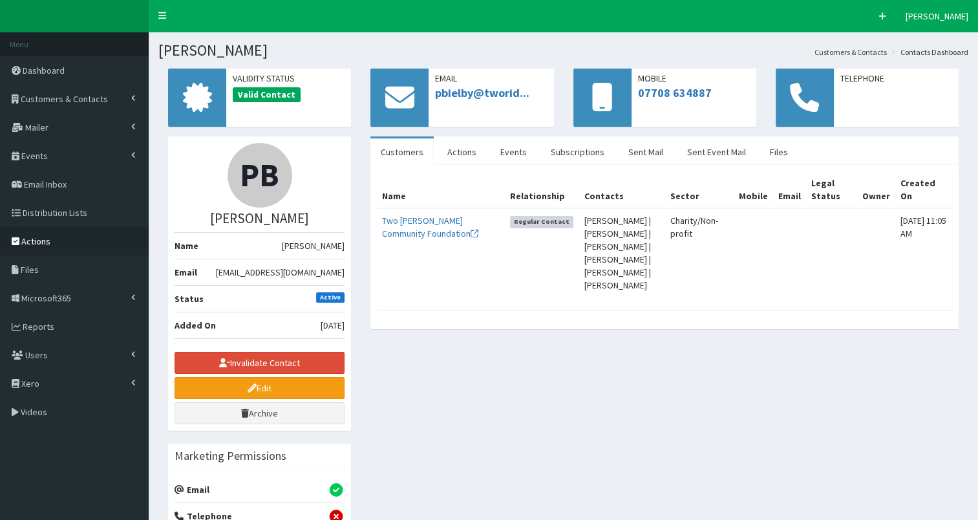
click at [45, 238] on span "Actions" at bounding box center [35, 241] width 29 height 12
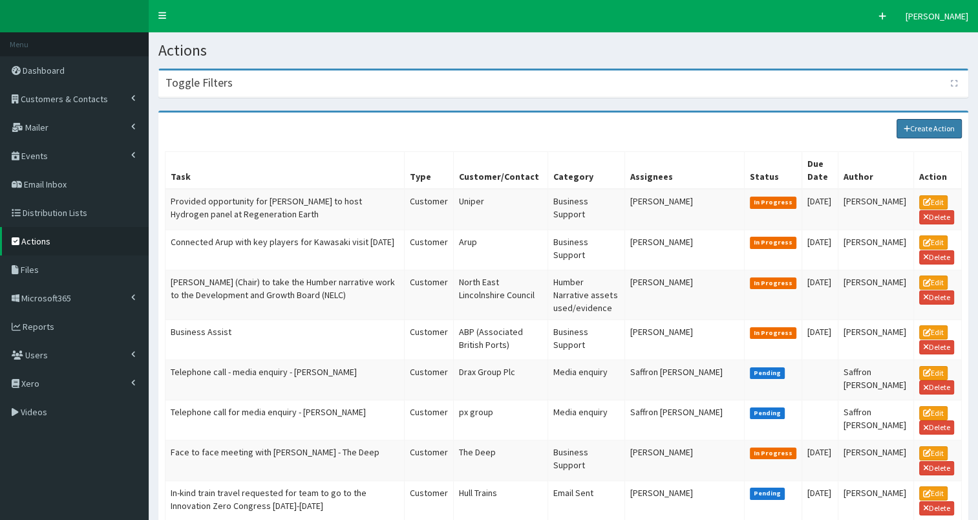
click at [926, 124] on link "Create Action" at bounding box center [929, 128] width 66 height 19
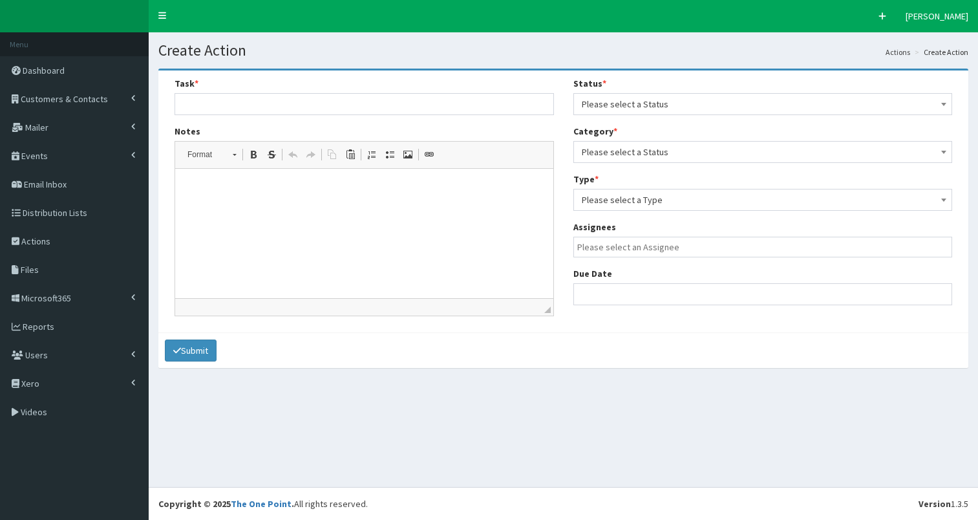
select select
click at [381, 187] on p at bounding box center [364, 189] width 352 height 14
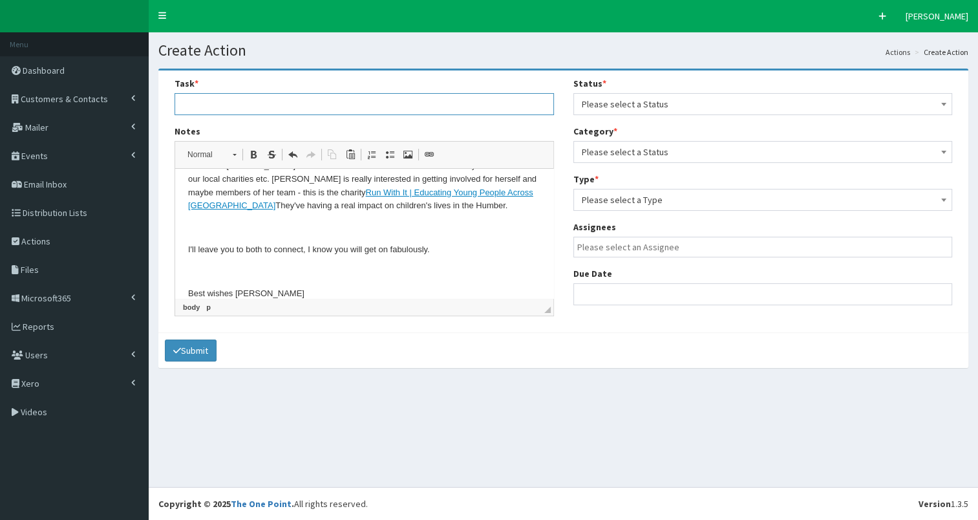
click at [209, 105] on input "text" at bounding box center [363, 104] width 379 height 22
click at [331, 104] on input "Referred a local charity to [PERSON_NAME] for the Future Leaders course" at bounding box center [363, 104] width 379 height 22
type input "Referred a local charity to [PERSON_NAME] for the HEY Future Leaders course"
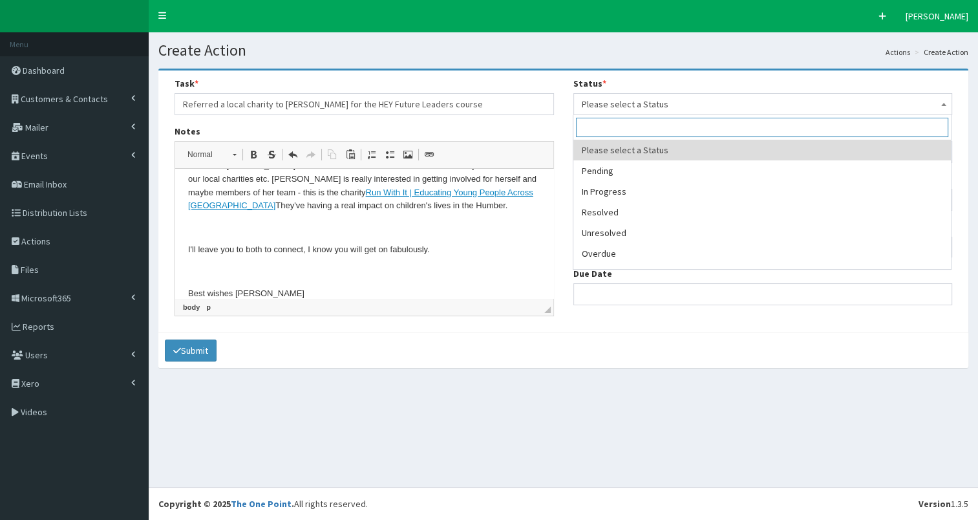
click at [660, 111] on span "Please select a Status" at bounding box center [763, 104] width 363 height 18
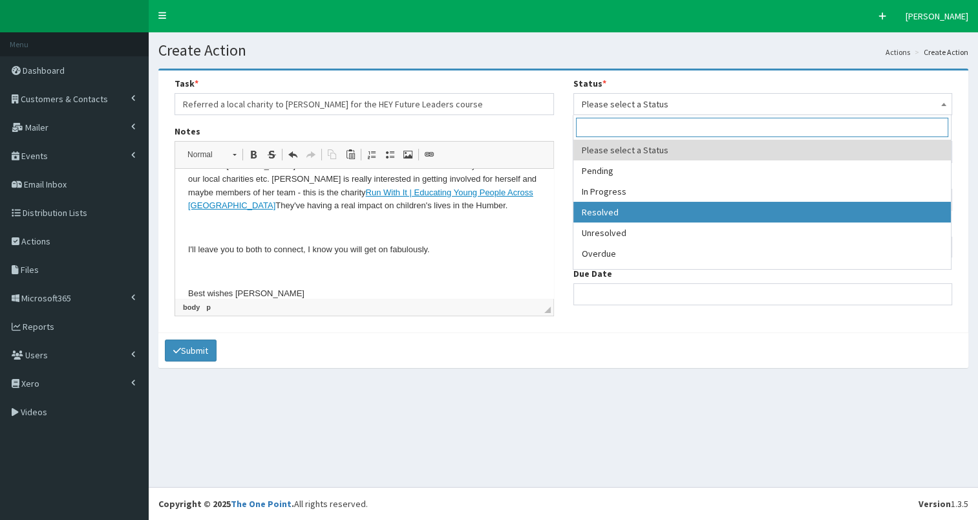
select select "3"
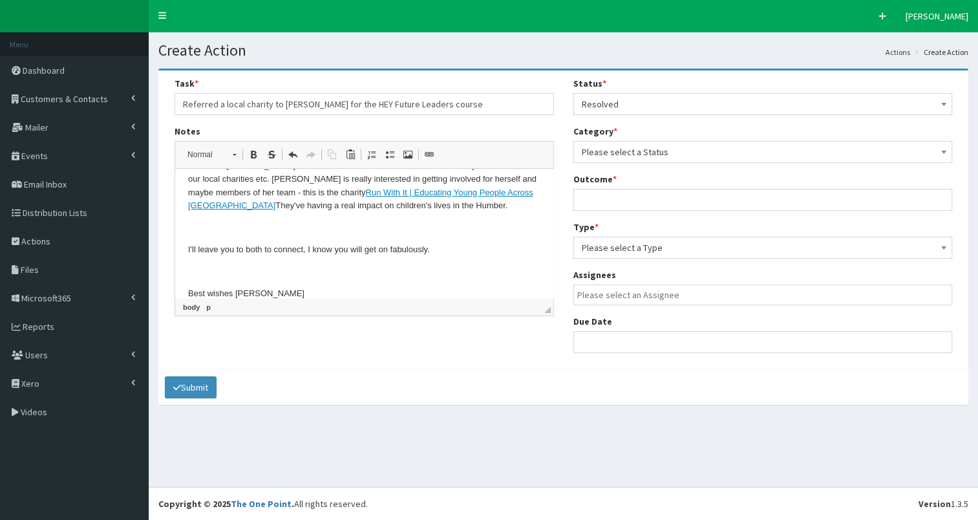
click at [663, 153] on span "Please select a Status" at bounding box center [763, 152] width 363 height 18
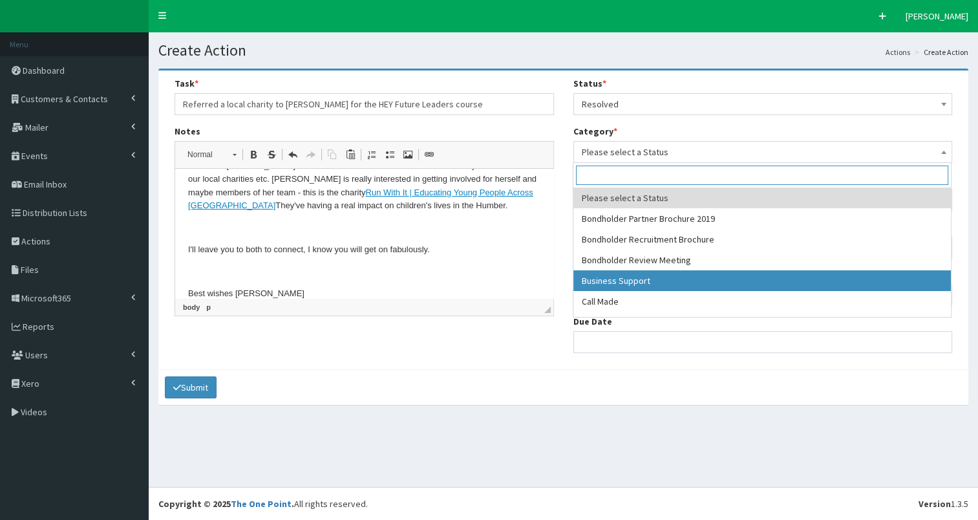
select select "17"
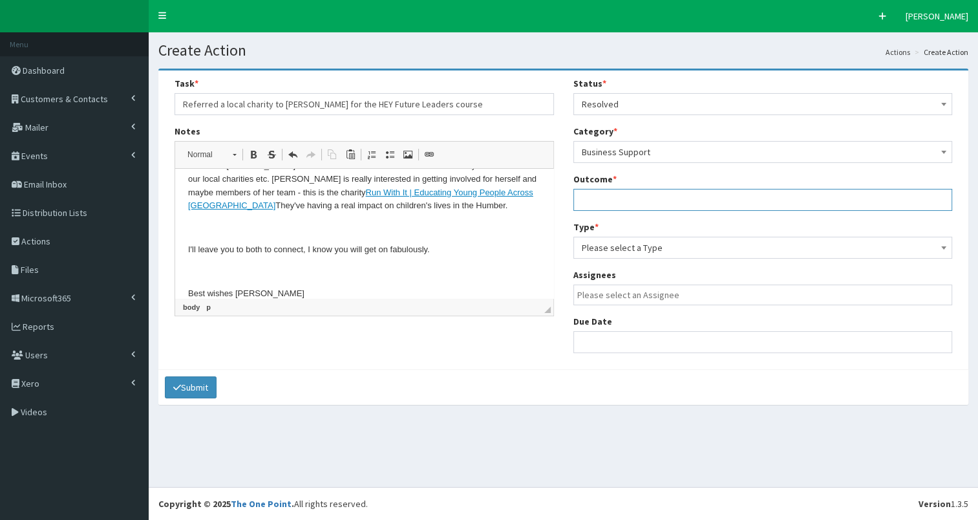
click at [627, 195] on input "text" at bounding box center [762, 200] width 379 height 22
type input "see notes"
click at [633, 248] on span "Please select a Type" at bounding box center [763, 247] width 363 height 18
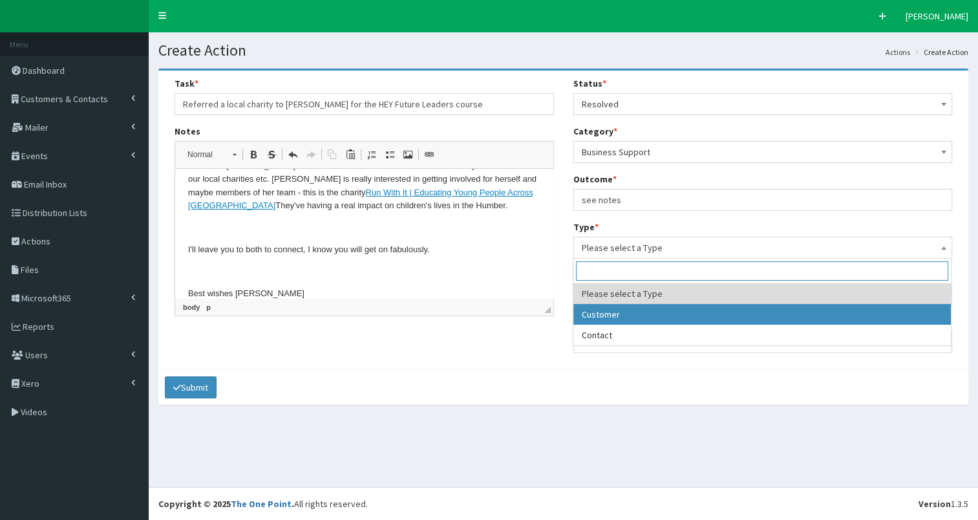
select select "customer"
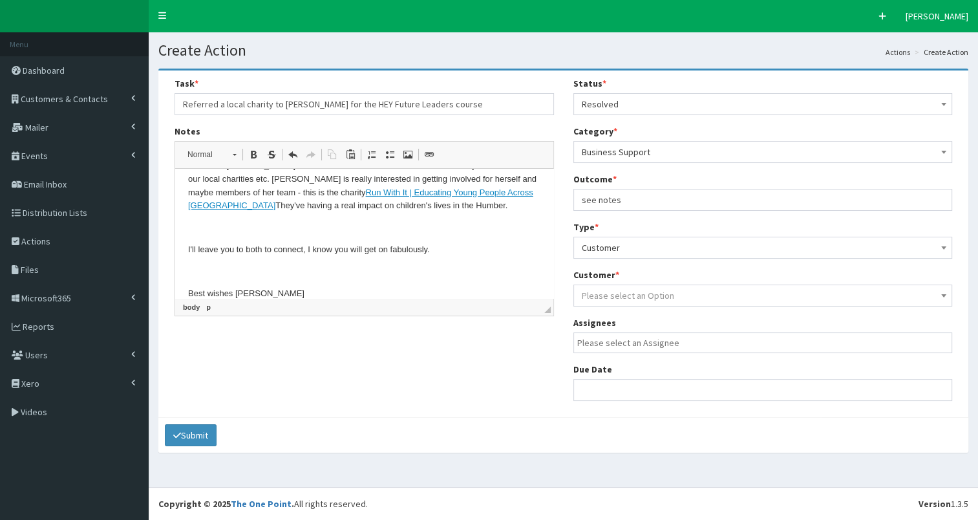
click at [626, 297] on span "Please select an Option" at bounding box center [628, 296] width 92 height 12
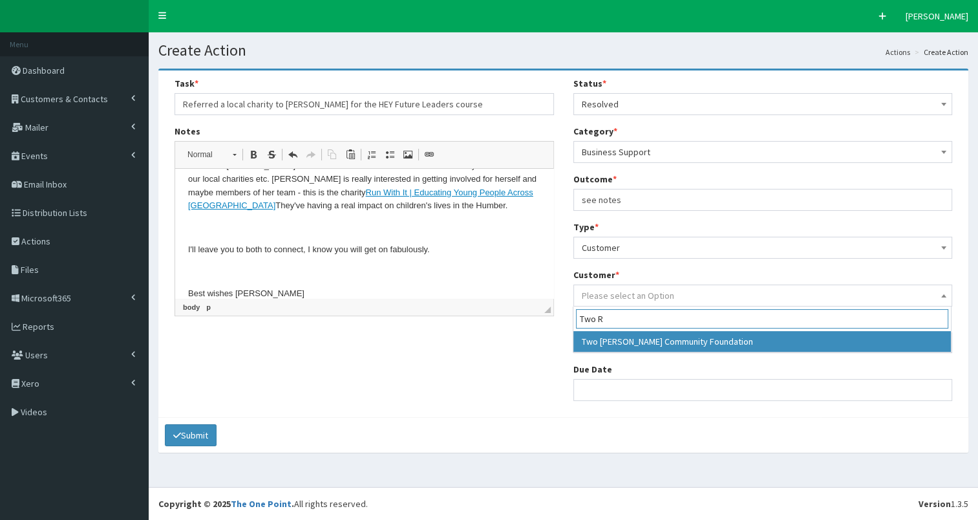
type input "Two R"
select select "8361"
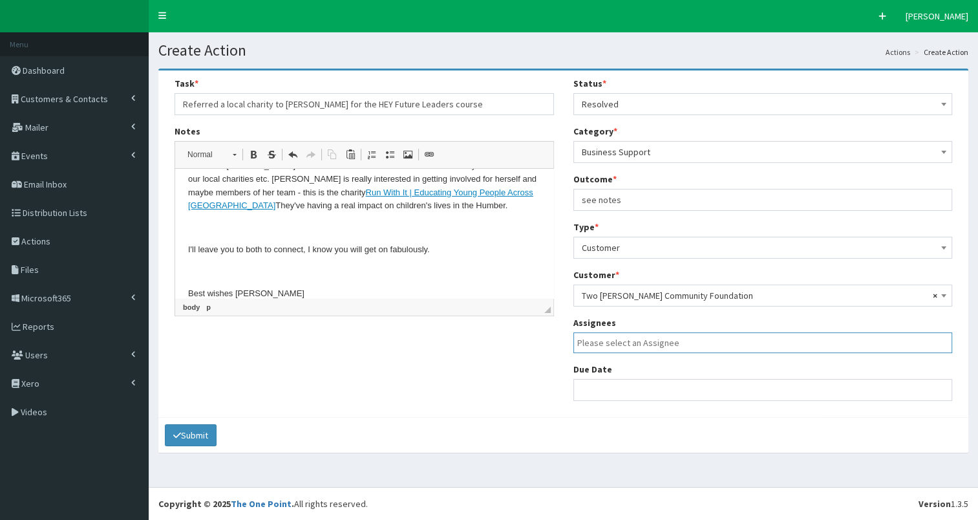
click at [620, 339] on input "search" at bounding box center [766, 342] width 378 height 13
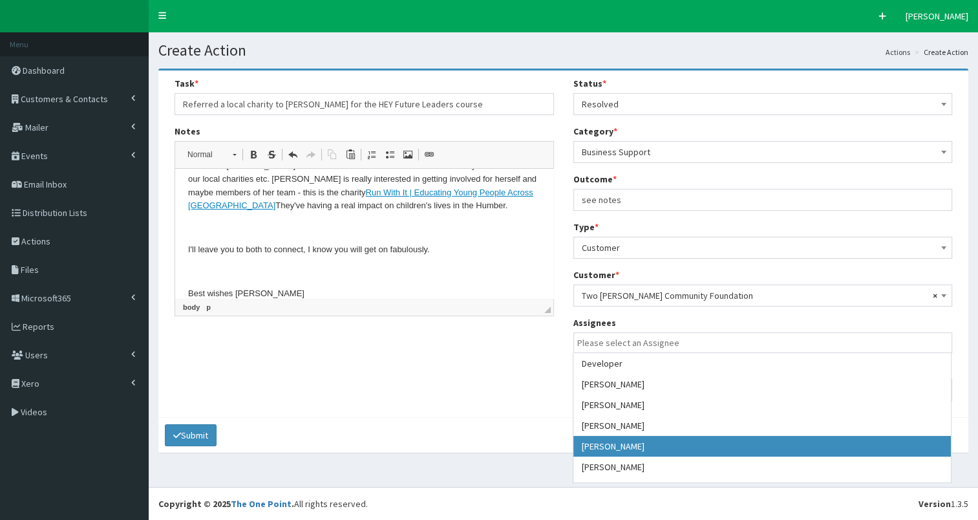
select select "7"
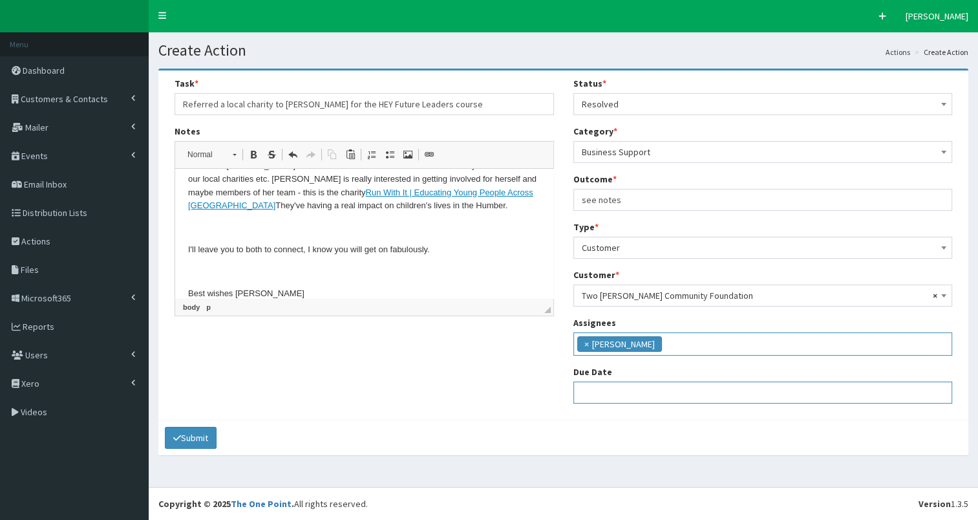
click at [612, 393] on input "text" at bounding box center [762, 392] width 379 height 22
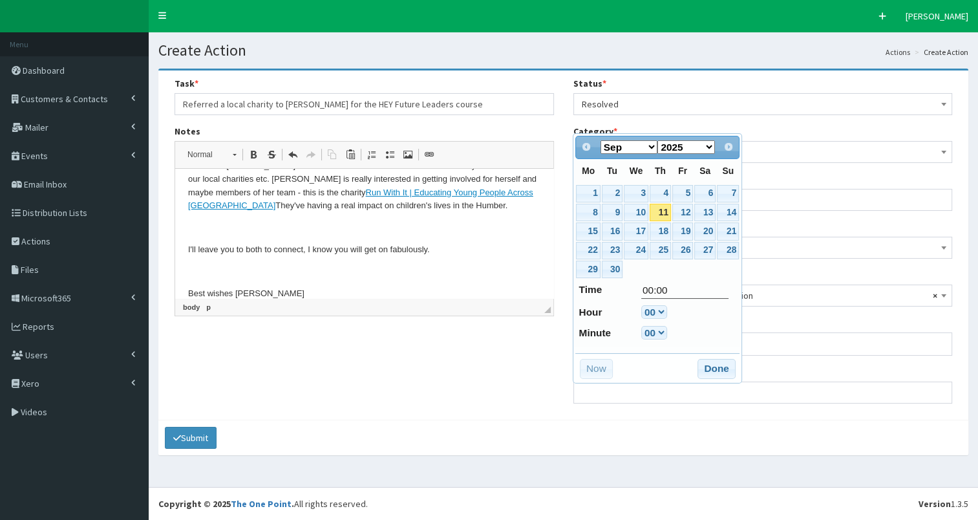
click at [662, 208] on link "11" at bounding box center [660, 212] width 21 height 17
type input "[DATE] 00:00"
click at [708, 363] on button "Done" at bounding box center [716, 369] width 38 height 21
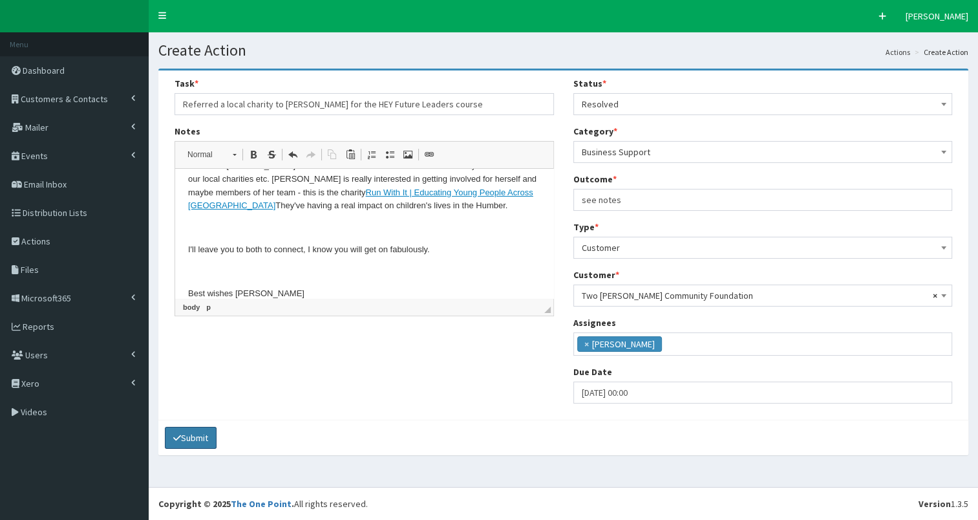
click at [188, 439] on button "Submit" at bounding box center [191, 438] width 52 height 22
